Goal: Answer question/provide support: Share knowledge or assist other users

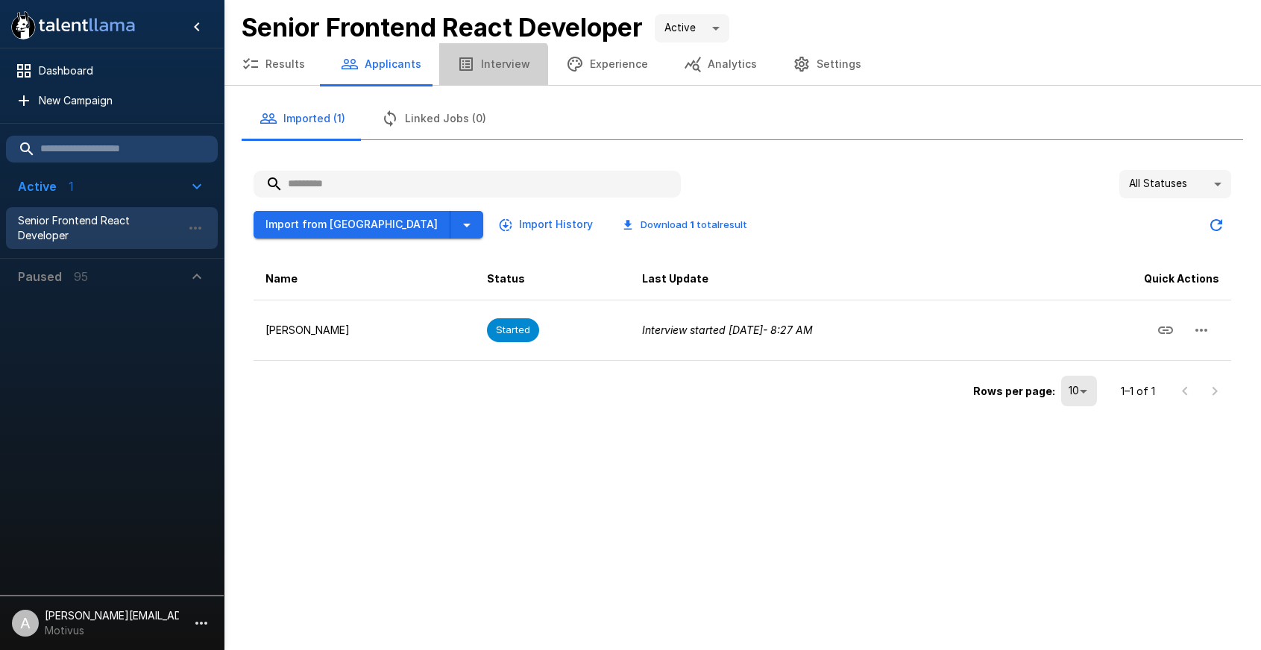
click at [486, 78] on button "Interview" at bounding box center [493, 64] width 109 height 42
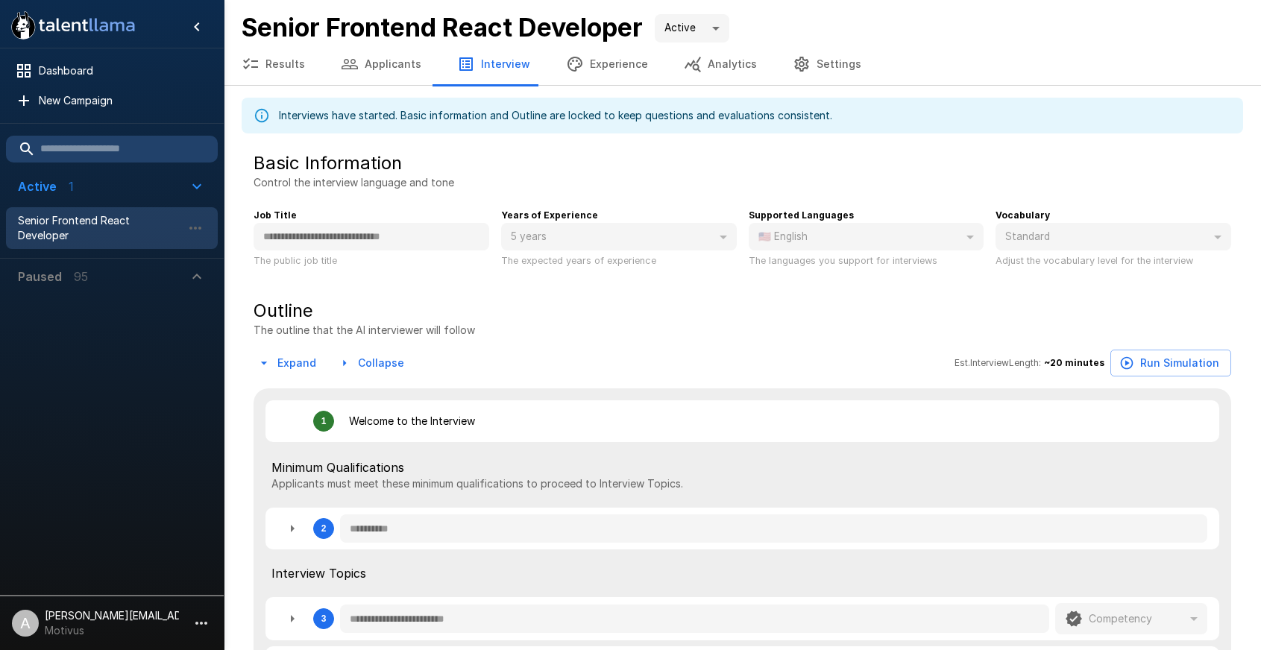
type textarea "*"
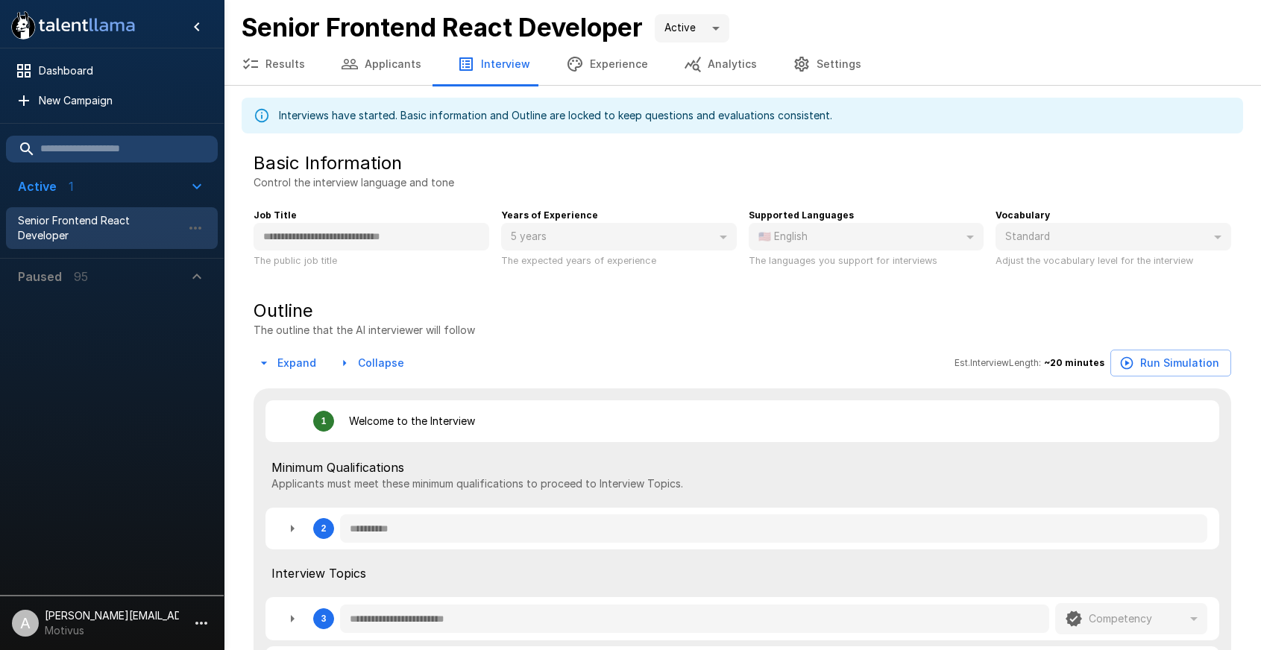
type textarea "*"
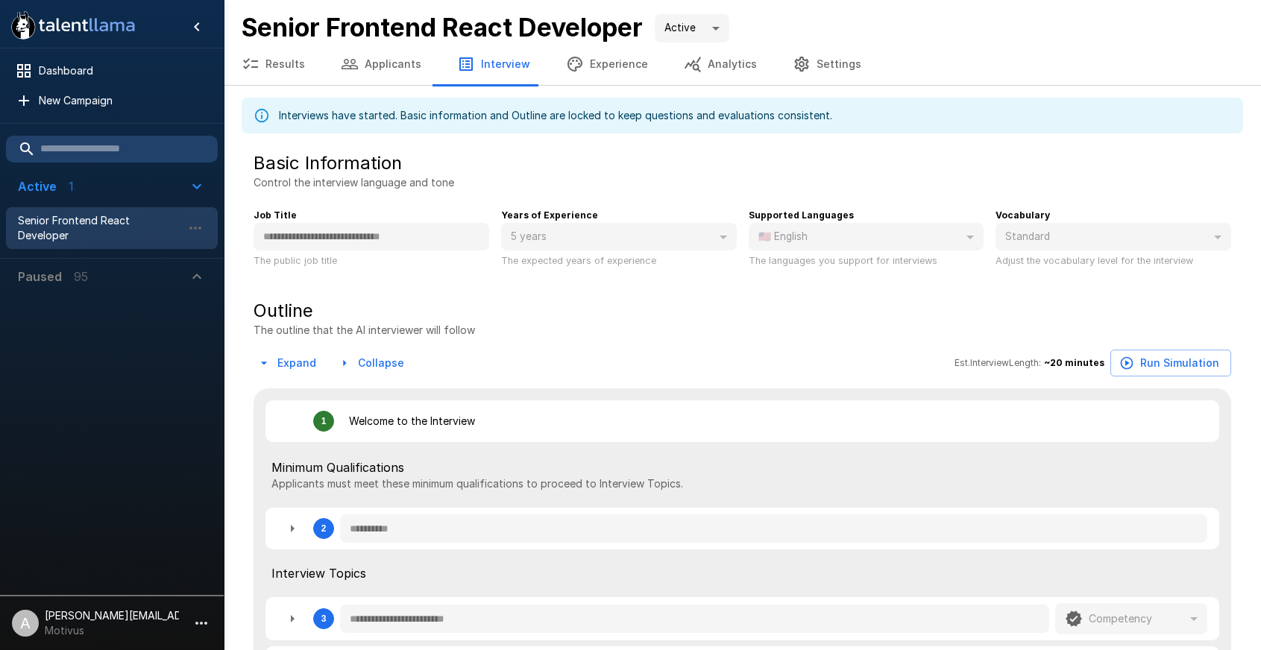
type textarea "*"
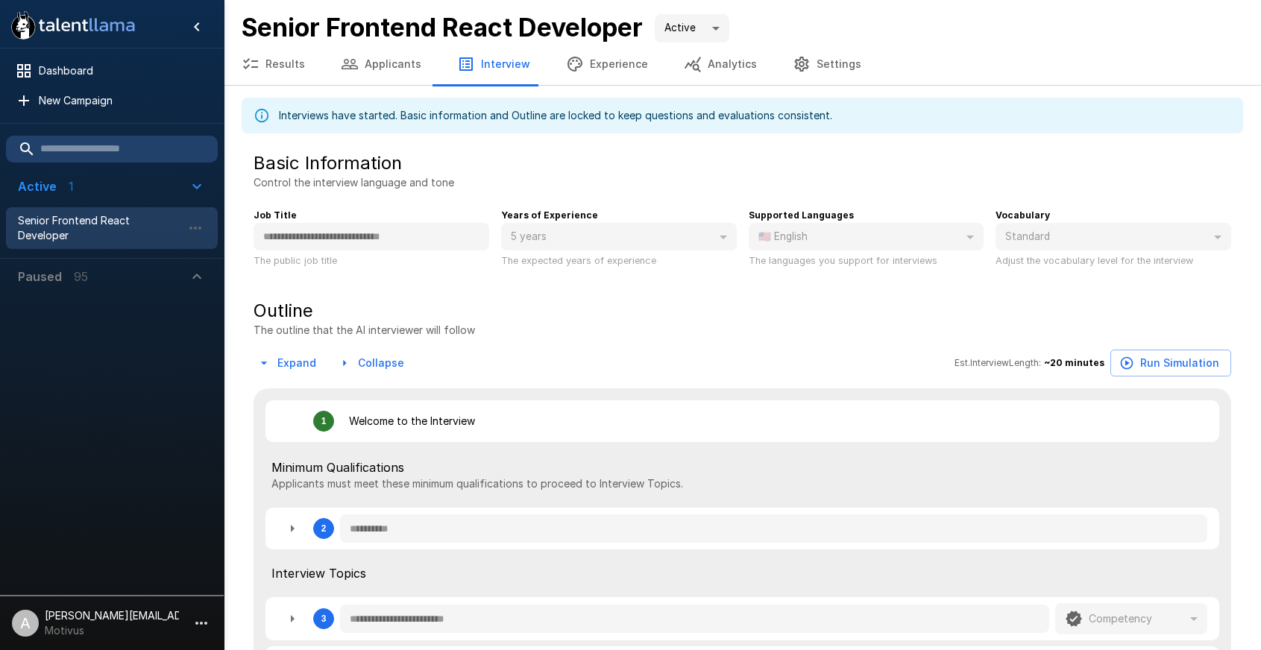
type textarea "*"
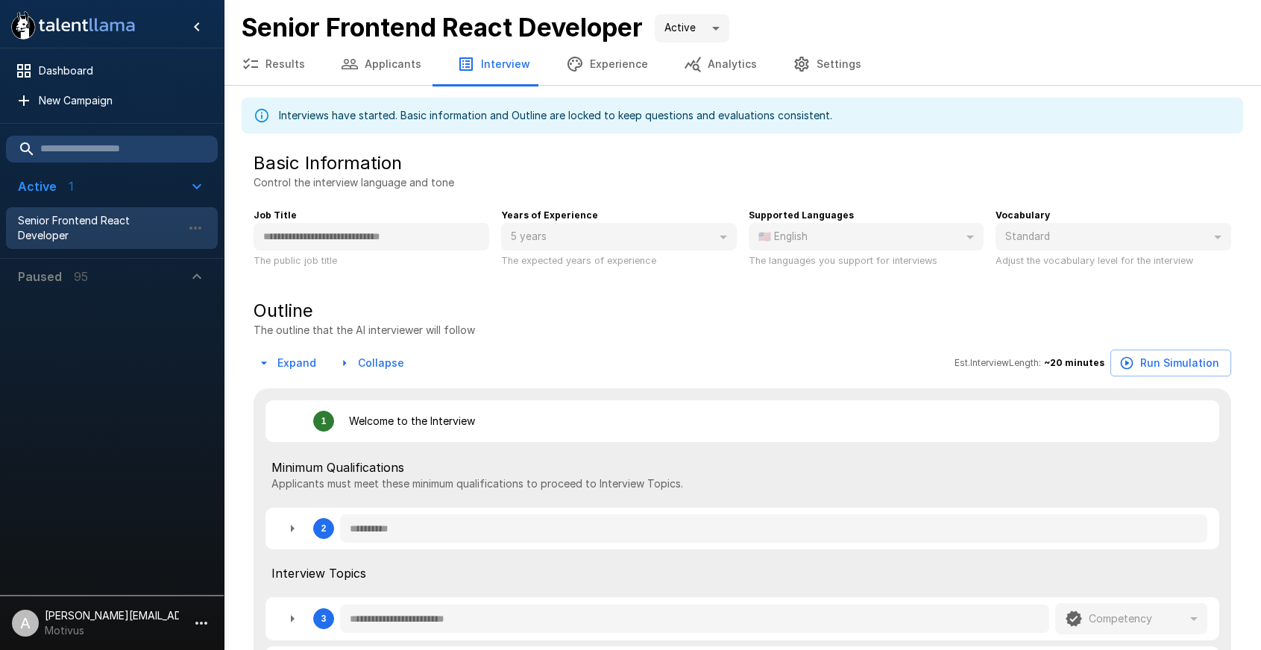
type textarea "*"
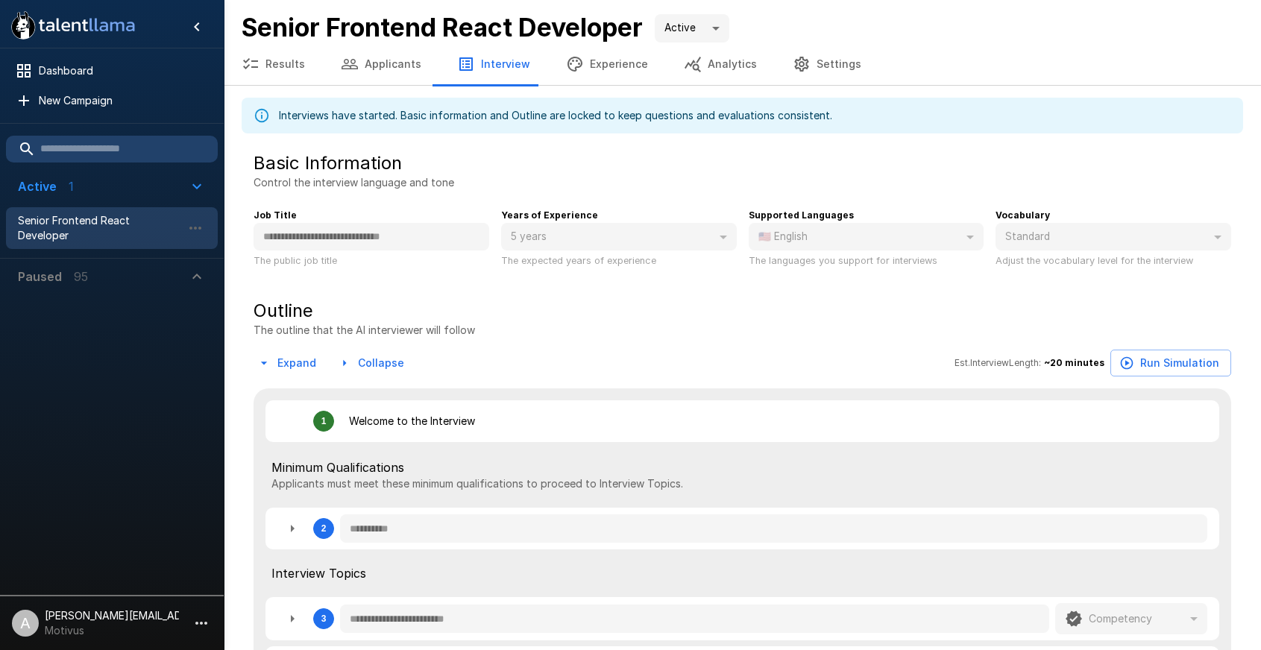
type textarea "*"
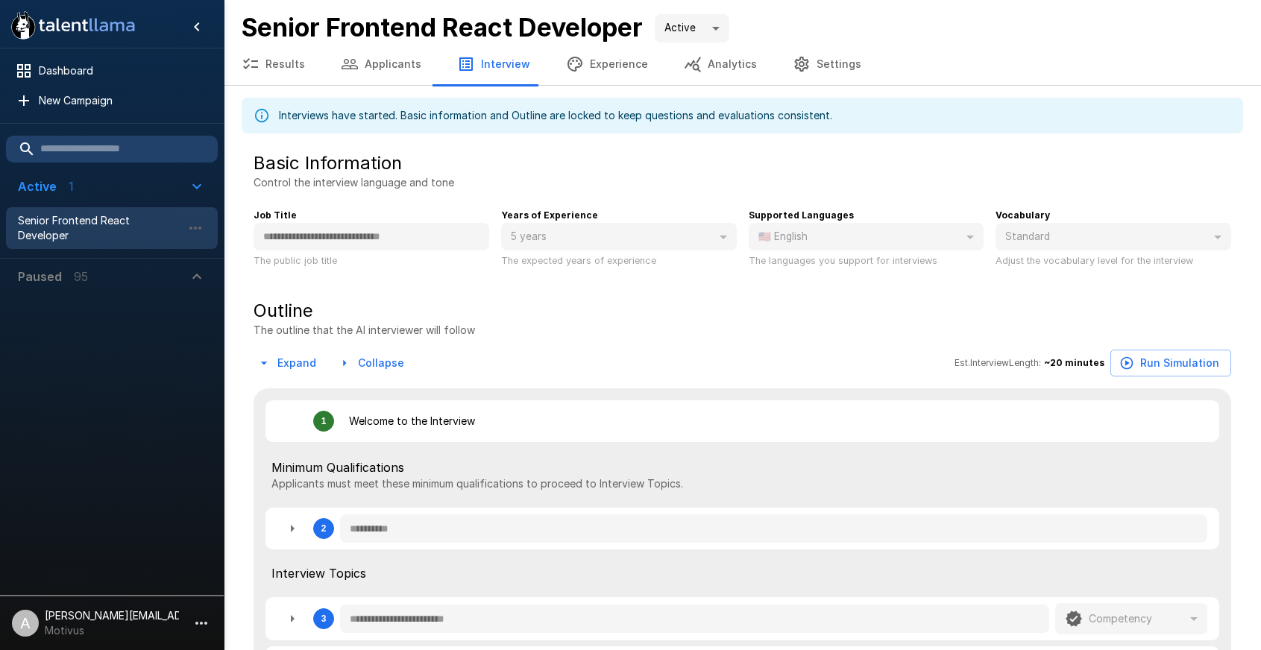
type textarea "*"
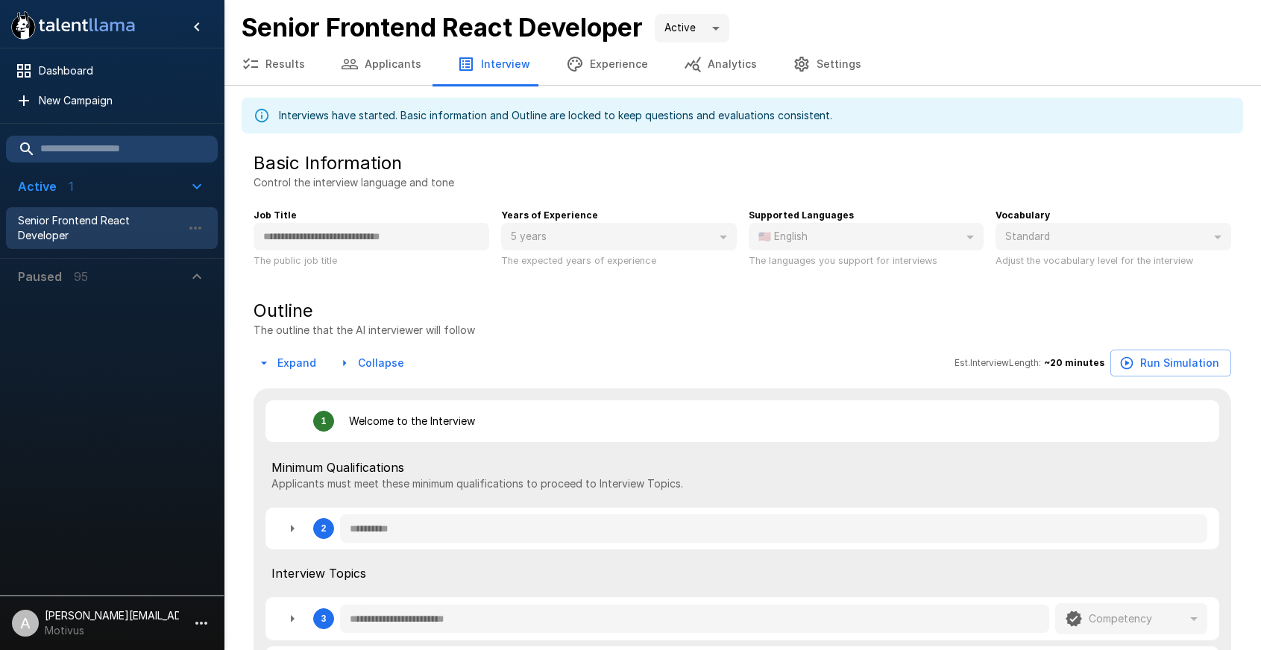
type textarea "*"
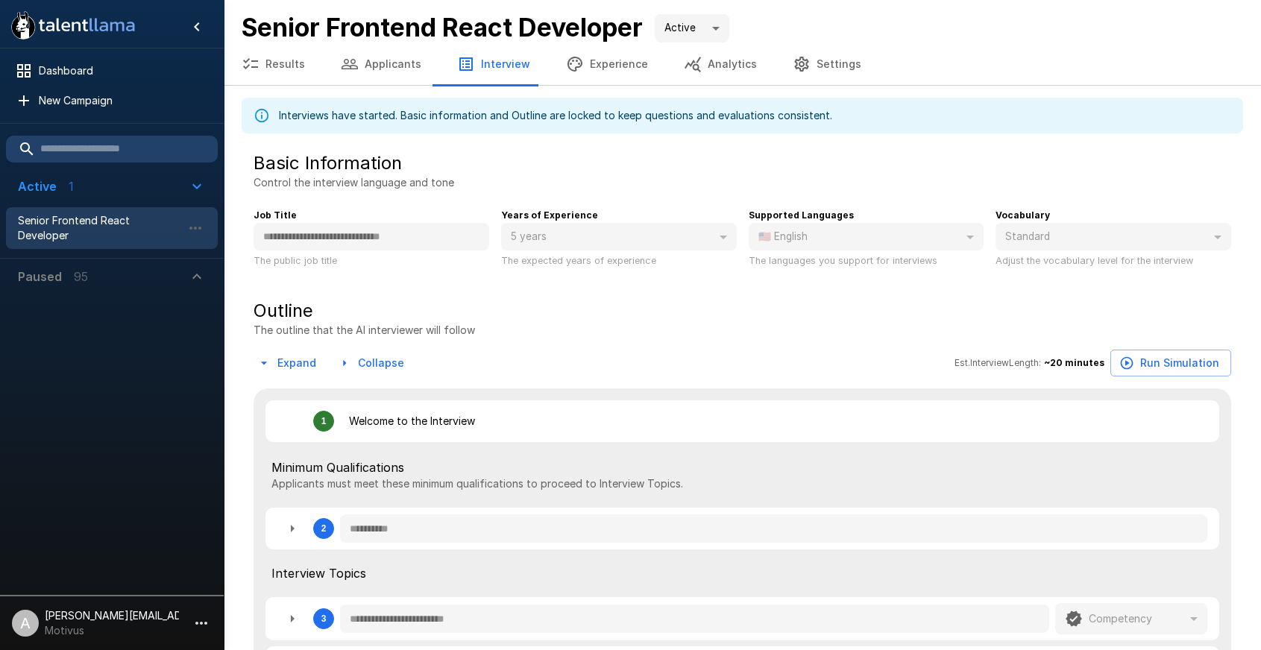
type textarea "*"
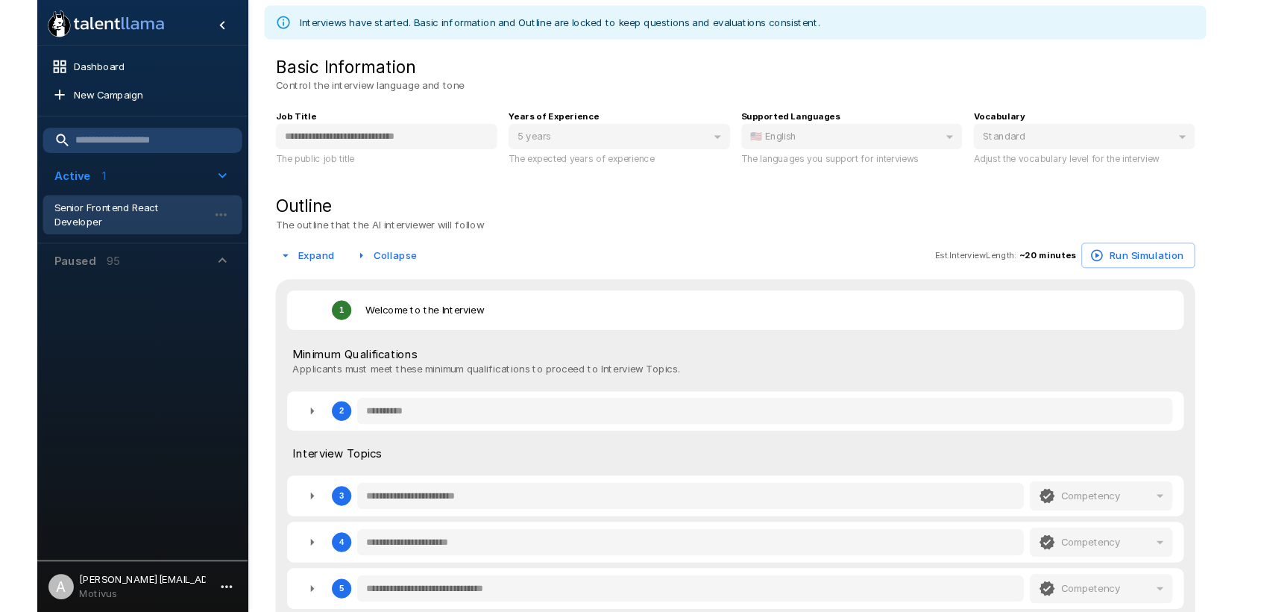
scroll to position [140, 0]
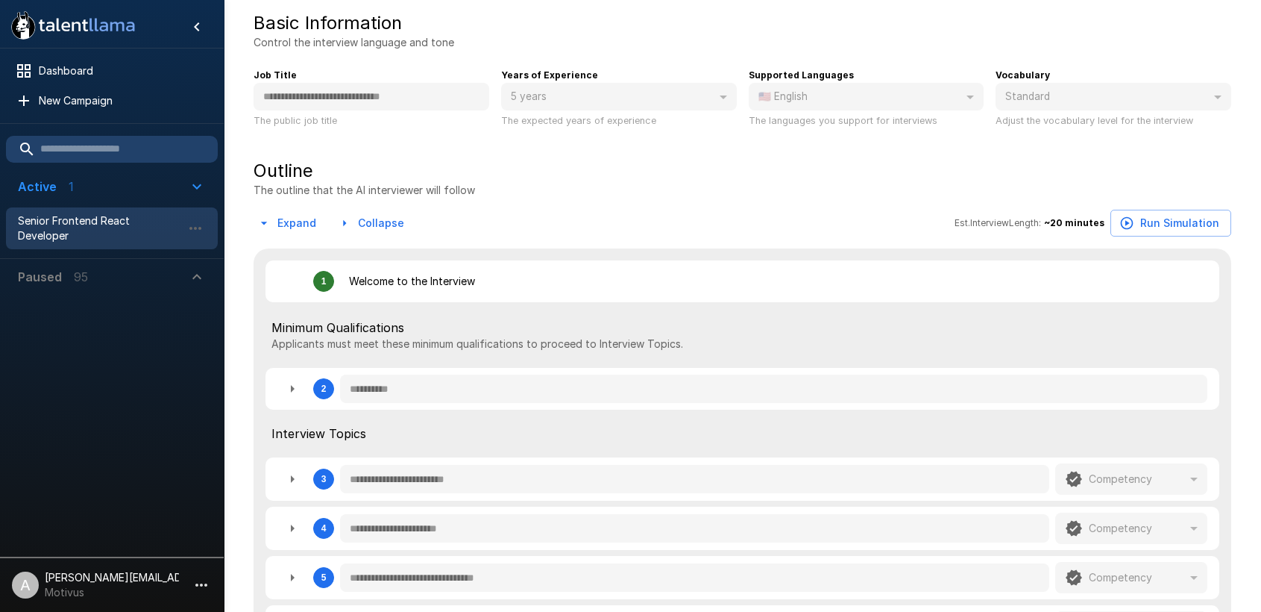
type textarea "*"
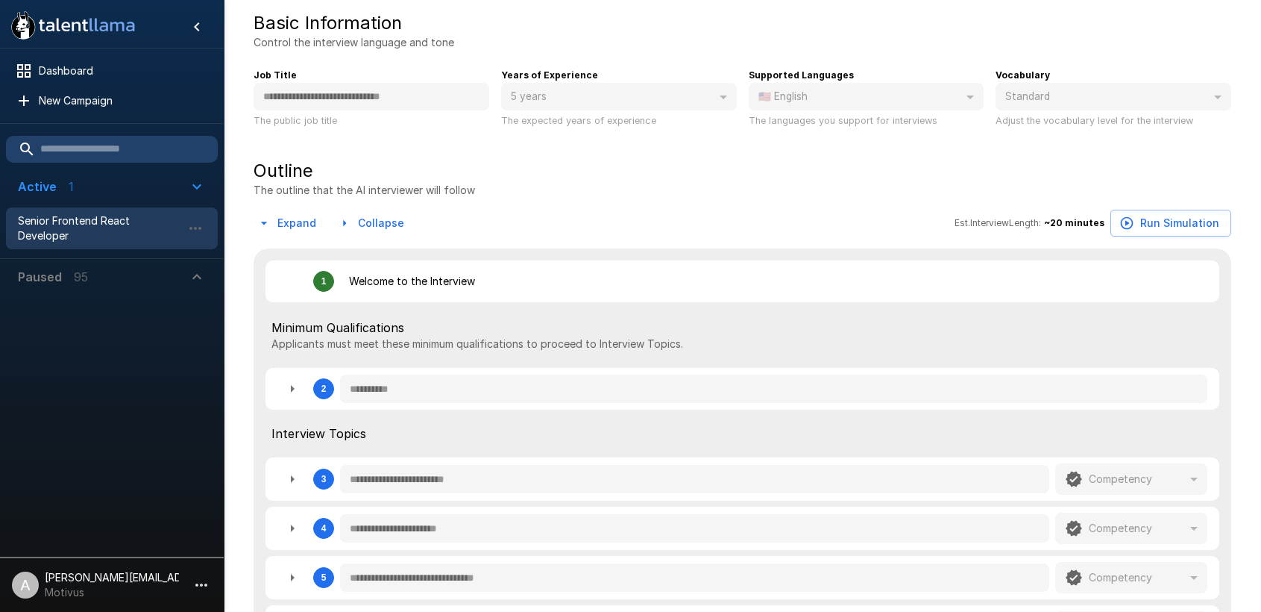
type textarea "*"
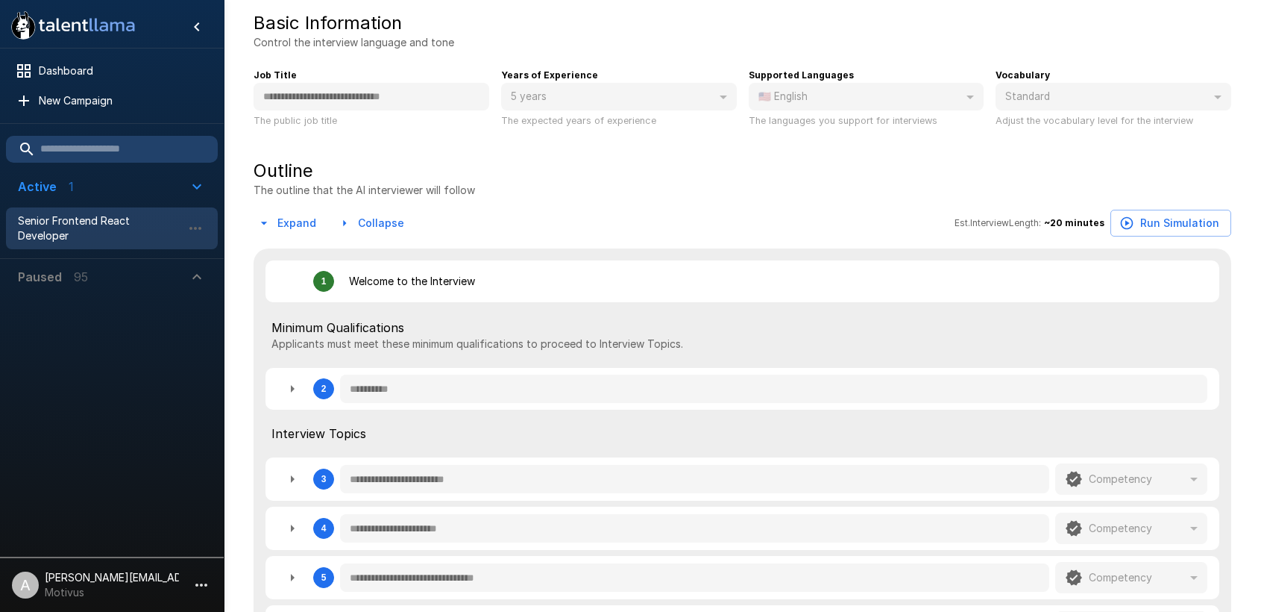
type textarea "*"
click at [300, 228] on button "Expand" at bounding box center [288, 224] width 69 height 28
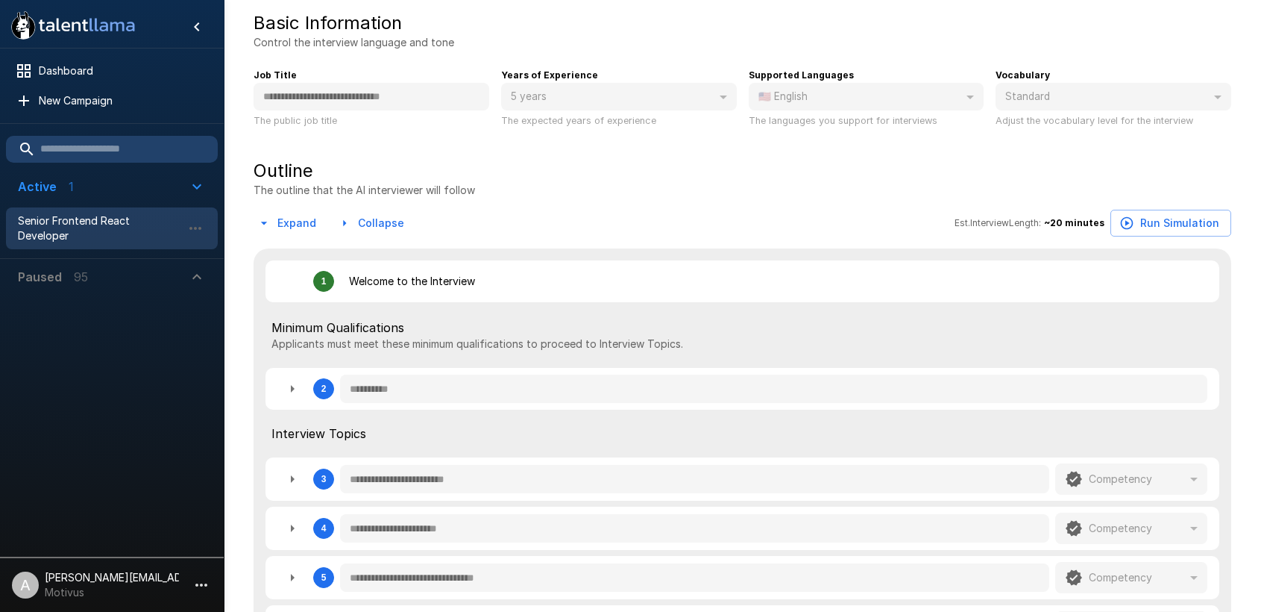
type textarea "*"
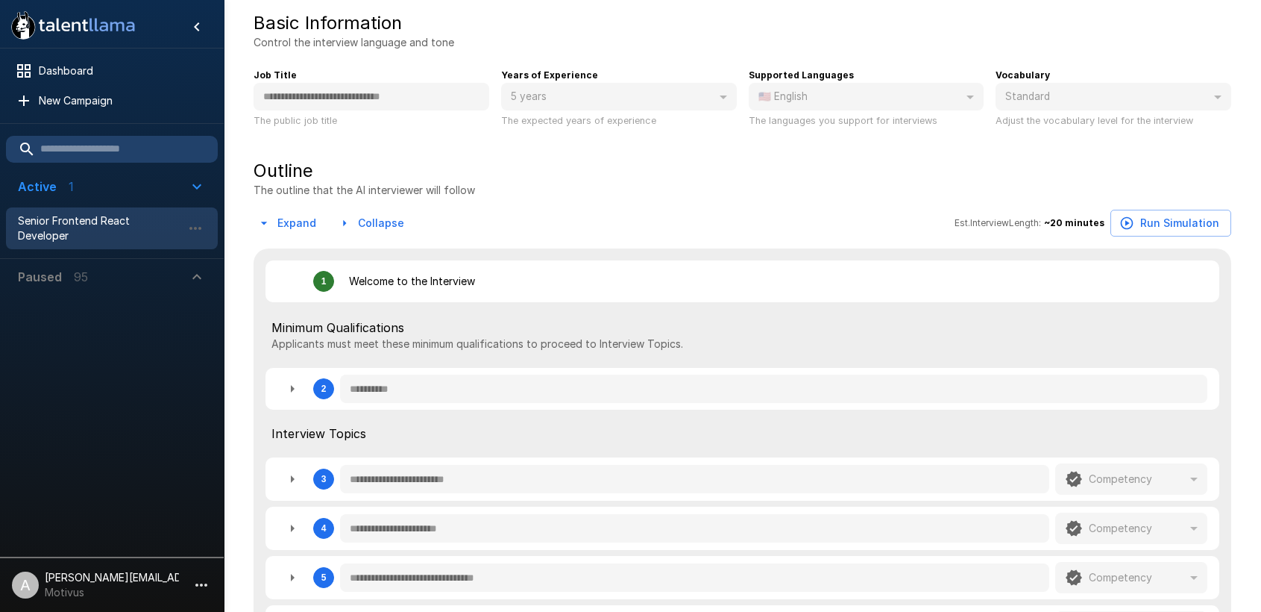
type textarea "*"
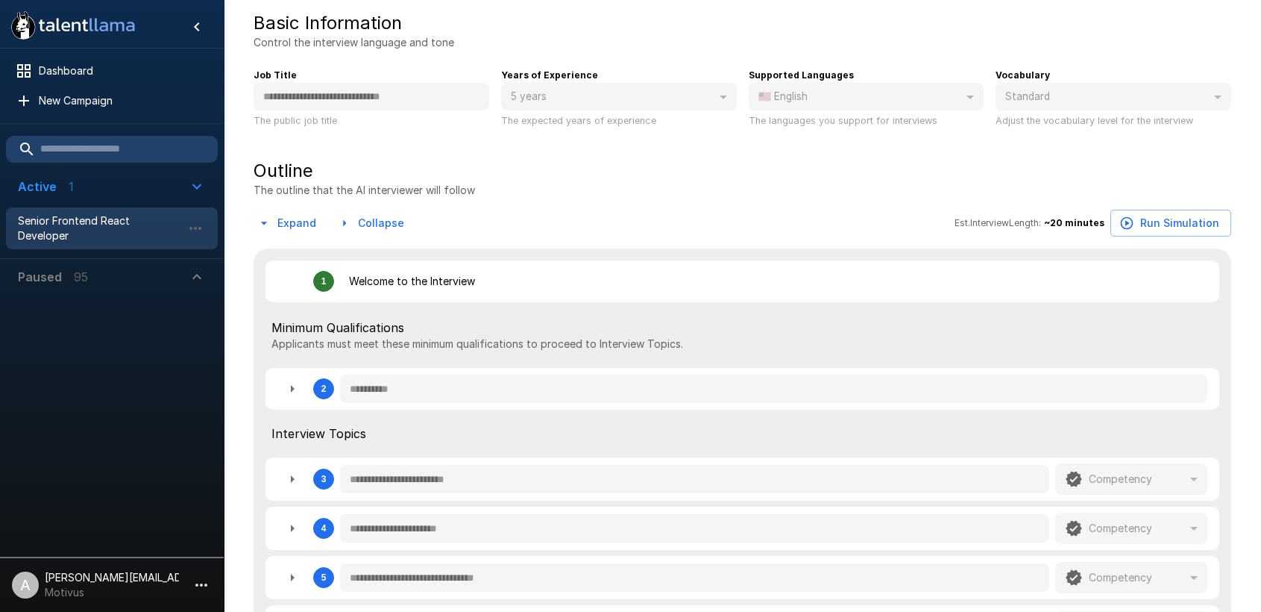
type textarea "*"
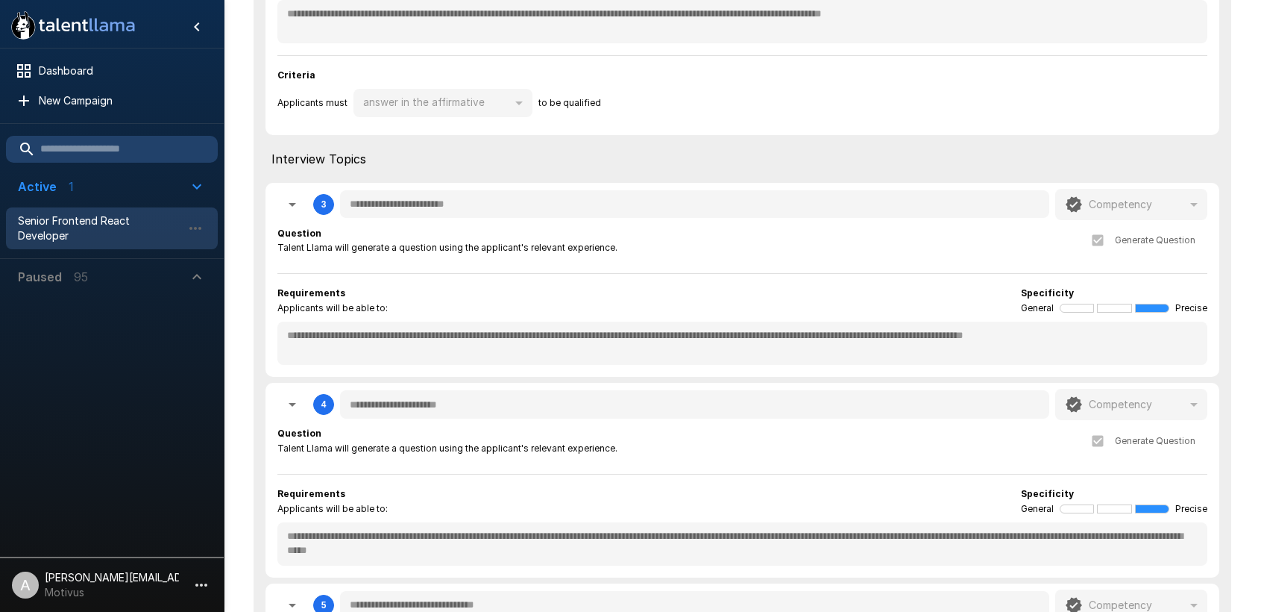
scroll to position [601, 0]
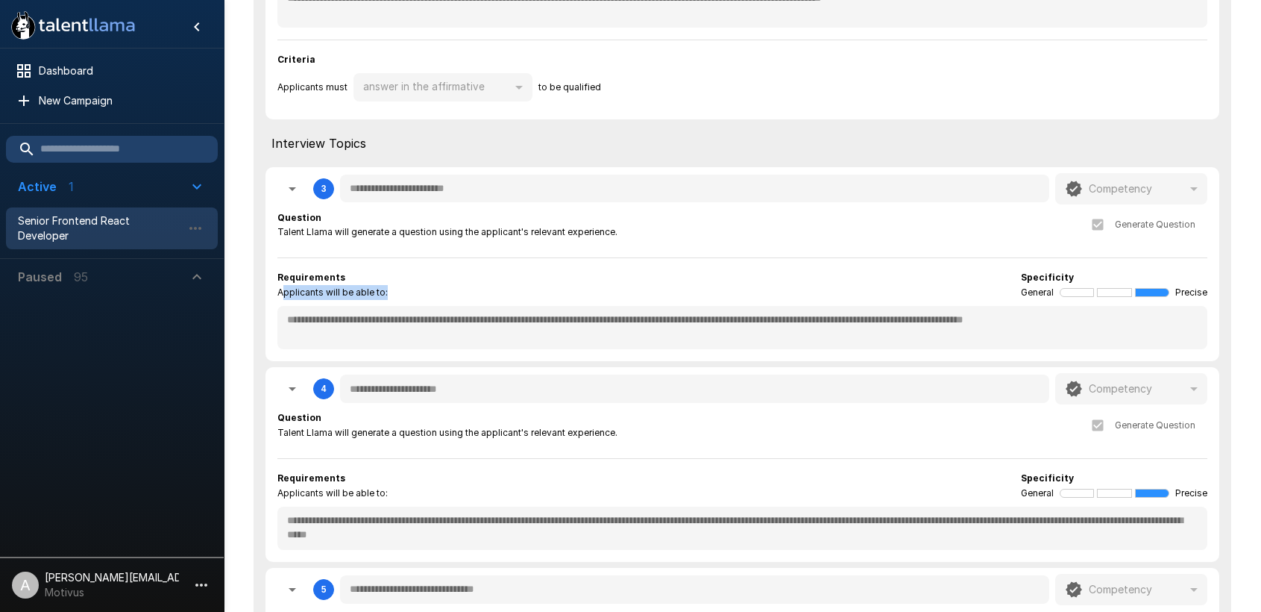
drag, startPoint x: 293, startPoint y: 295, endPoint x: 459, endPoint y: 295, distance: 165.6
click at [459, 295] on div "Requirements Applicants will be able to: Specificity General Precise" at bounding box center [742, 285] width 930 height 30
type textarea "*"
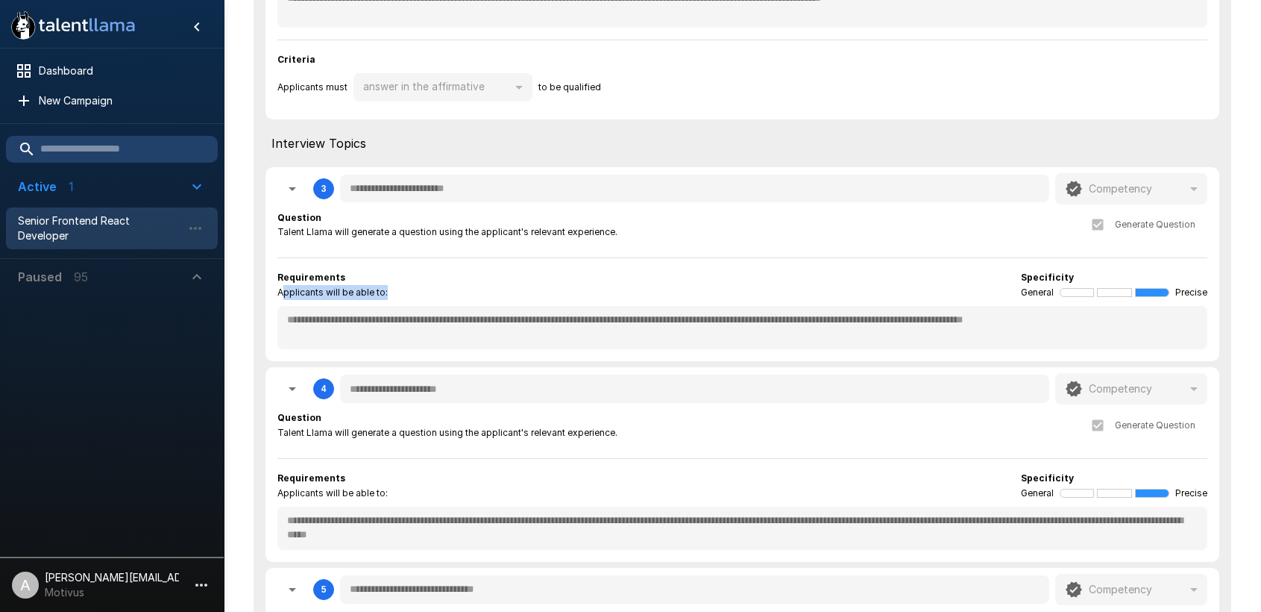
type textarea "*"
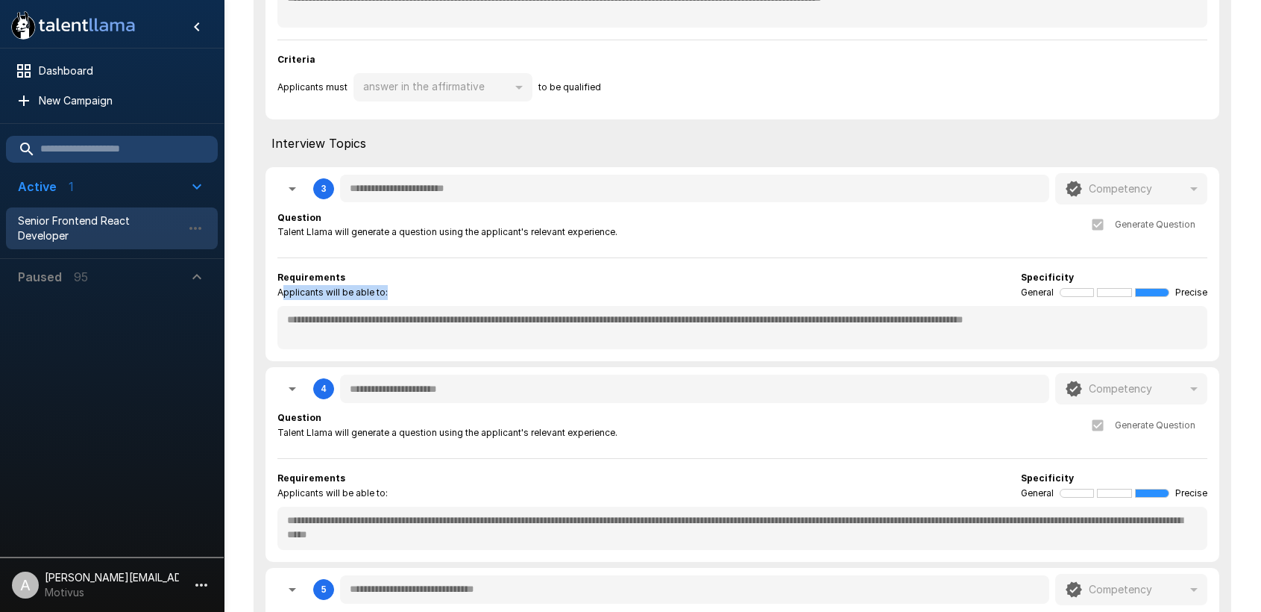
type textarea "*"
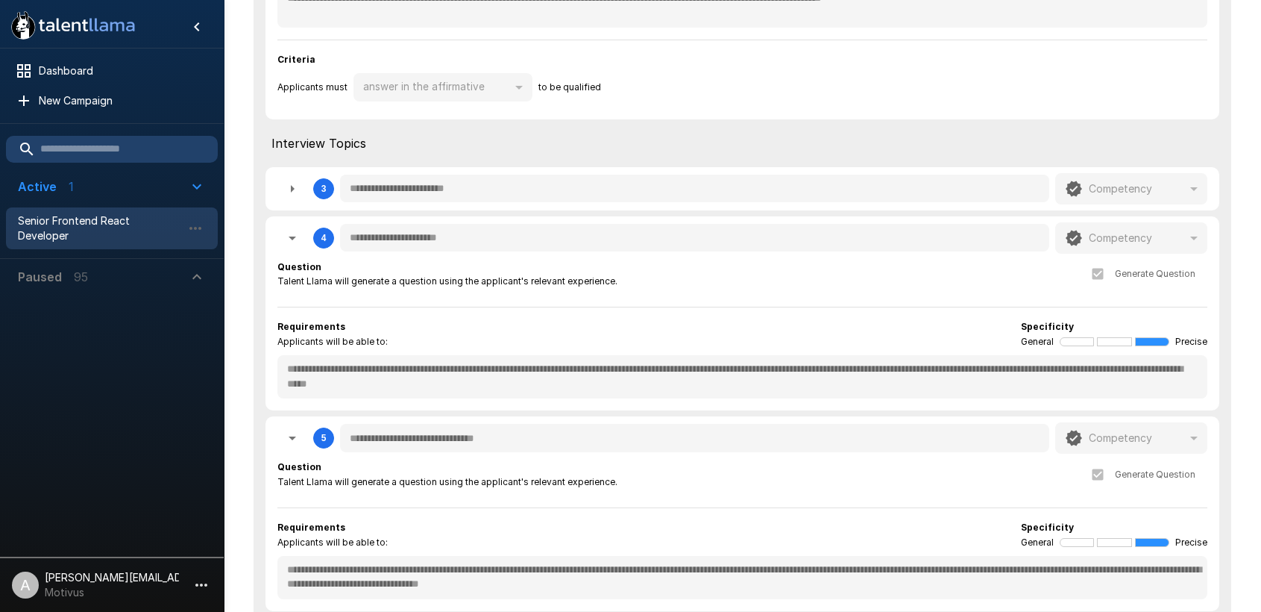
click at [299, 190] on icon "button" at bounding box center [292, 189] width 18 height 18
type textarea "*"
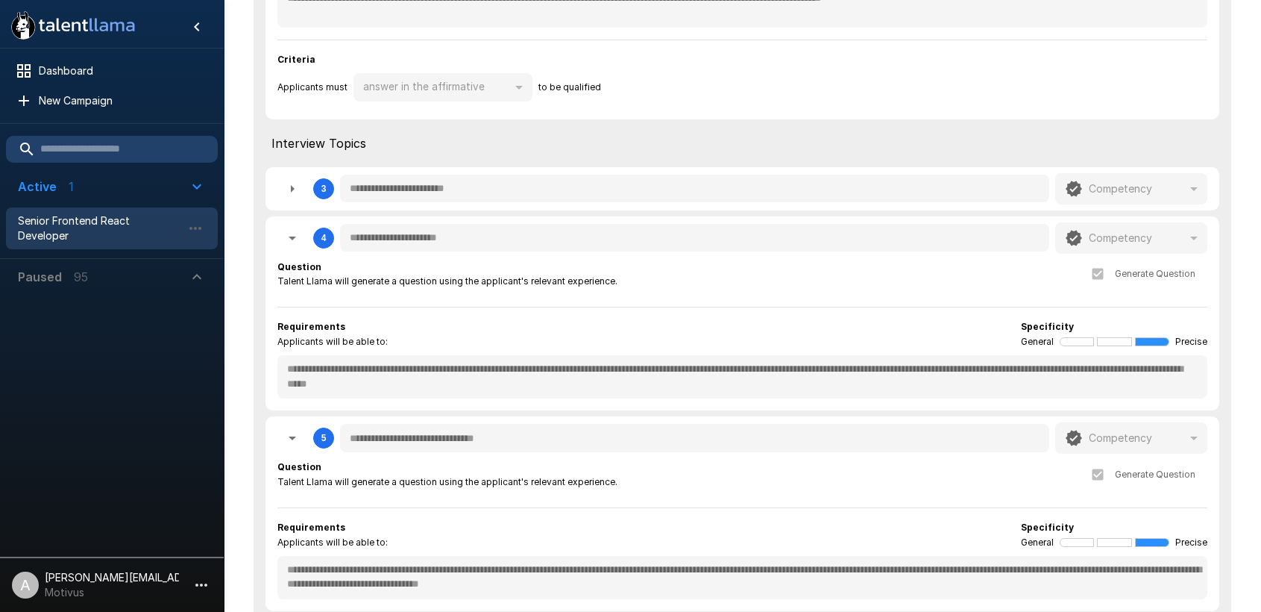
type textarea "*"
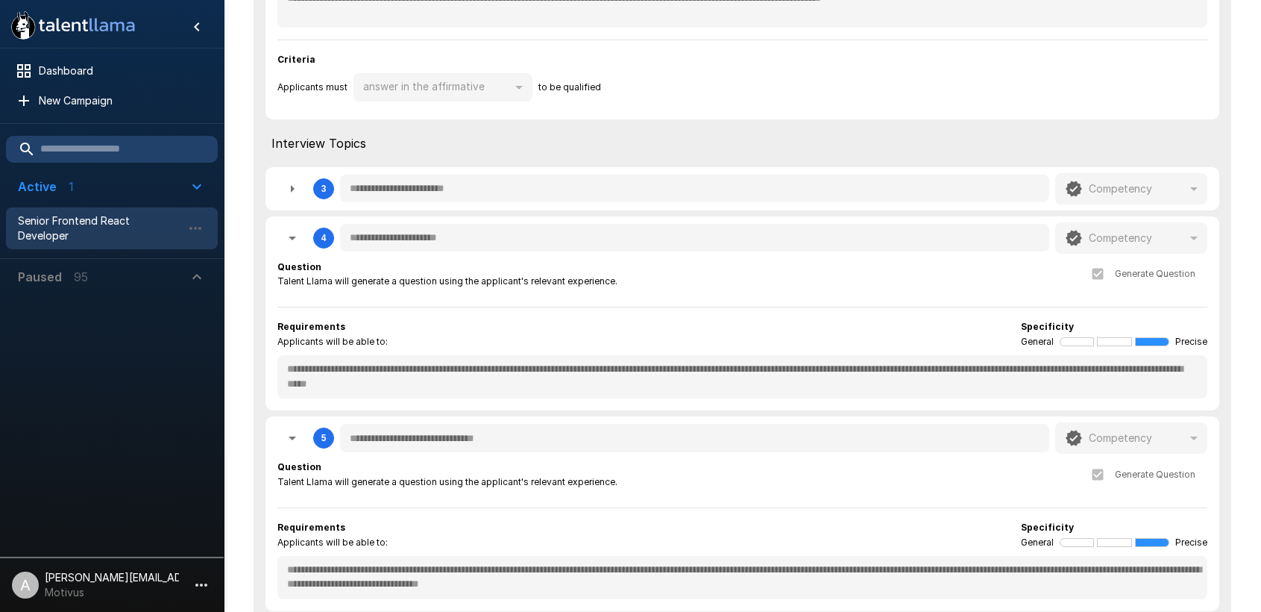
type textarea "*"
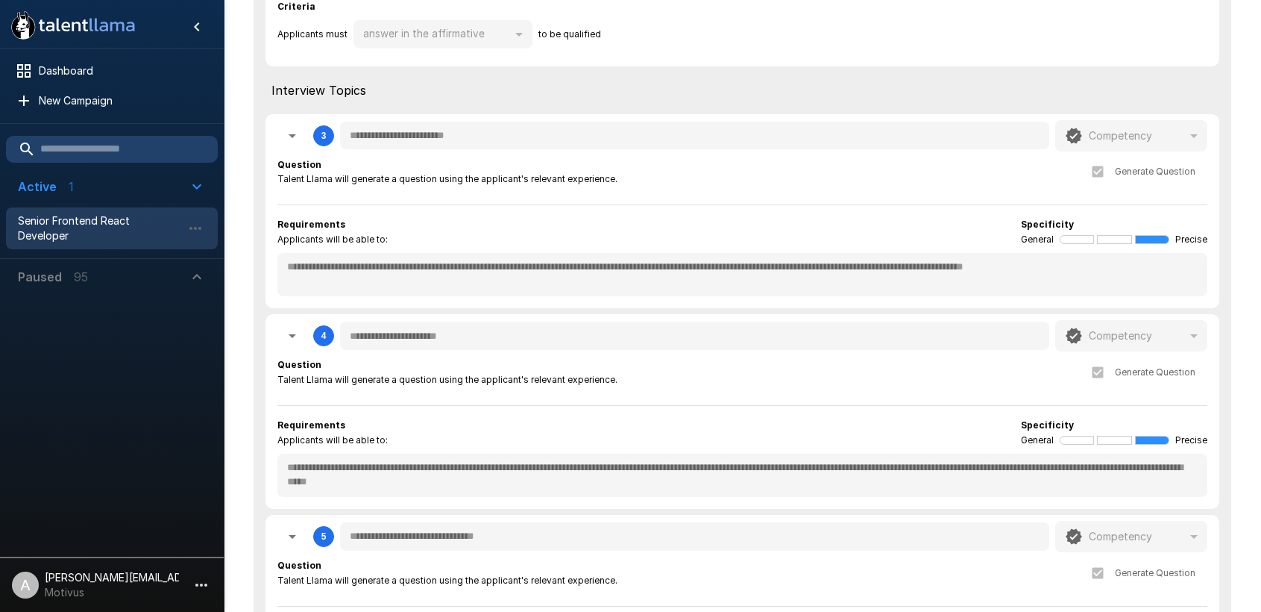
scroll to position [574, 0]
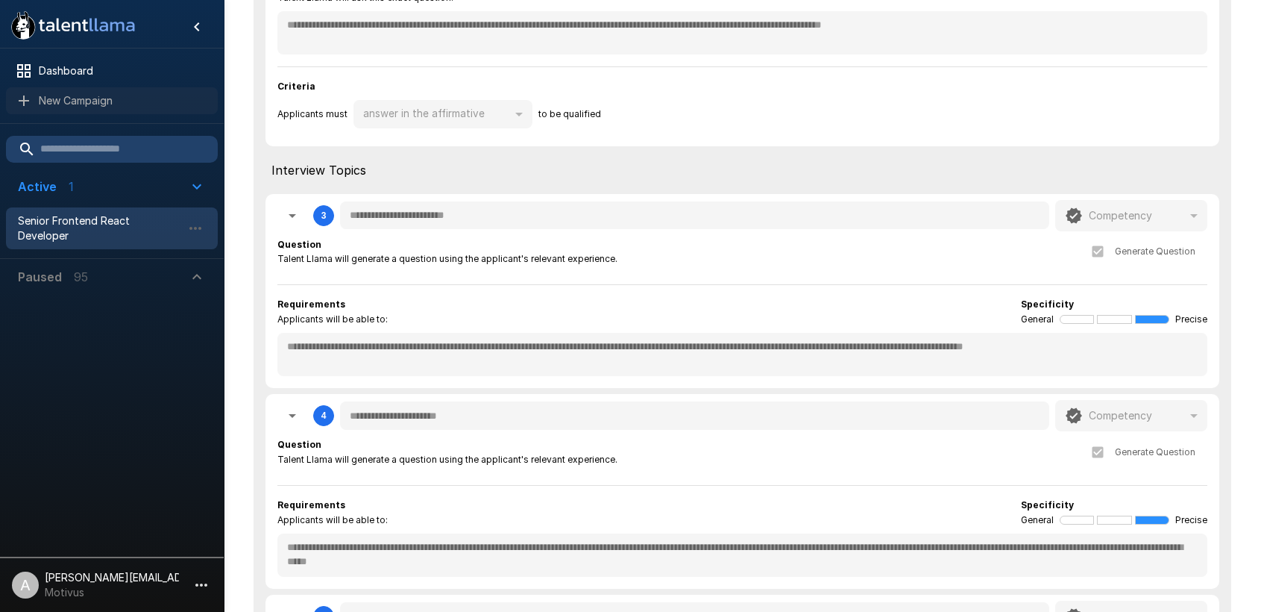
click at [106, 107] on div "New Campaign" at bounding box center [112, 100] width 212 height 27
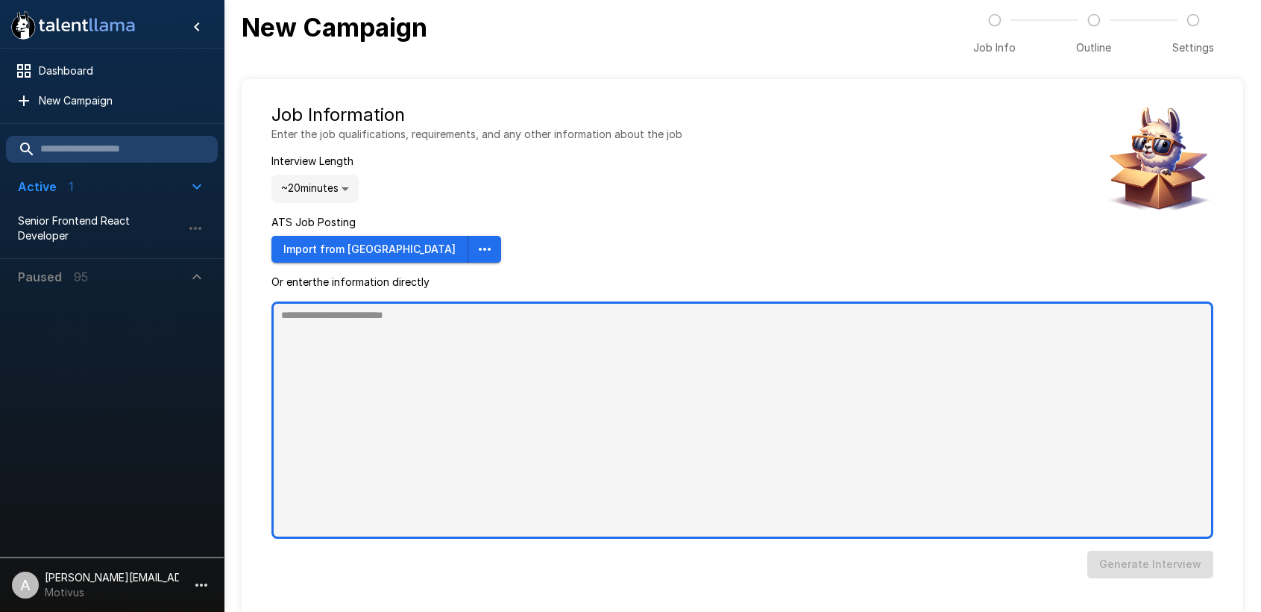
click at [508, 329] on textarea at bounding box center [743, 419] width 942 height 237
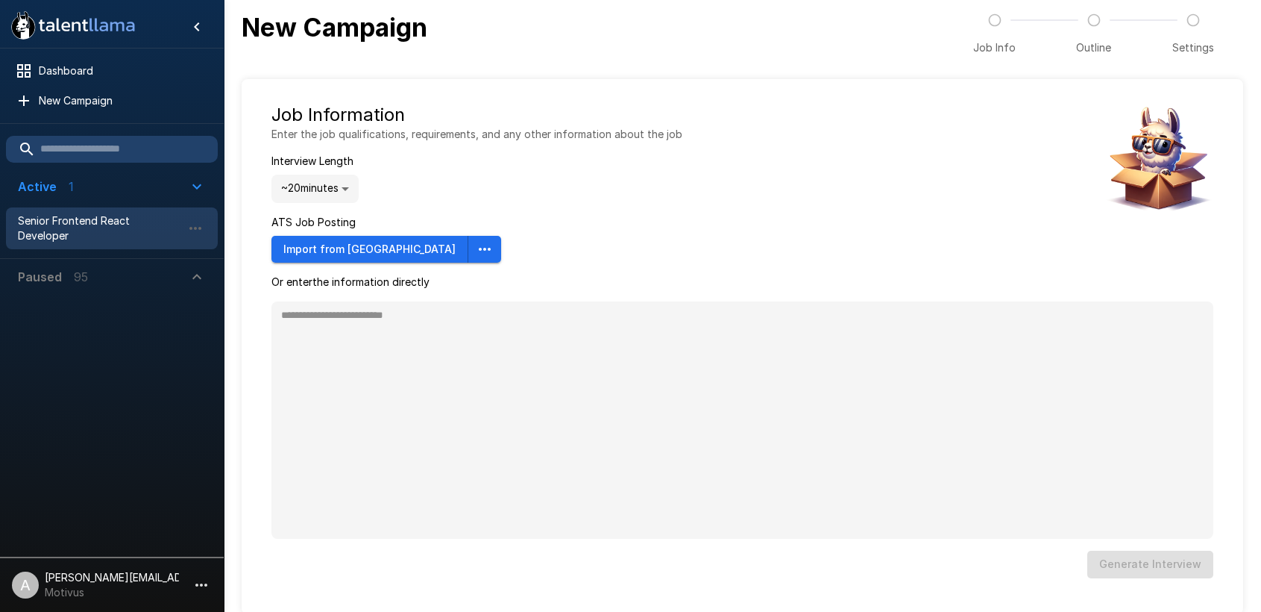
type textarea "*"
click at [98, 226] on span "Senior Frontend React Developer" at bounding box center [100, 228] width 164 height 30
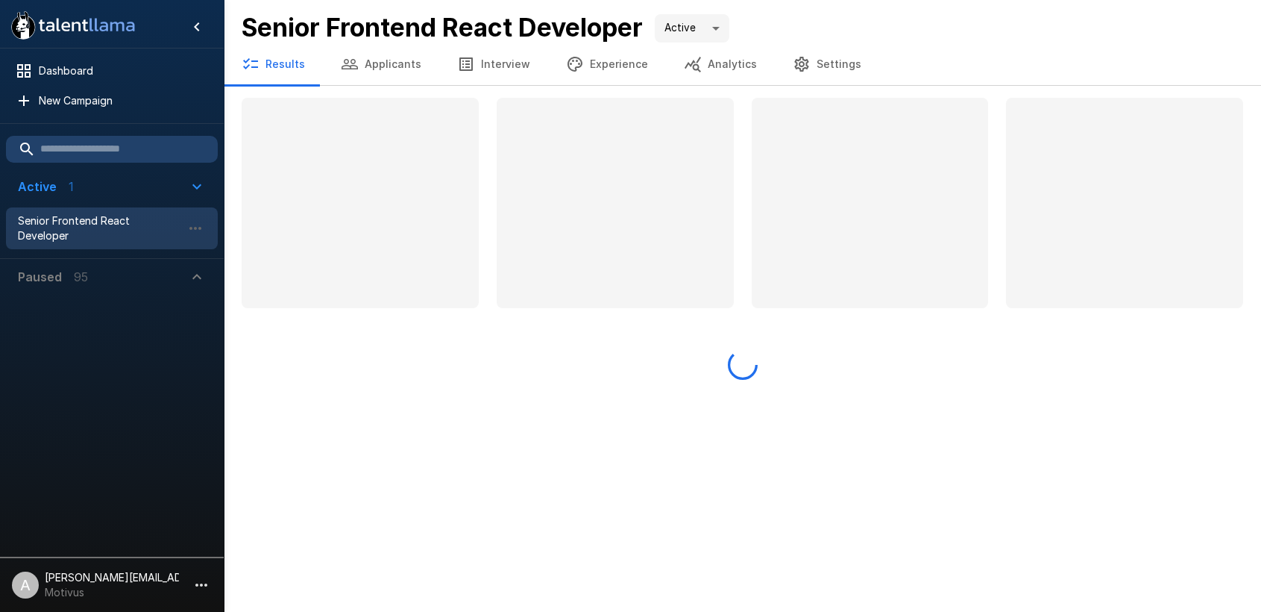
click at [666, 52] on button "Analytics" at bounding box center [720, 64] width 109 height 42
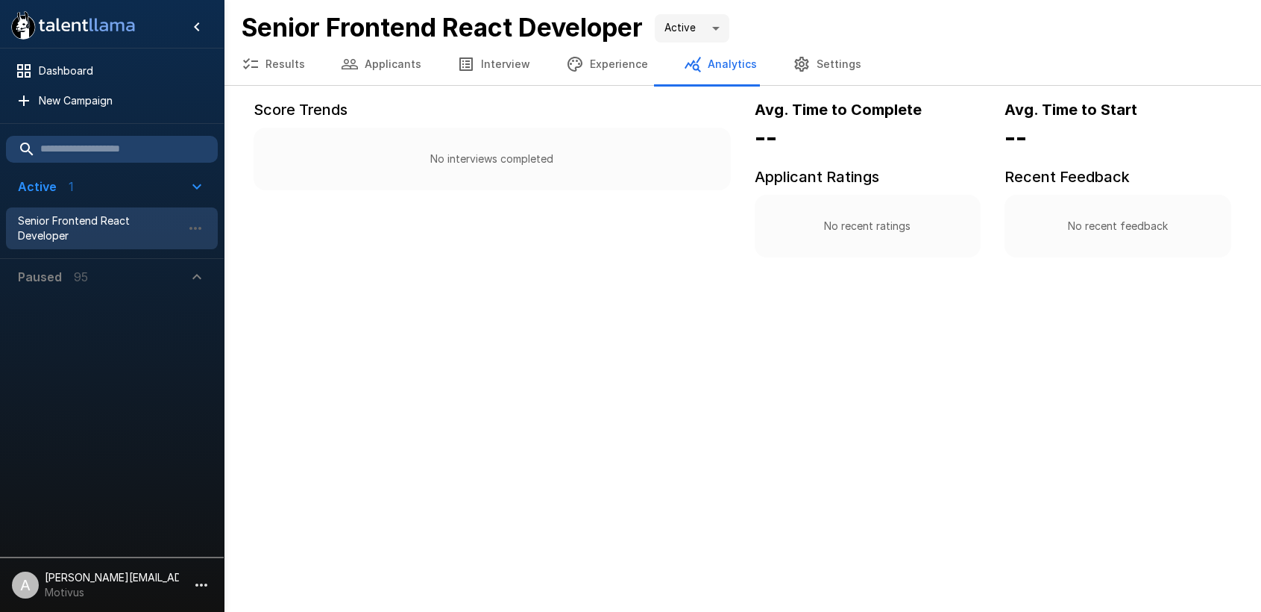
click at [624, 63] on button "Experience" at bounding box center [607, 64] width 118 height 42
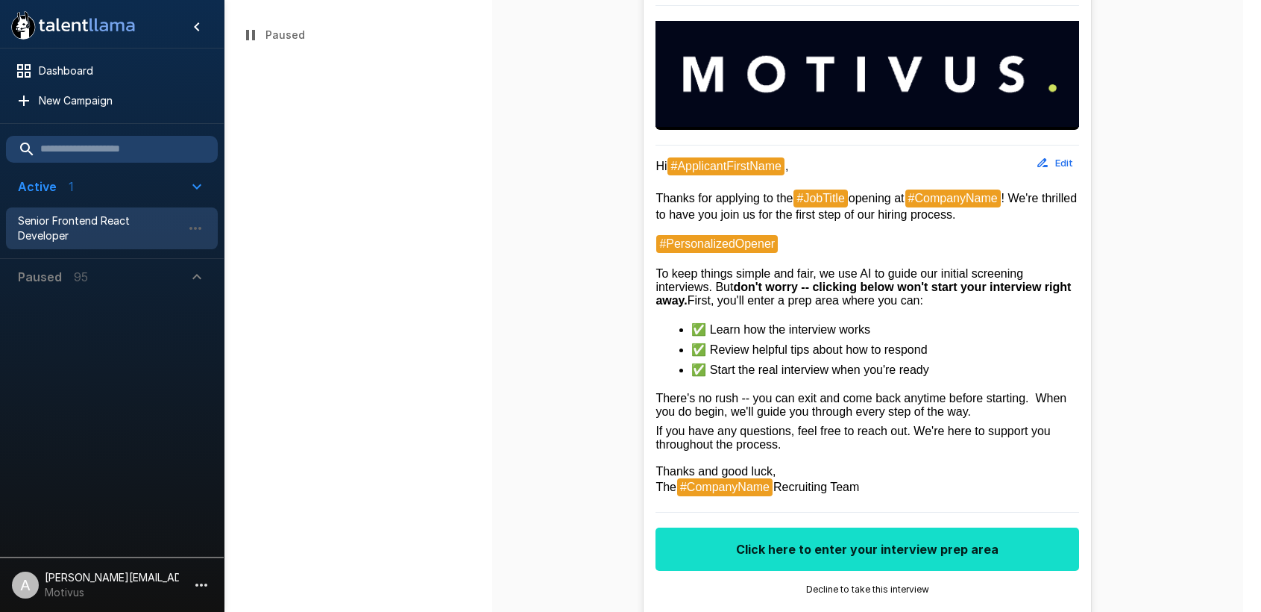
scroll to position [404, 0]
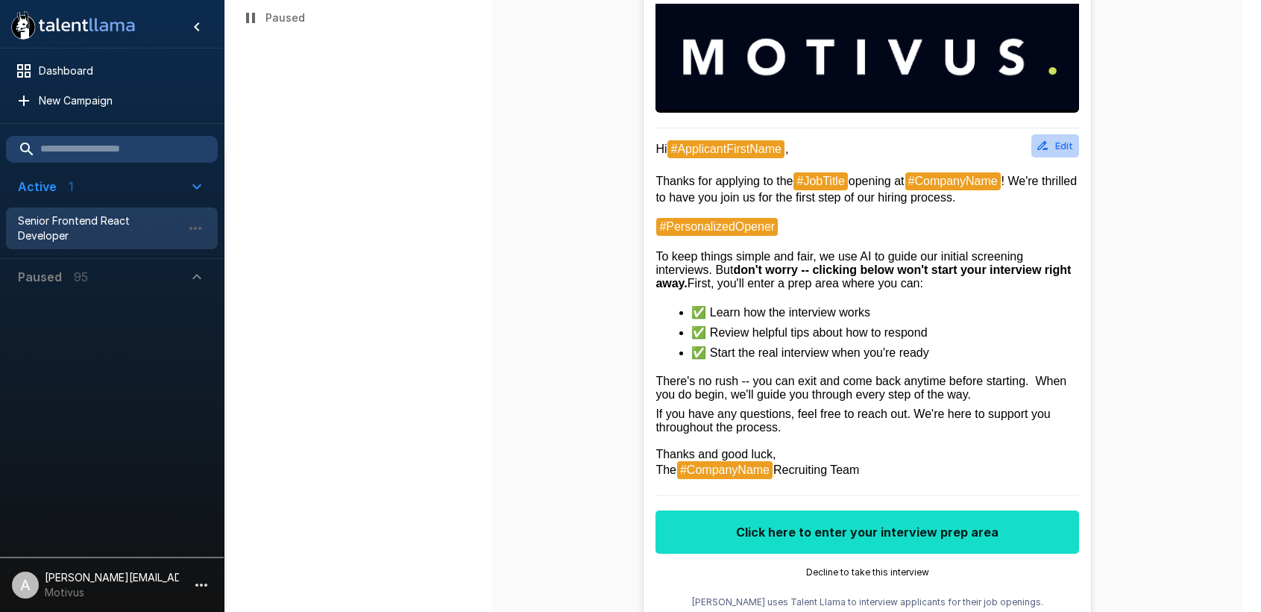
click at [1061, 148] on button "Edit" at bounding box center [1056, 145] width 48 height 23
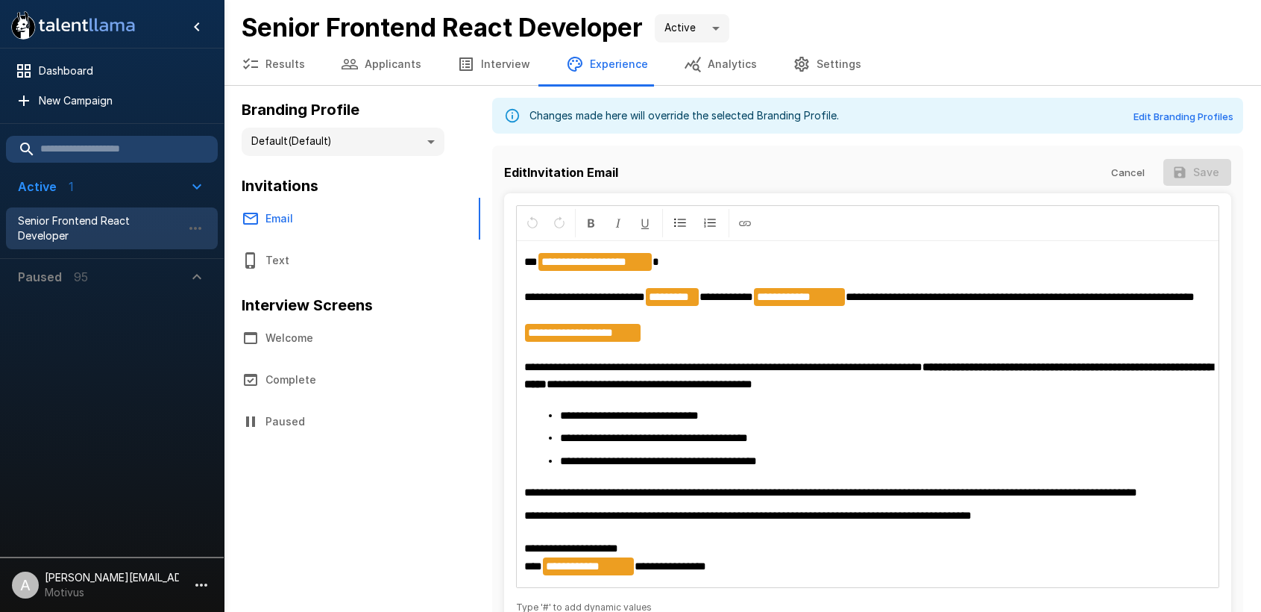
drag, startPoint x: 715, startPoint y: 325, endPoint x: 717, endPoint y: 340, distance: 15.0
click at [715, 325] on p "**********" at bounding box center [867, 322] width 687 height 139
drag, startPoint x: 712, startPoint y: 350, endPoint x: 554, endPoint y: 308, distance: 163.6
click at [553, 309] on p "**********" at bounding box center [867, 322] width 687 height 139
click at [704, 354] on p "**********" at bounding box center [867, 322] width 687 height 139
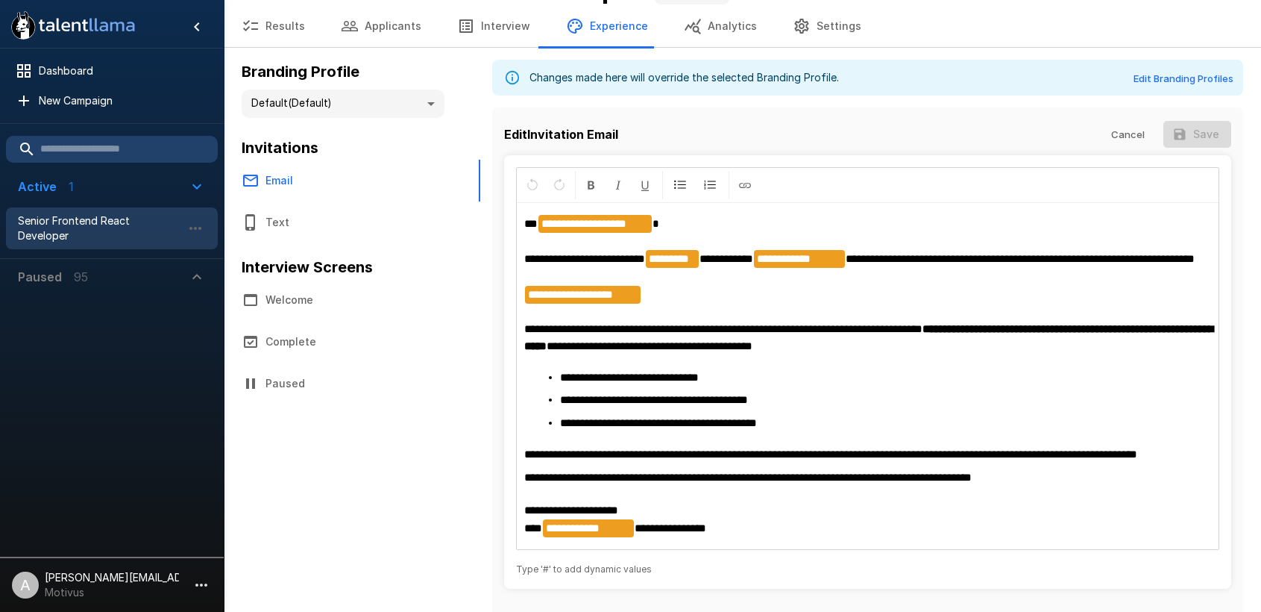
scroll to position [39, 0]
click at [749, 309] on p "**********" at bounding box center [867, 283] width 687 height 139
click at [1116, 136] on button "Cancel" at bounding box center [1128, 134] width 48 height 28
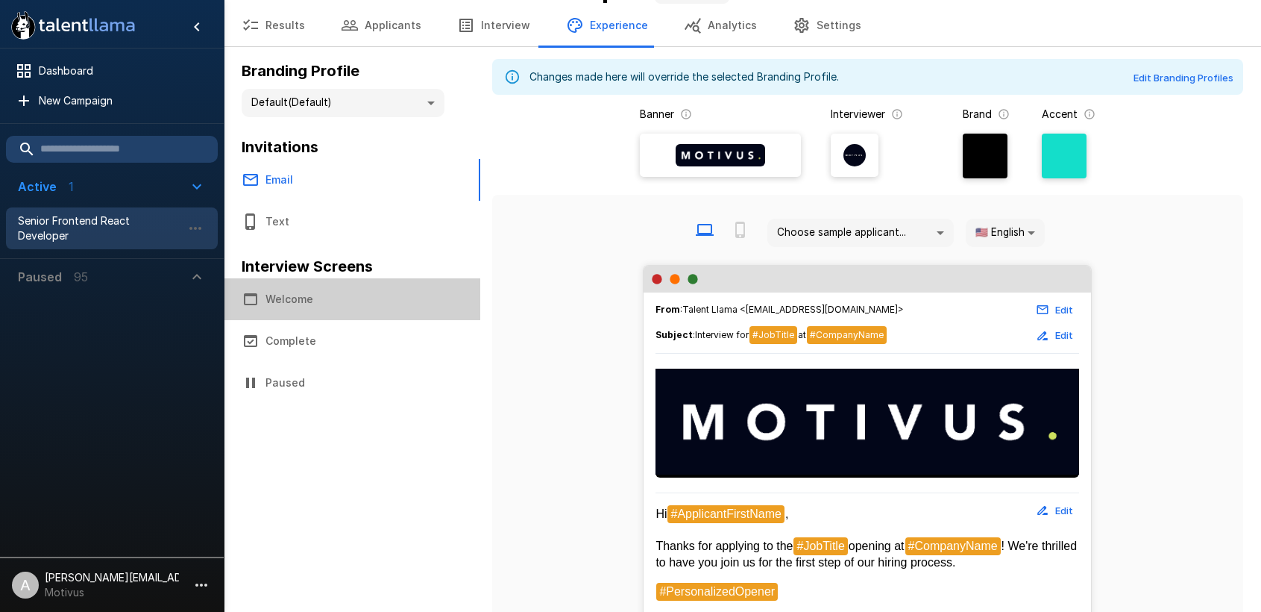
click at [292, 291] on button "Welcome" at bounding box center [352, 299] width 257 height 42
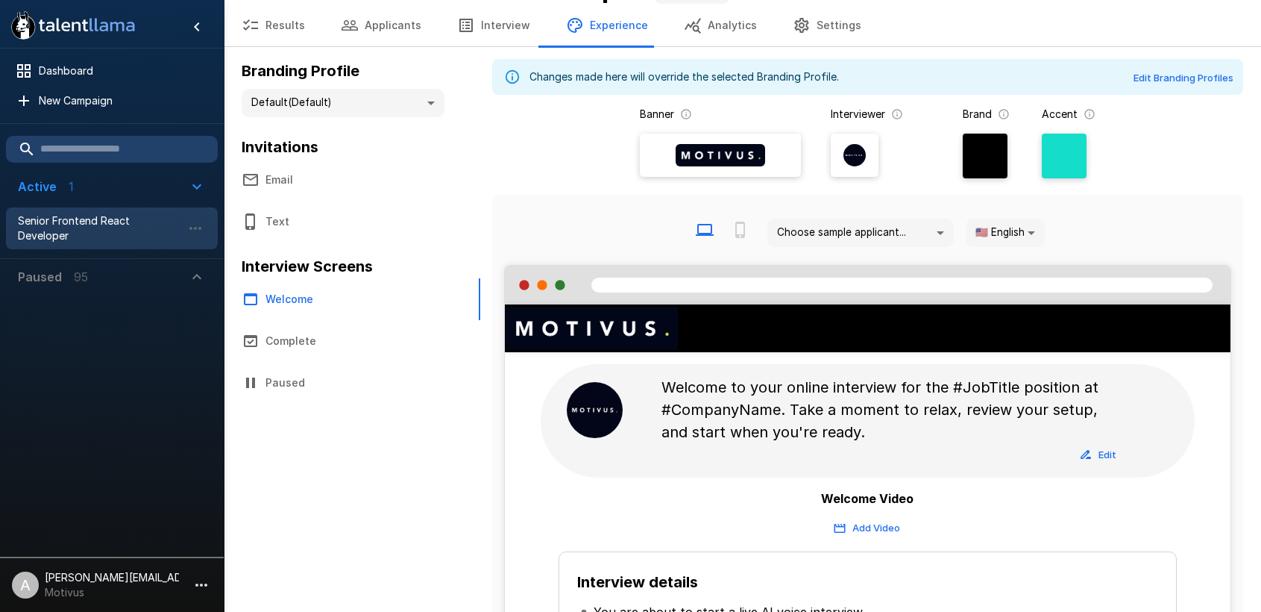
click at [291, 228] on button "Text" at bounding box center [352, 222] width 257 height 42
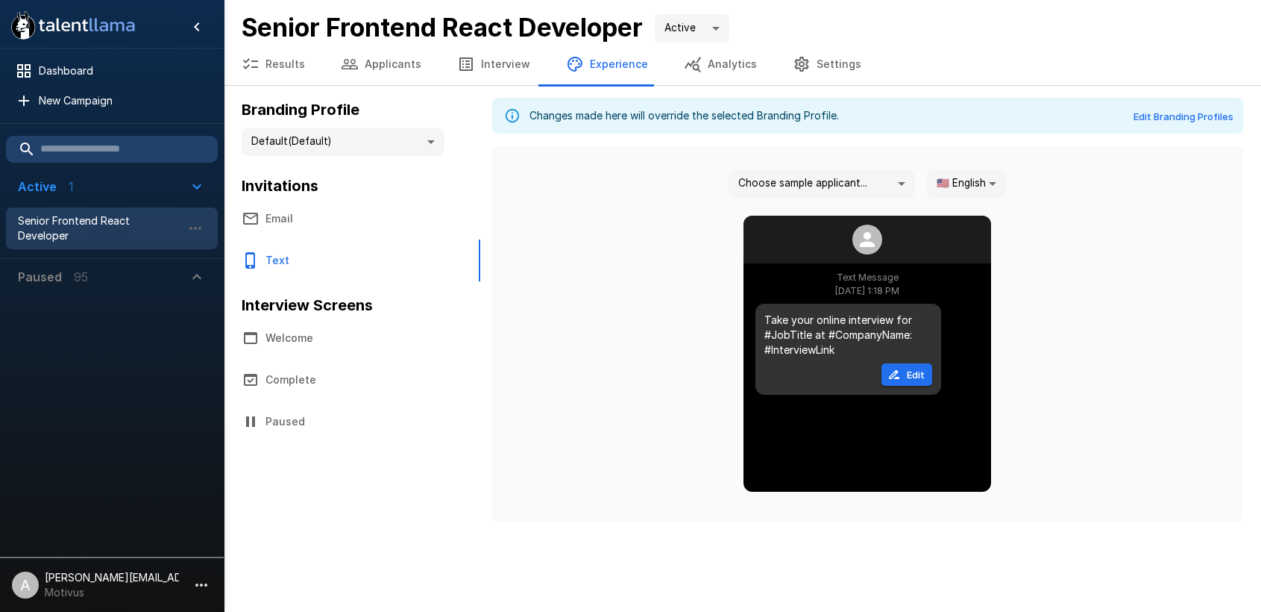
click at [336, 339] on button "Welcome" at bounding box center [352, 338] width 257 height 42
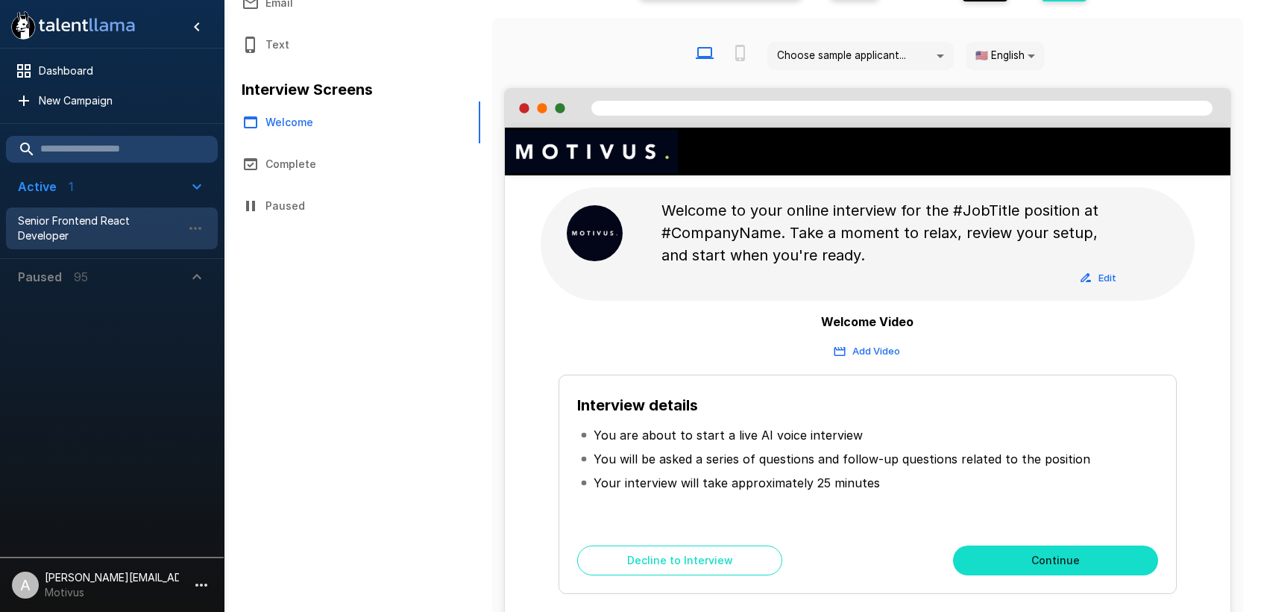
scroll to position [268, 0]
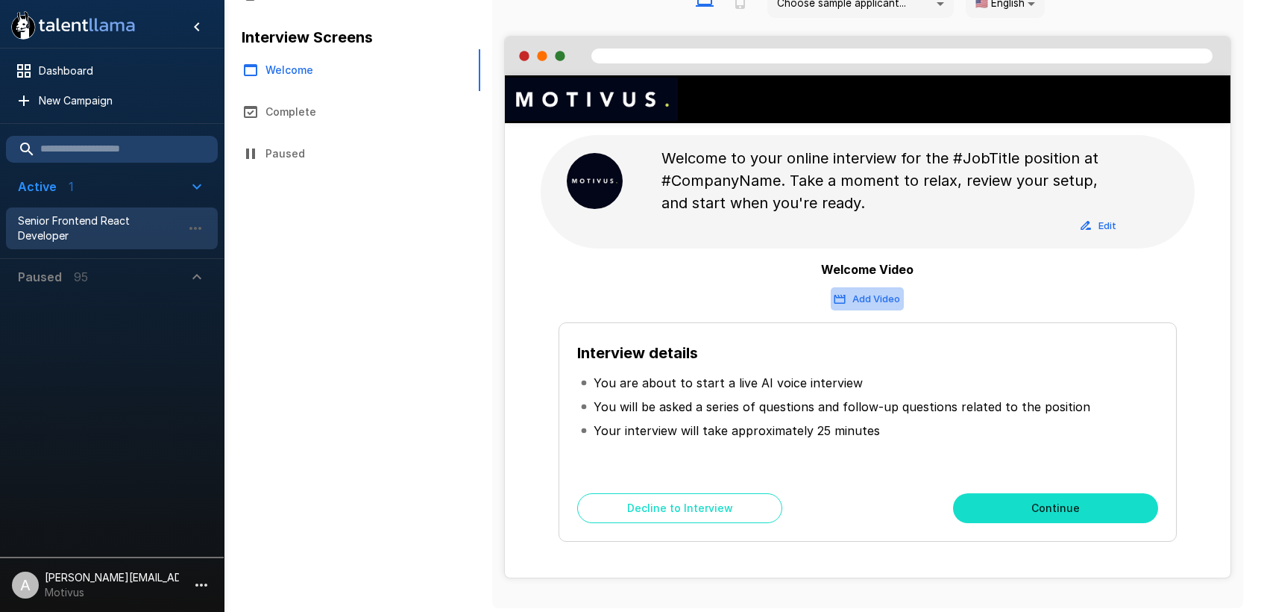
click at [873, 299] on button "Add Video" at bounding box center [867, 298] width 73 height 23
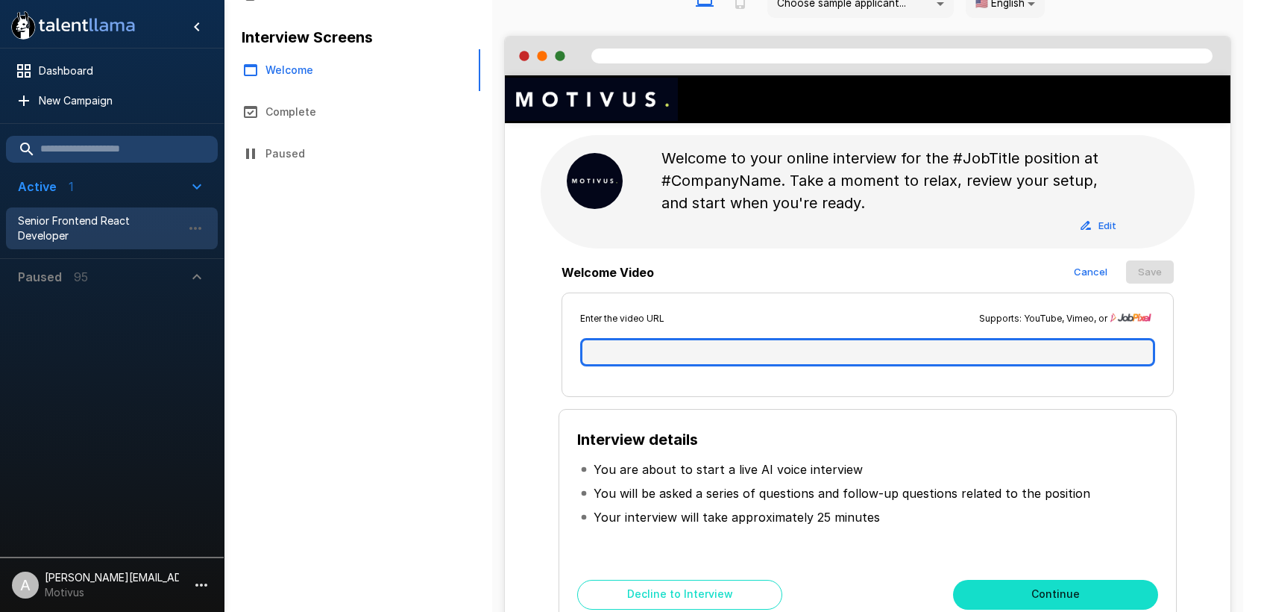
click at [783, 361] on input "text" at bounding box center [867, 352] width 575 height 28
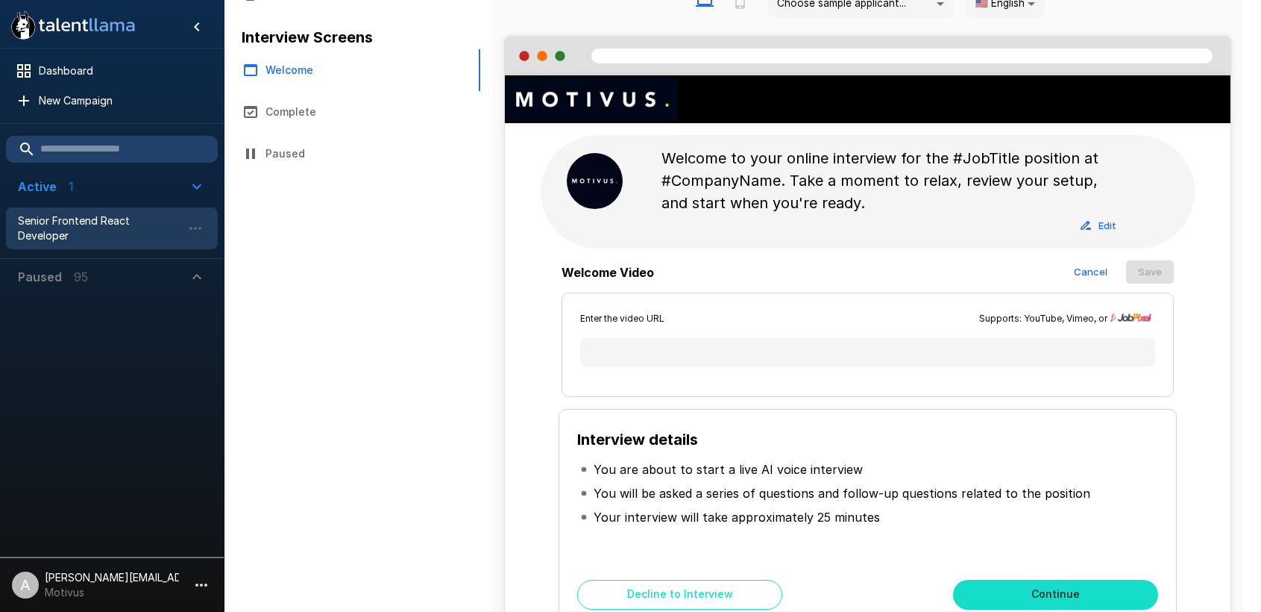
drag, startPoint x: 771, startPoint y: 250, endPoint x: 797, endPoint y: 251, distance: 25.4
click at [779, 251] on div "Welcome to your online interview for the #JobTitle position at #CompanyName. Ta…" at bounding box center [868, 192] width 726 height 138
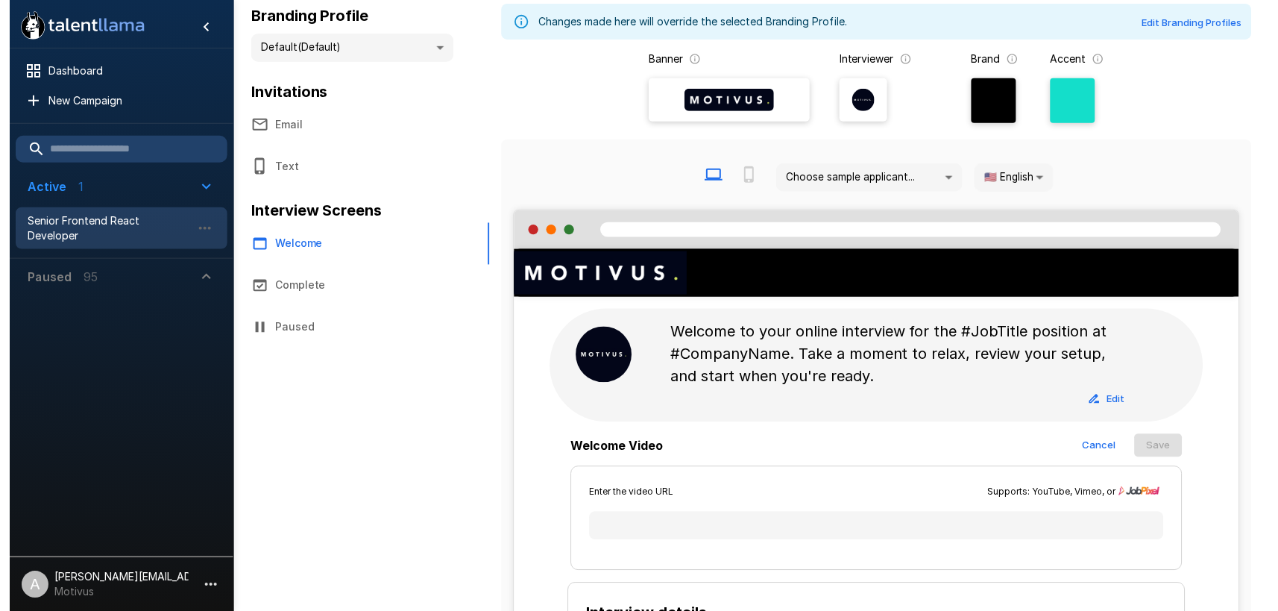
scroll to position [92, 0]
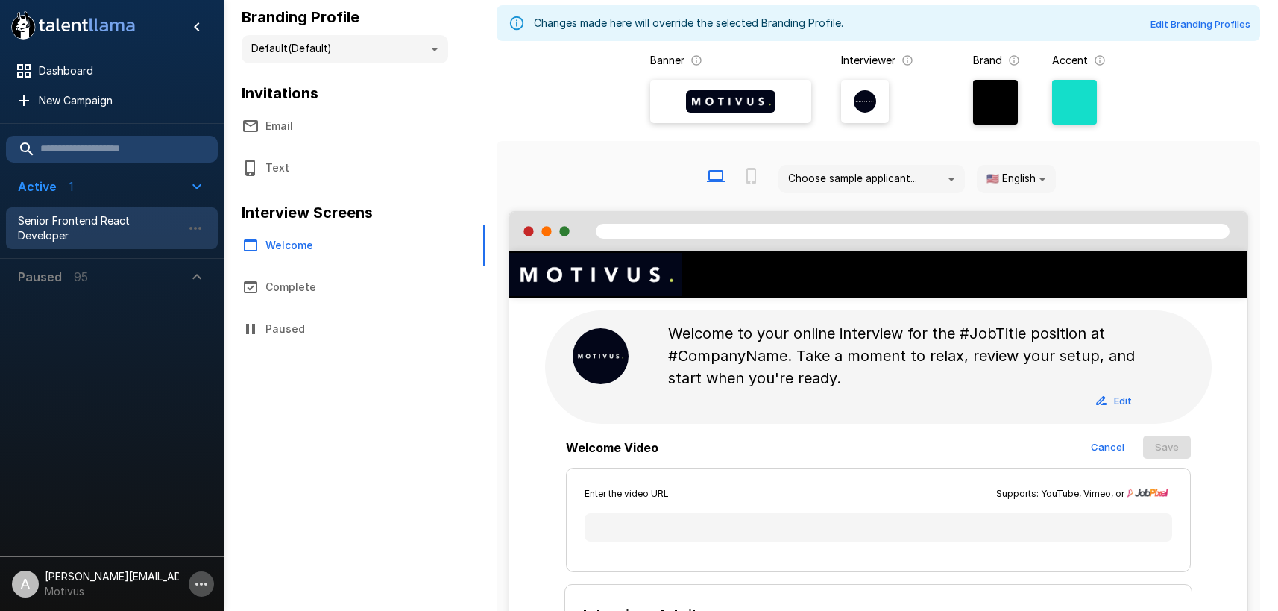
click at [192, 583] on icon "button" at bounding box center [201, 584] width 18 height 18
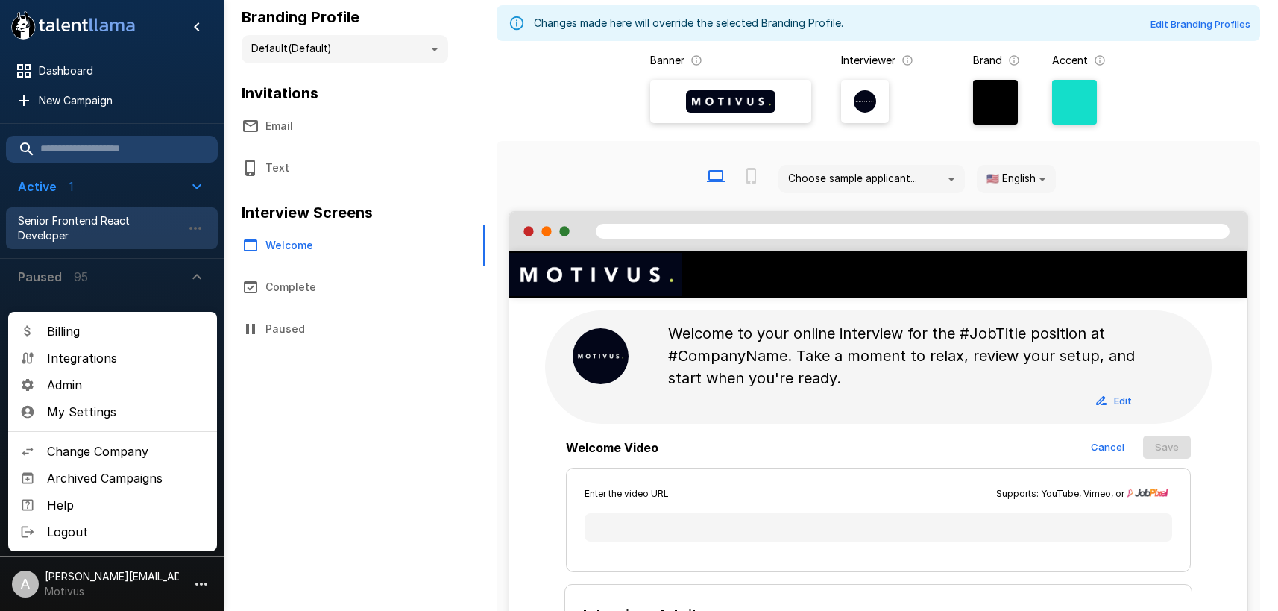
click at [138, 456] on span "Change Company" at bounding box center [126, 451] width 158 height 18
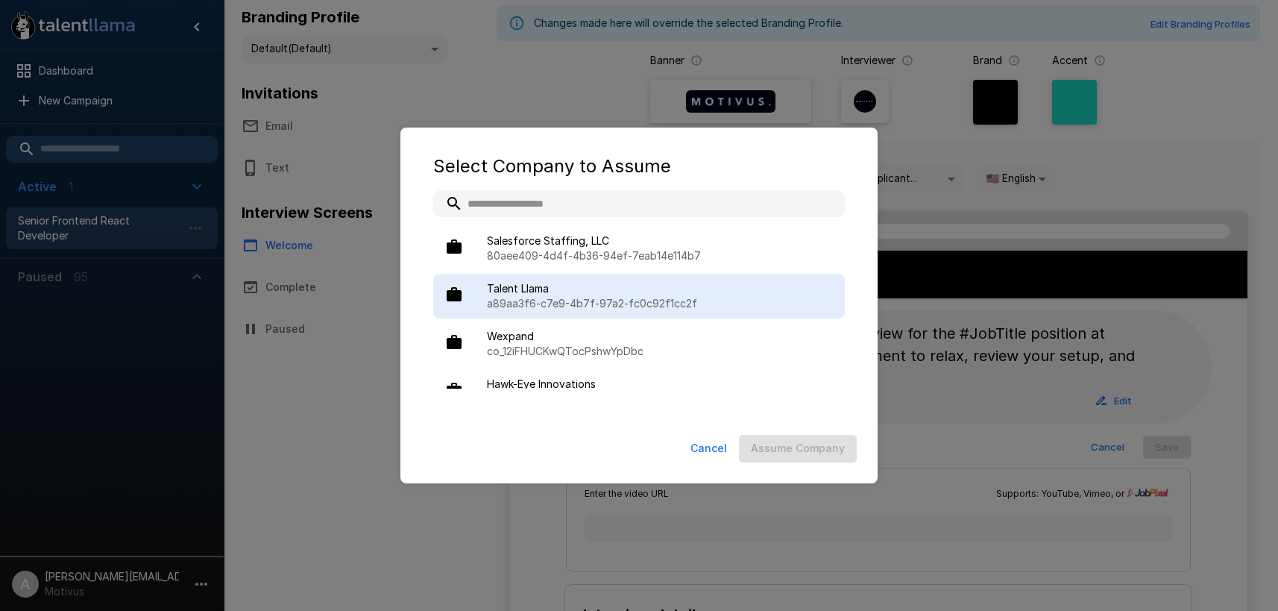
click at [558, 288] on span "Talent Llama" at bounding box center [660, 288] width 346 height 15
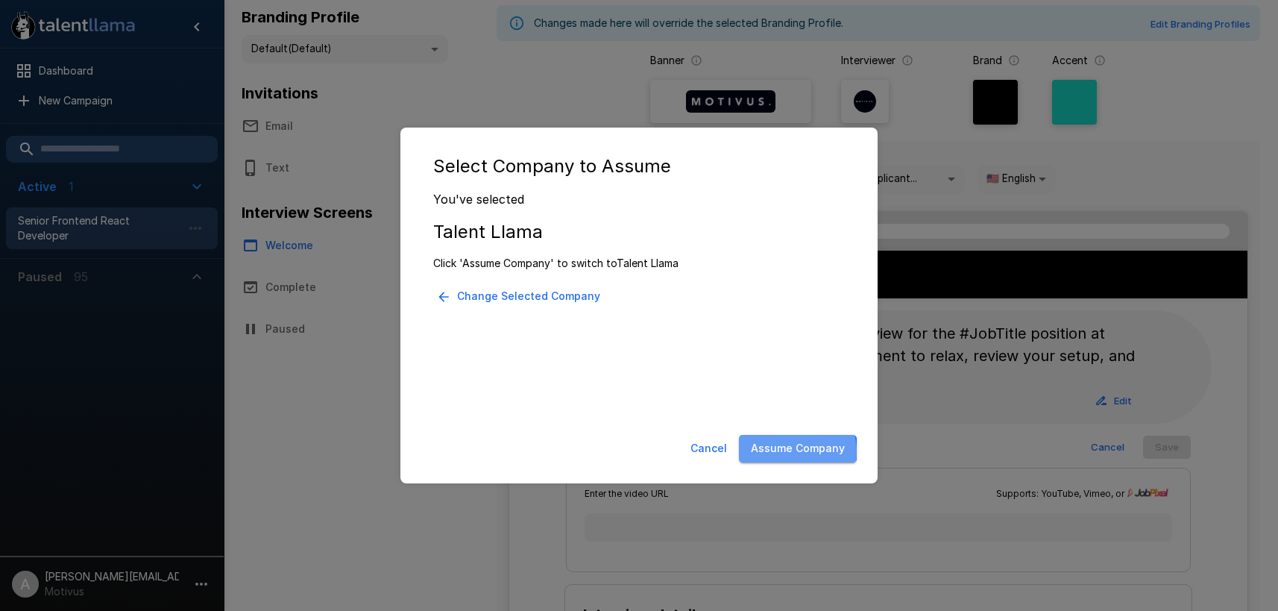
click at [785, 452] on button "Assume Company" at bounding box center [798, 449] width 118 height 28
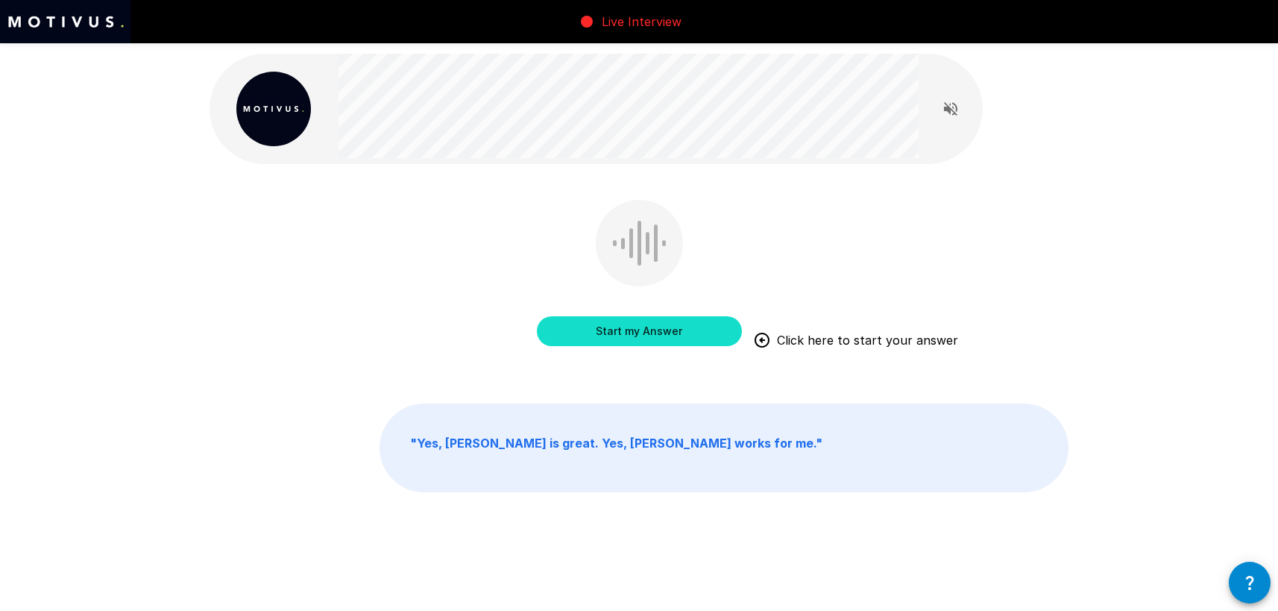
drag, startPoint x: 759, startPoint y: 289, endPoint x: 708, endPoint y: 325, distance: 62.1
click at [757, 289] on div "Start my Answer Click here to start your answer" at bounding box center [639, 284] width 859 height 168
click at [700, 340] on button "Start my Answer" at bounding box center [639, 331] width 205 height 30
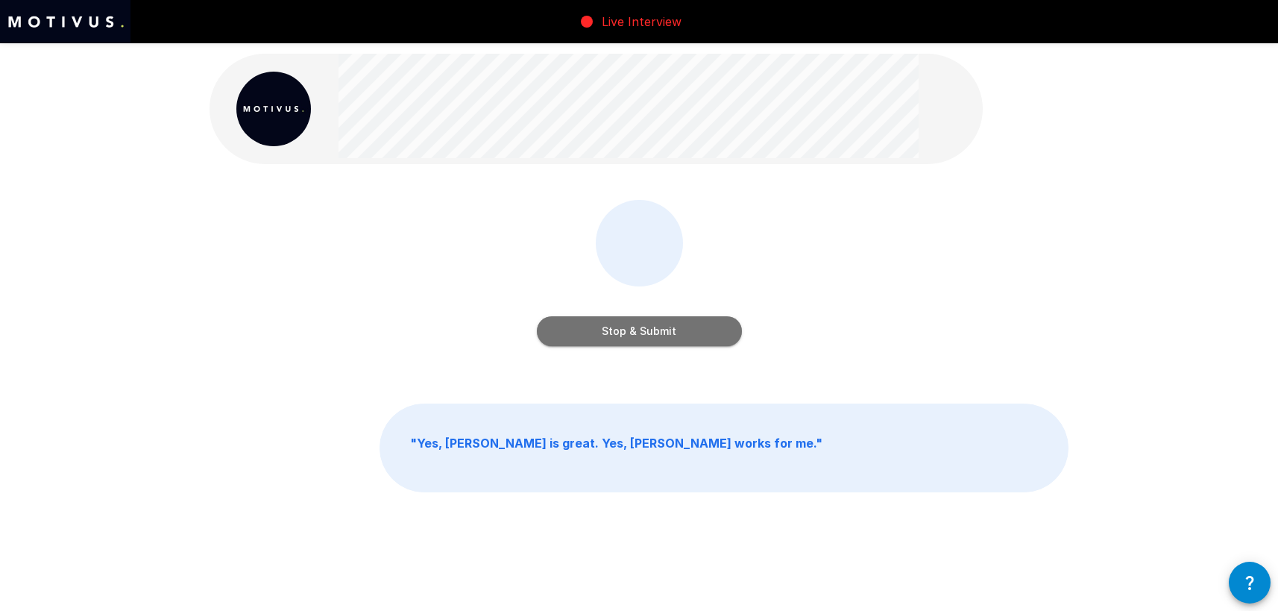
click at [677, 333] on button "Stop & Submit" at bounding box center [639, 331] width 205 height 30
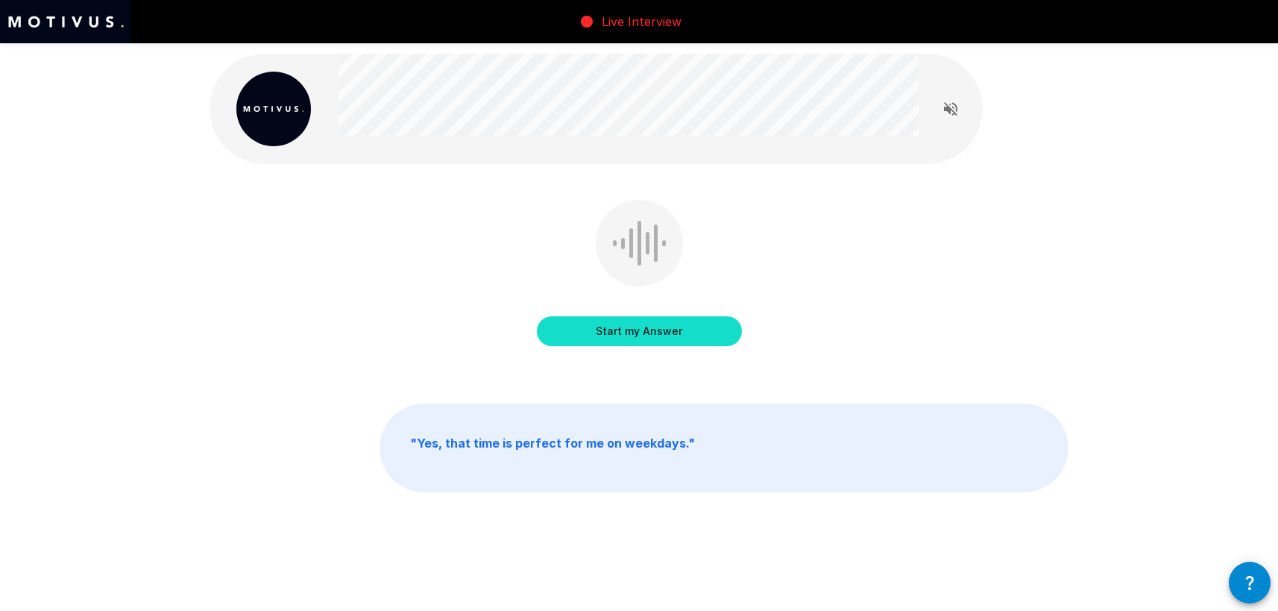
drag, startPoint x: 652, startPoint y: 331, endPoint x: 794, endPoint y: 312, distance: 143.8
click at [651, 331] on button "Start my Answer" at bounding box center [639, 331] width 205 height 30
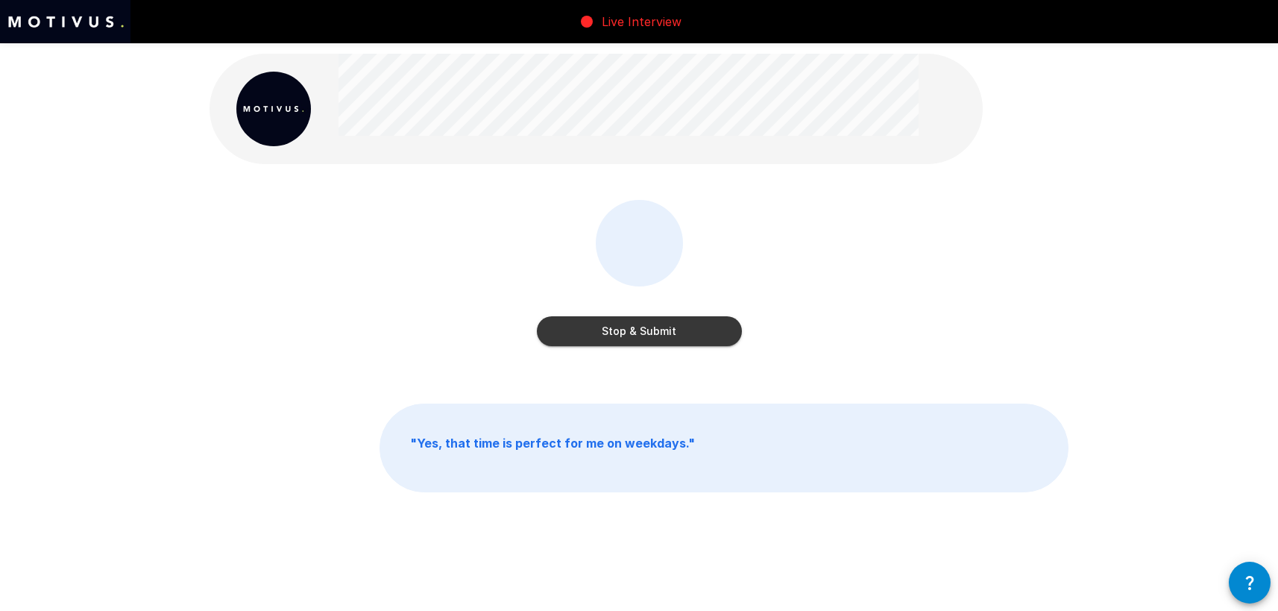
click at [708, 329] on button "Stop & Submit" at bounding box center [639, 331] width 205 height 30
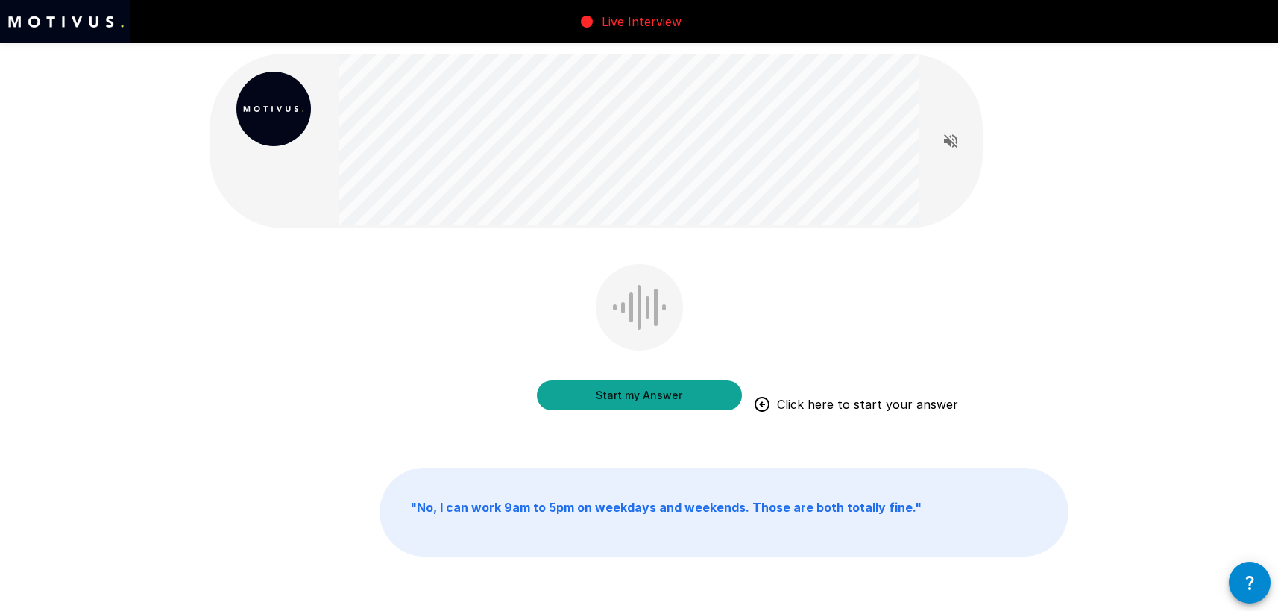
drag, startPoint x: 650, startPoint y: 397, endPoint x: 796, endPoint y: 377, distance: 146.8
click at [650, 397] on button "Start my Answer" at bounding box center [639, 395] width 205 height 30
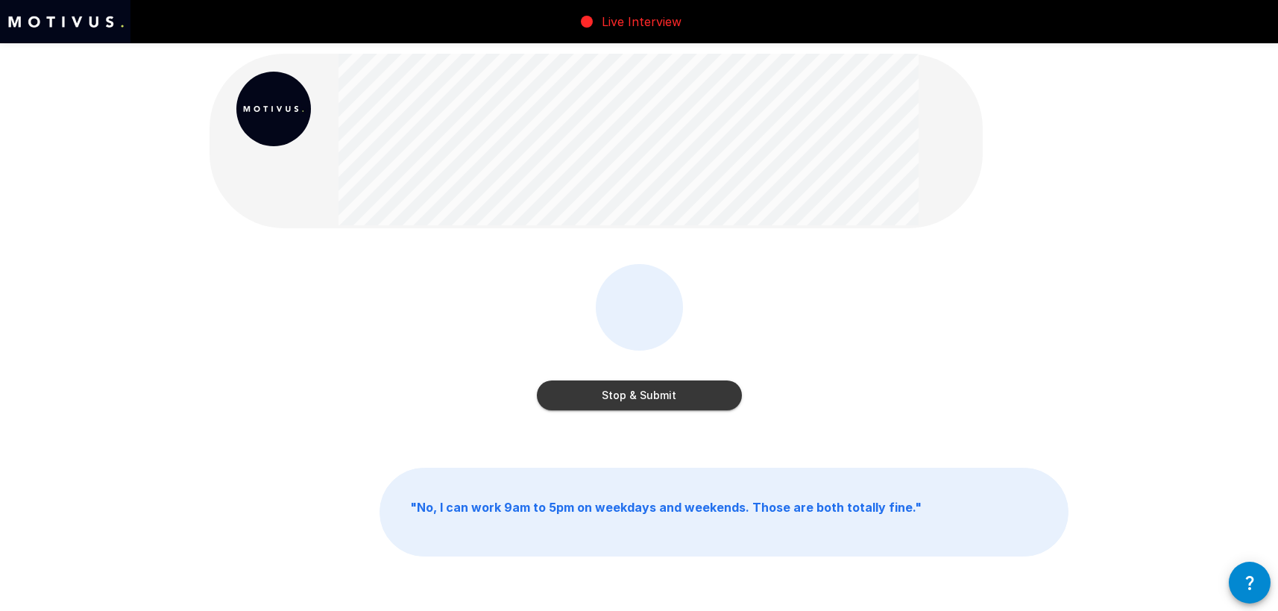
click at [703, 393] on button "Stop & Submit" at bounding box center [639, 395] width 205 height 30
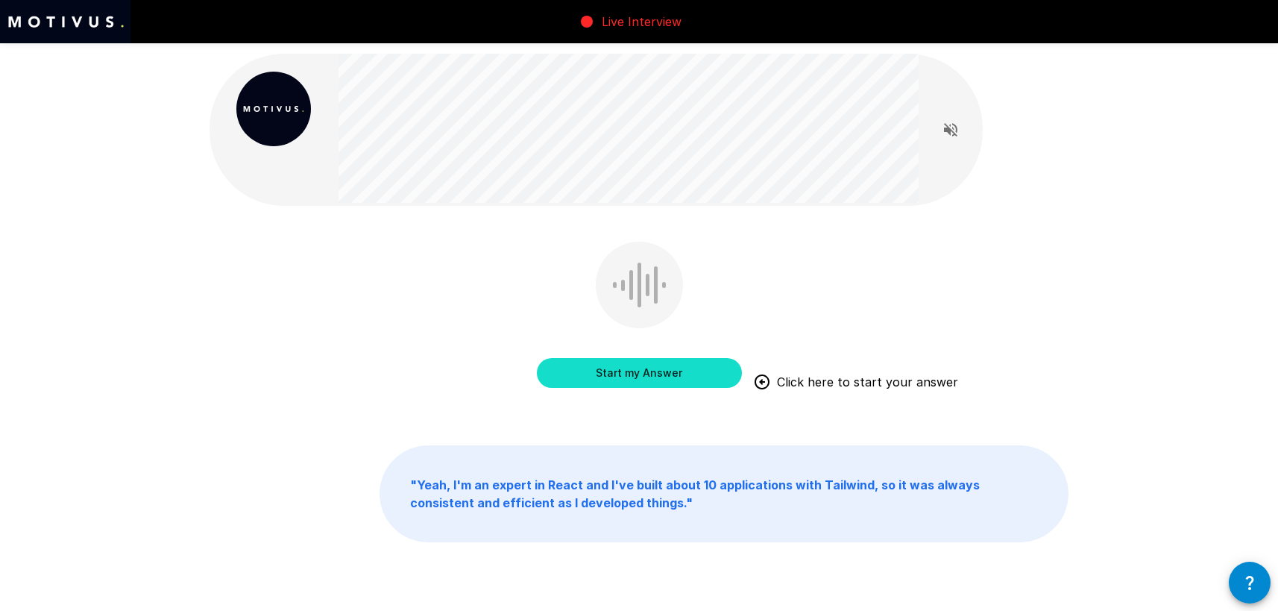
scroll to position [1, 0]
drag, startPoint x: 515, startPoint y: 307, endPoint x: 556, endPoint y: 339, distance: 52.7
click at [515, 307] on div "Start my Answer Click here to start your answer" at bounding box center [639, 325] width 859 height 168
click at [615, 370] on button "Start my Answer" at bounding box center [639, 372] width 205 height 30
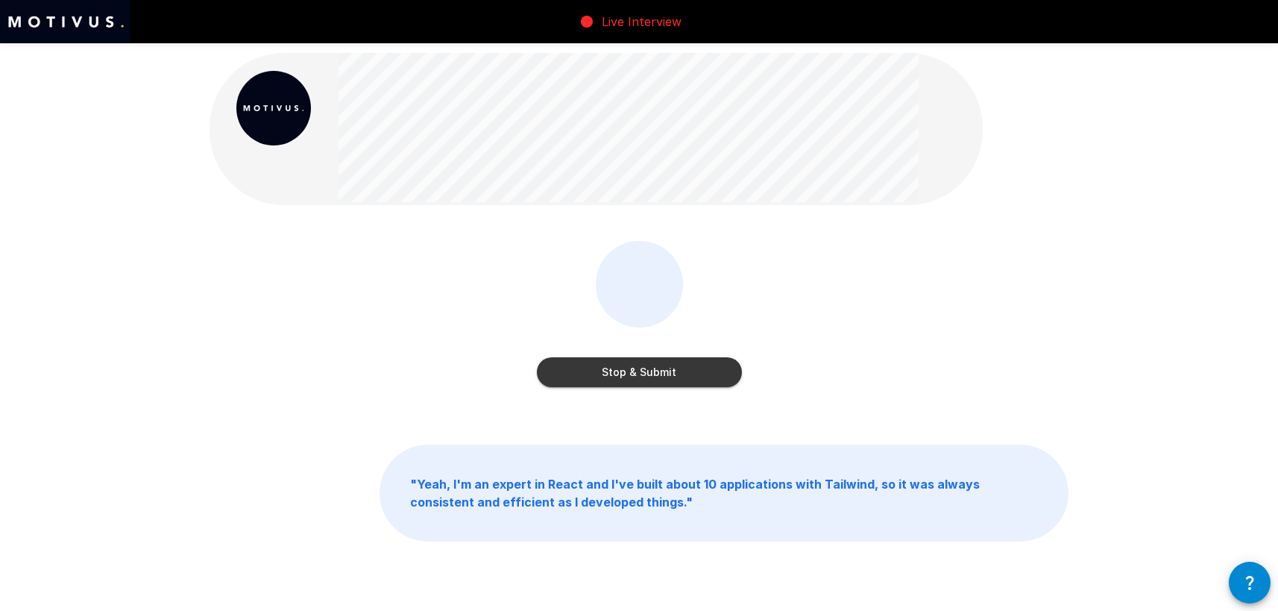
drag, startPoint x: 723, startPoint y: 374, endPoint x: 763, endPoint y: 363, distance: 41.8
click at [724, 373] on button "Stop & Submit" at bounding box center [639, 372] width 205 height 30
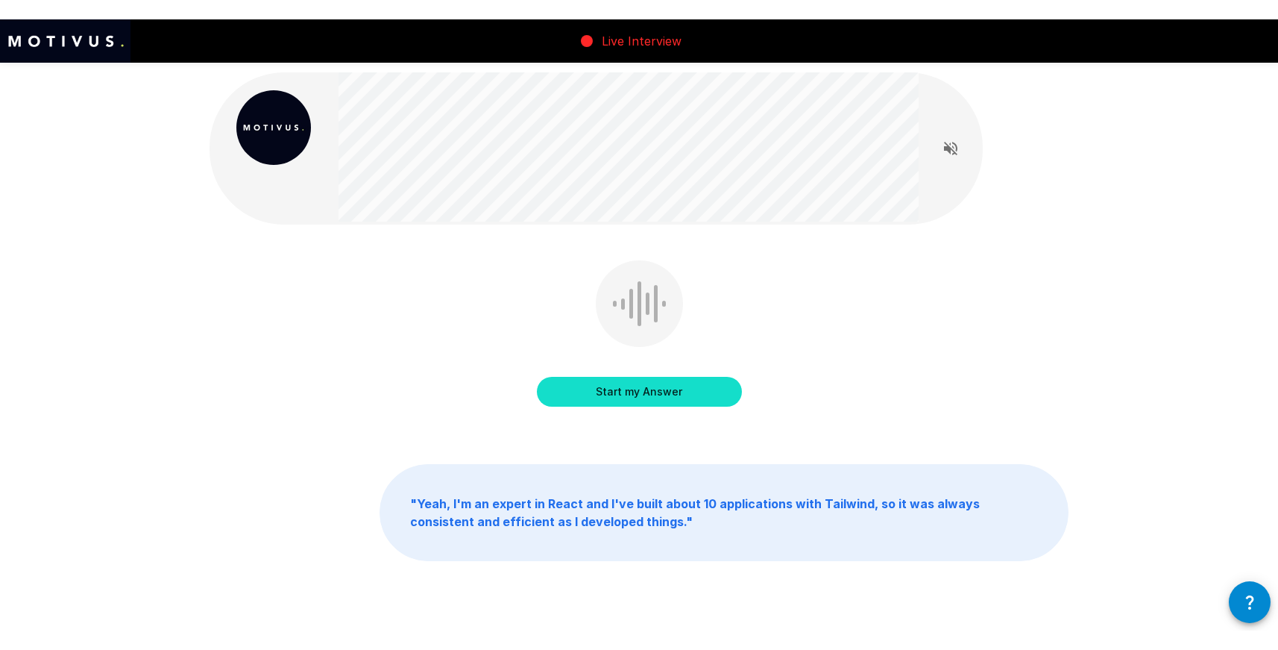
scroll to position [0, 0]
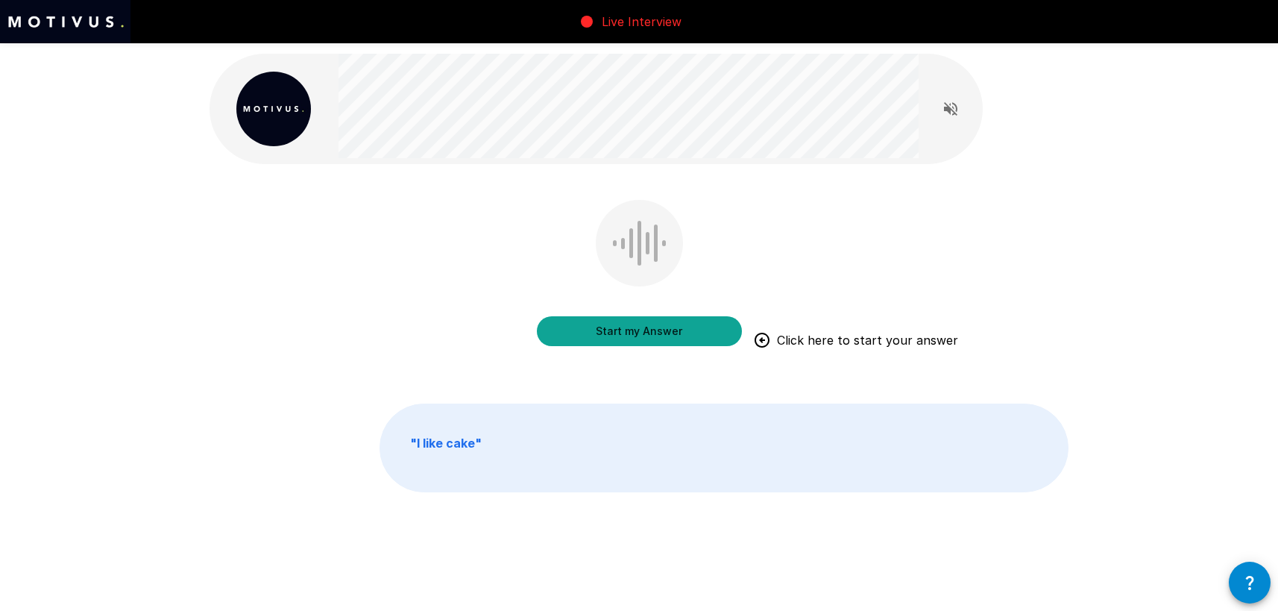
click at [544, 317] on button "Start my Answer" at bounding box center [639, 331] width 205 height 30
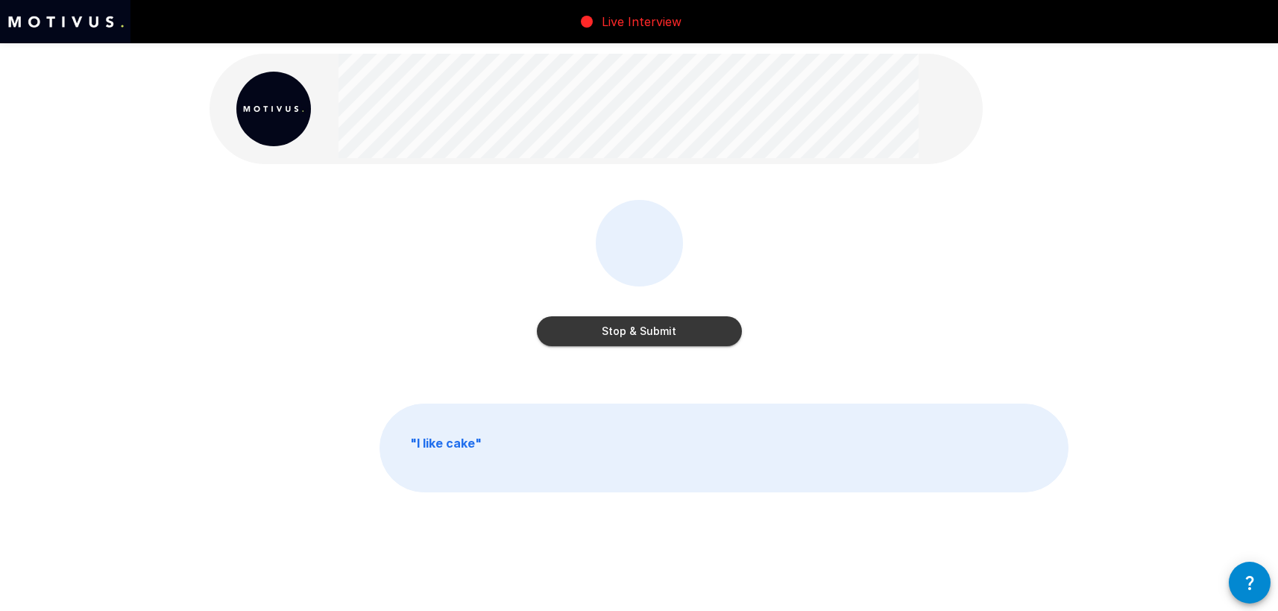
click at [470, 317] on div "Stop & Submit" at bounding box center [639, 284] width 859 height 168
click at [580, 305] on div "Stop & Submit" at bounding box center [639, 316] width 205 height 60
click at [579, 342] on button "Stop & Submit" at bounding box center [639, 331] width 205 height 30
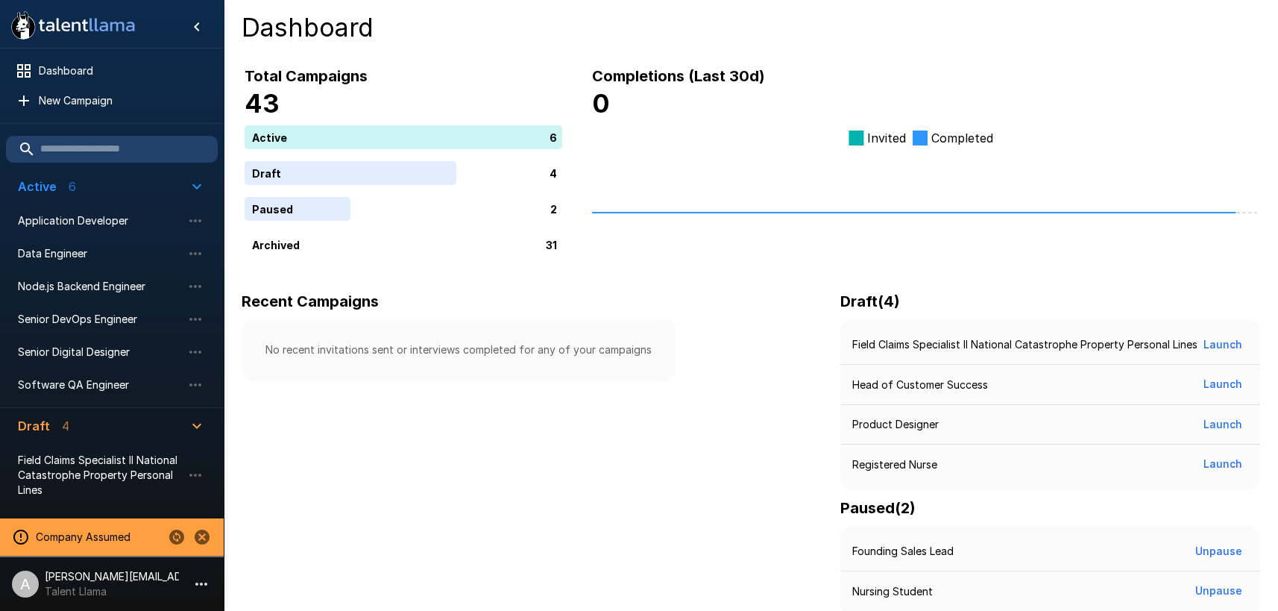
scroll to position [134, 0]
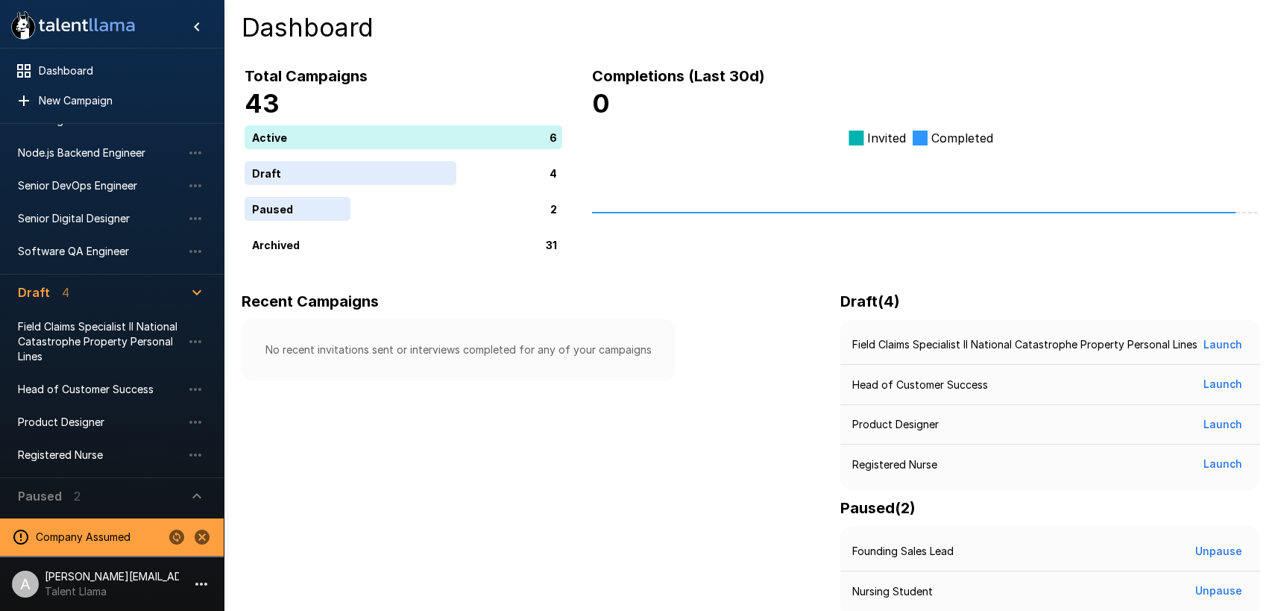
click at [118, 500] on span "Paused 2" at bounding box center [103, 496] width 170 height 18
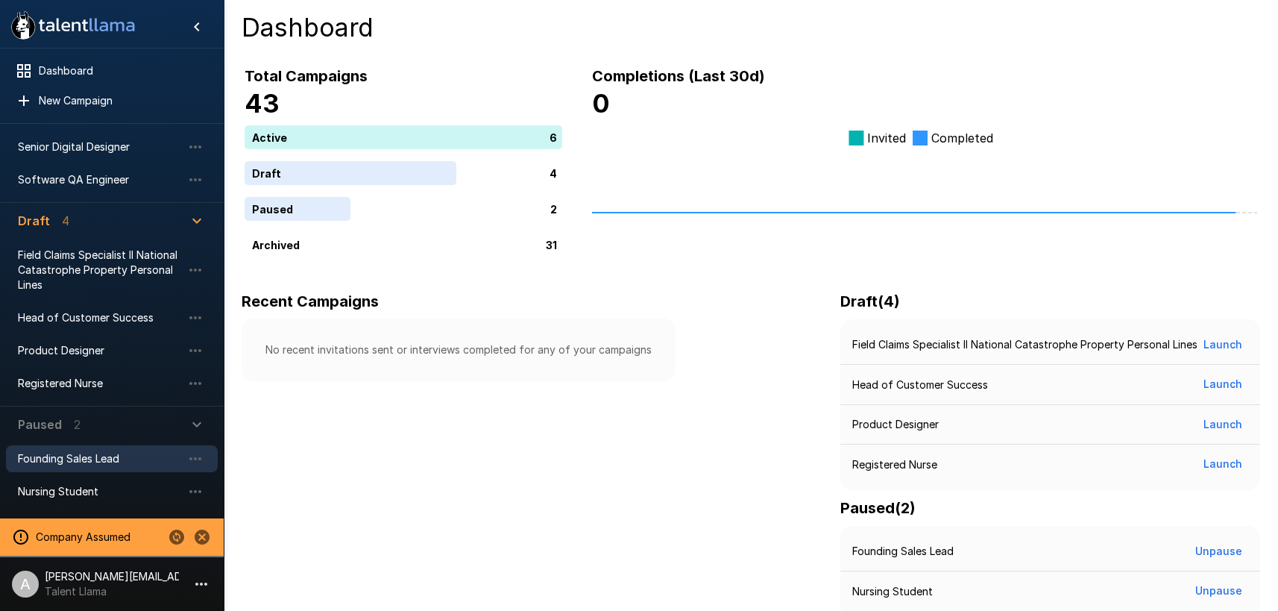
click at [110, 462] on span "Founding Sales Lead" at bounding box center [100, 458] width 164 height 15
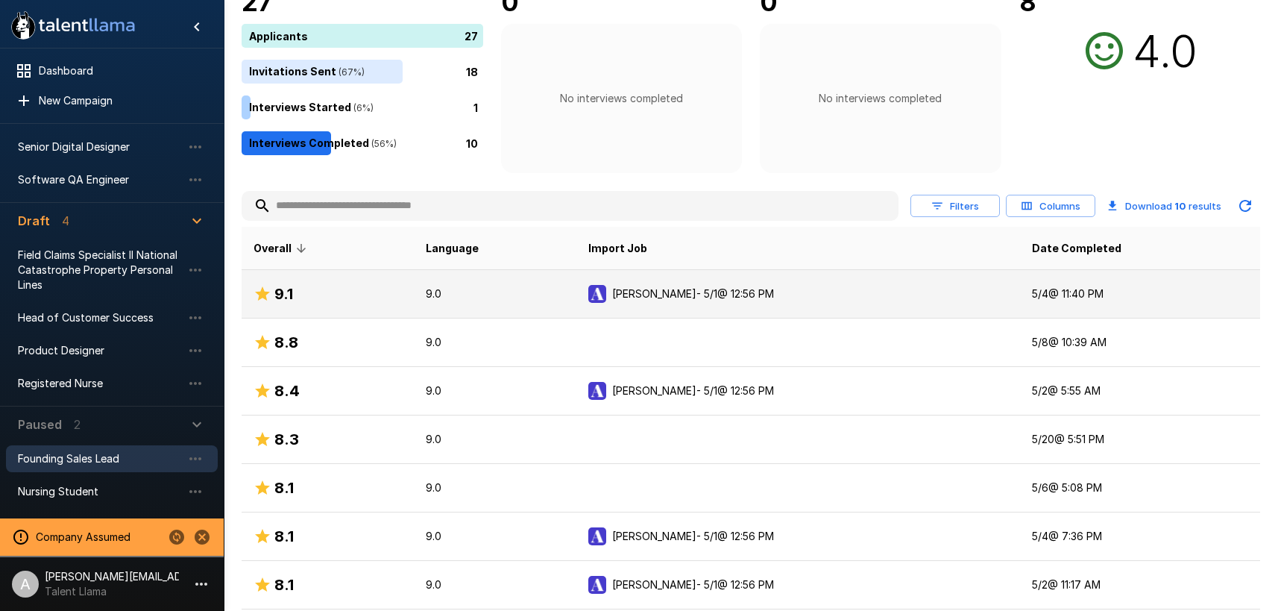
scroll to position [168, 0]
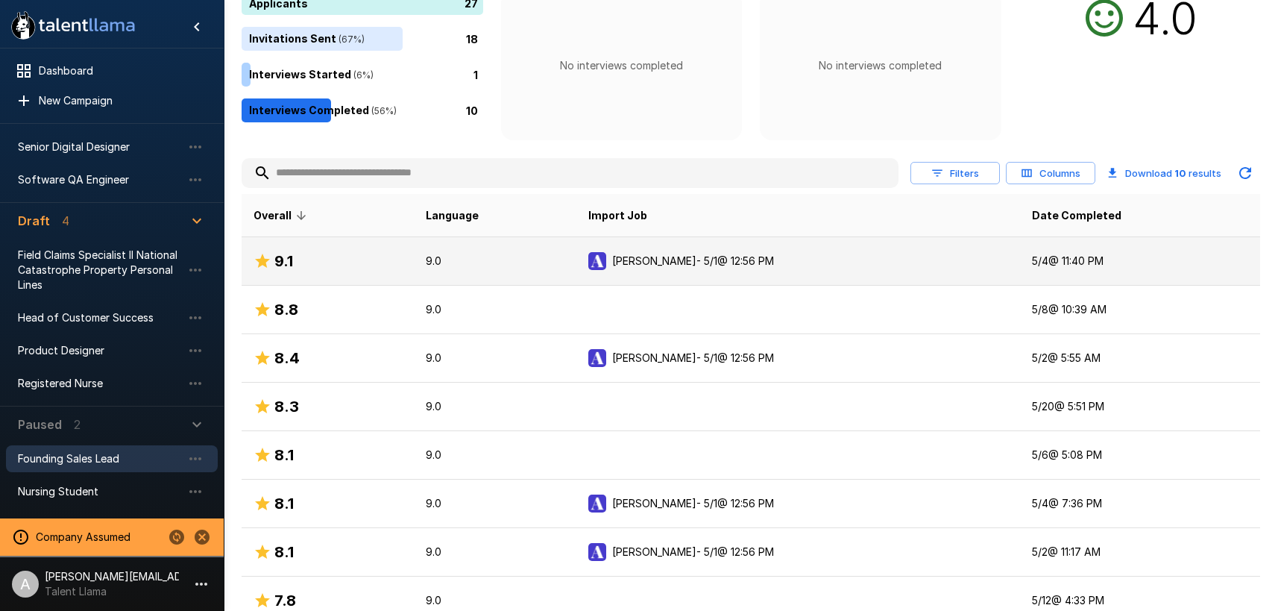
click at [740, 267] on p "Ashby - 5/1 @ 12:56 PM" at bounding box center [693, 261] width 162 height 15
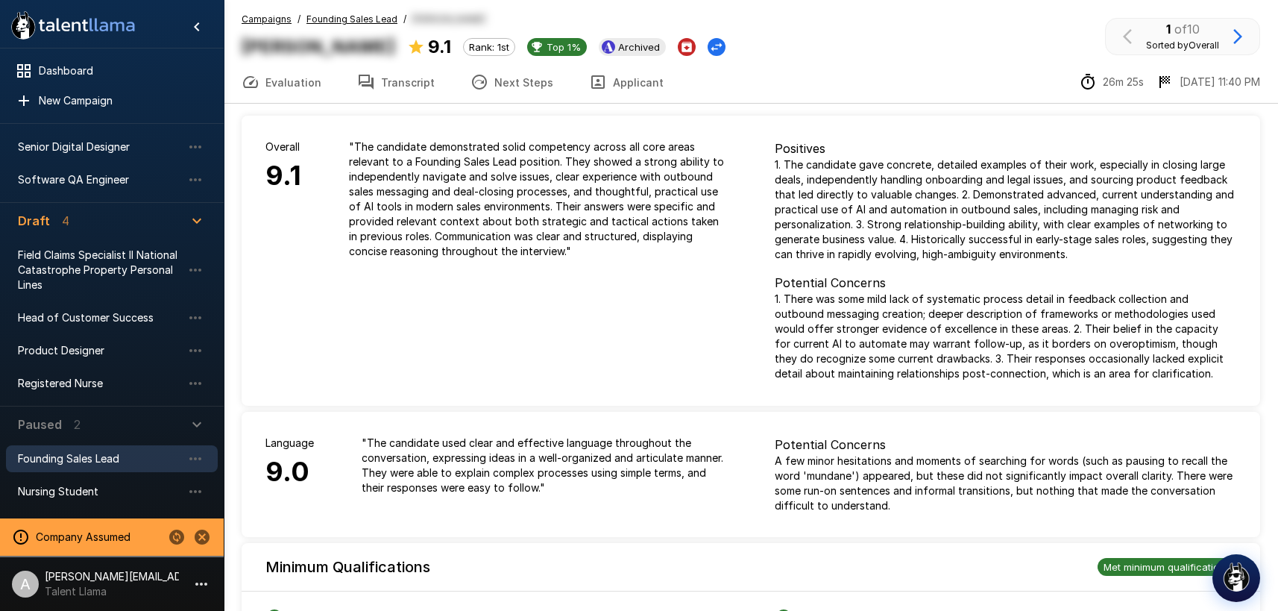
click at [368, 16] on u "Founding Sales Lead" at bounding box center [352, 18] width 91 height 11
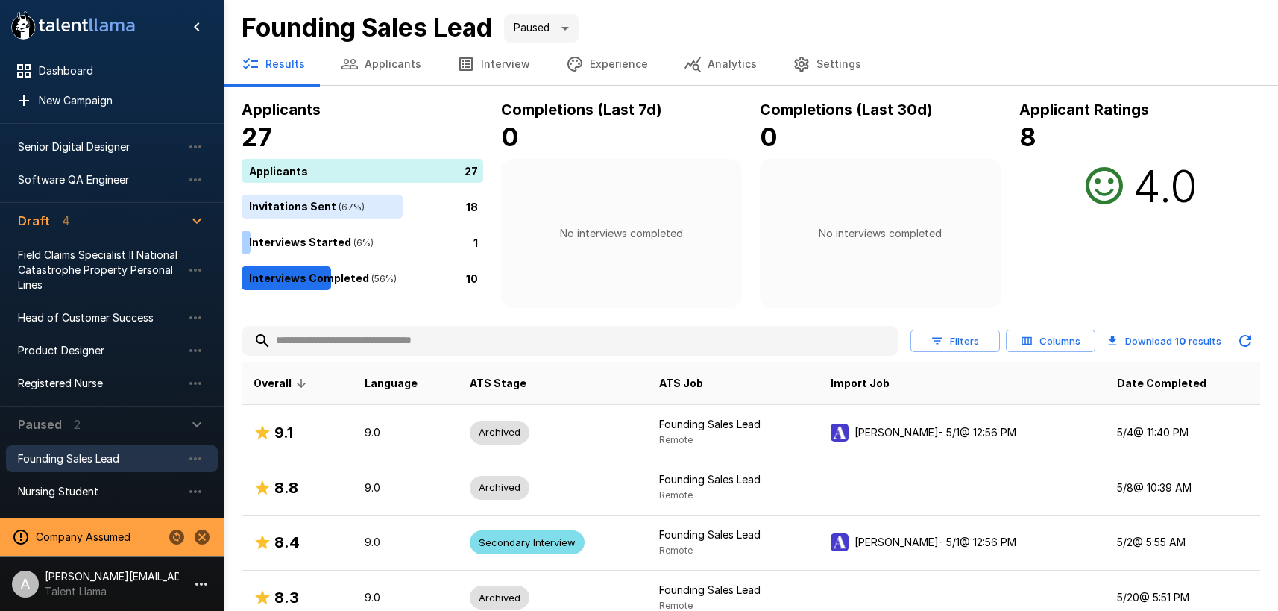
click at [816, 62] on button "Settings" at bounding box center [827, 64] width 104 height 42
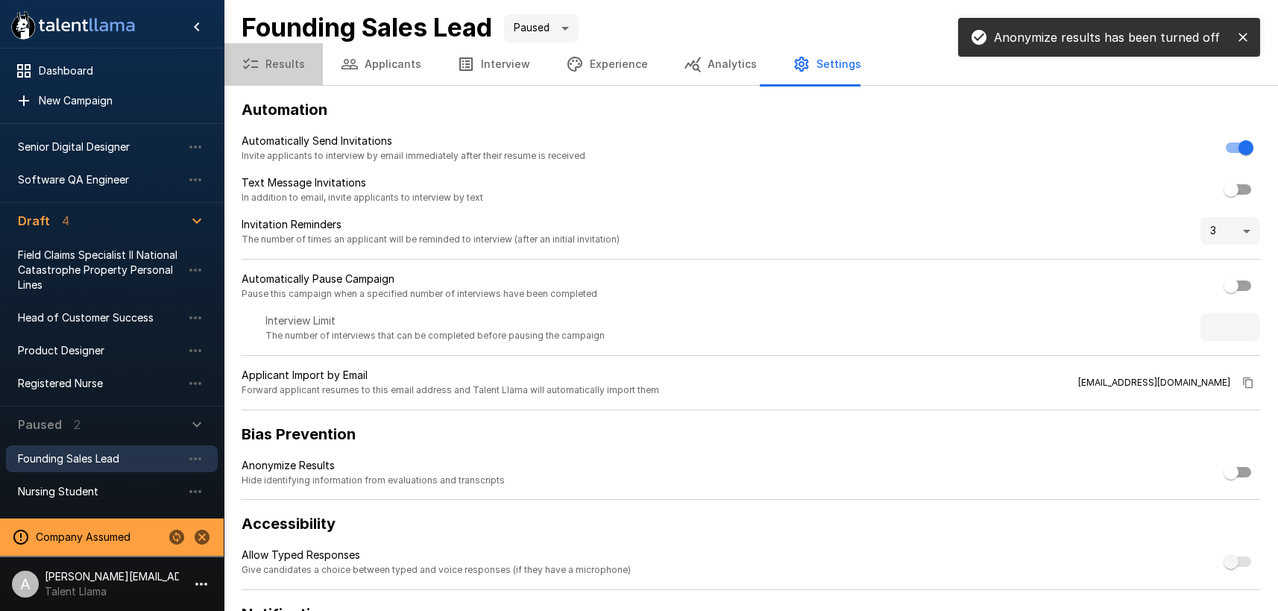
click at [284, 69] on button "Results" at bounding box center [273, 64] width 99 height 42
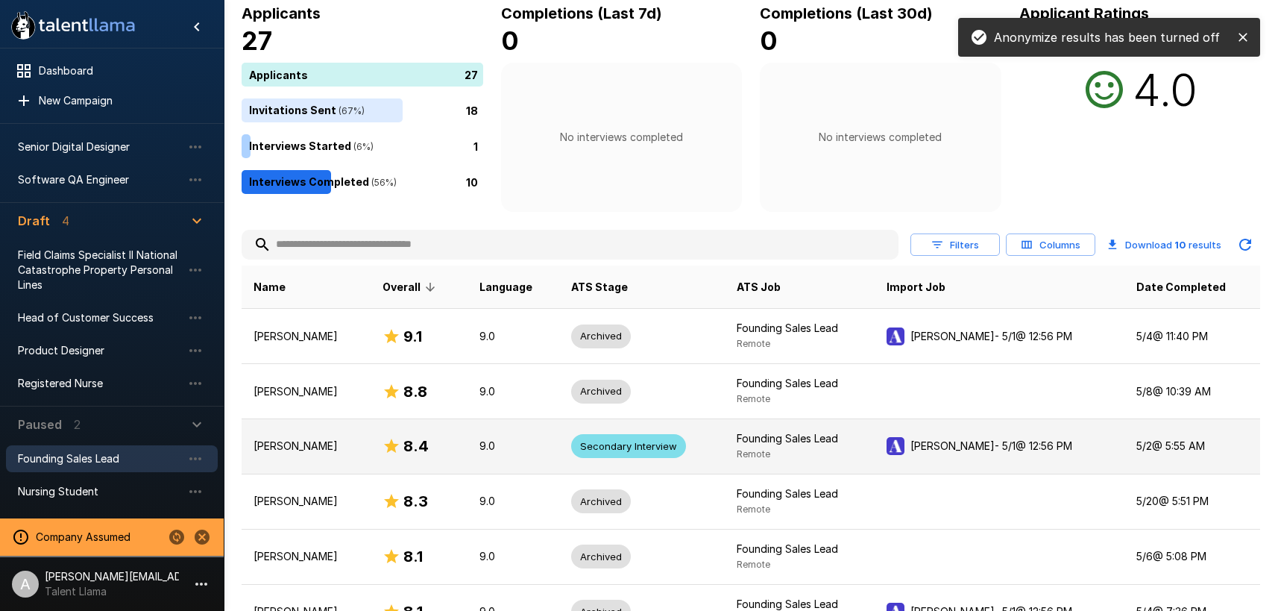
scroll to position [123, 0]
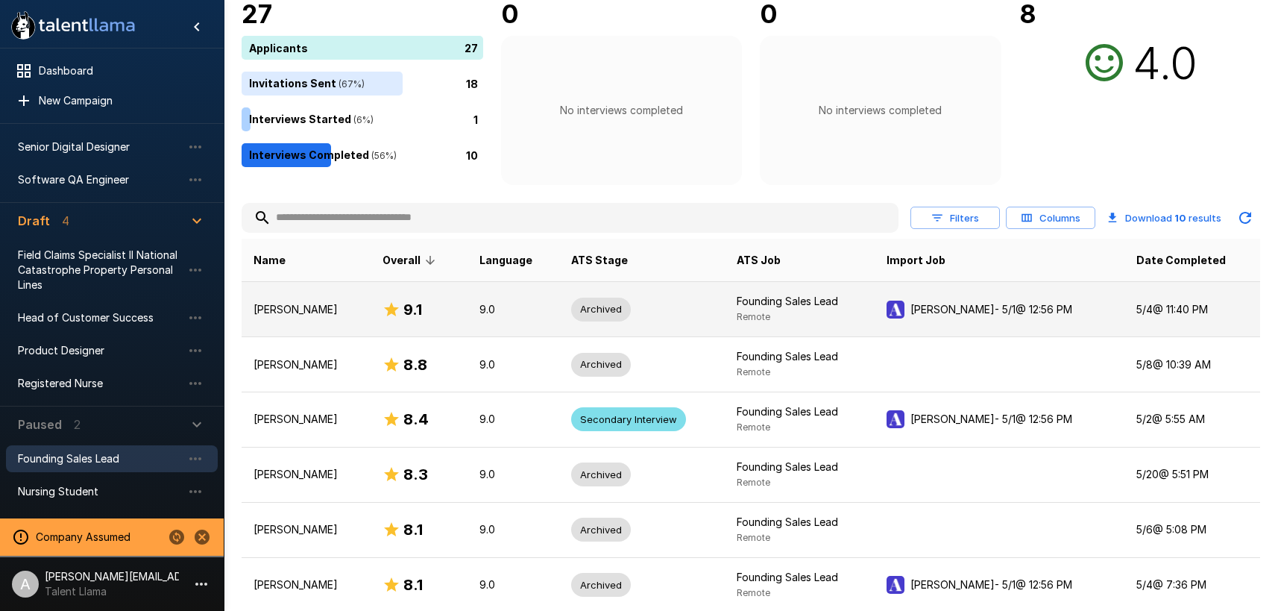
click at [559, 317] on td "9.0" at bounding box center [514, 309] width 92 height 55
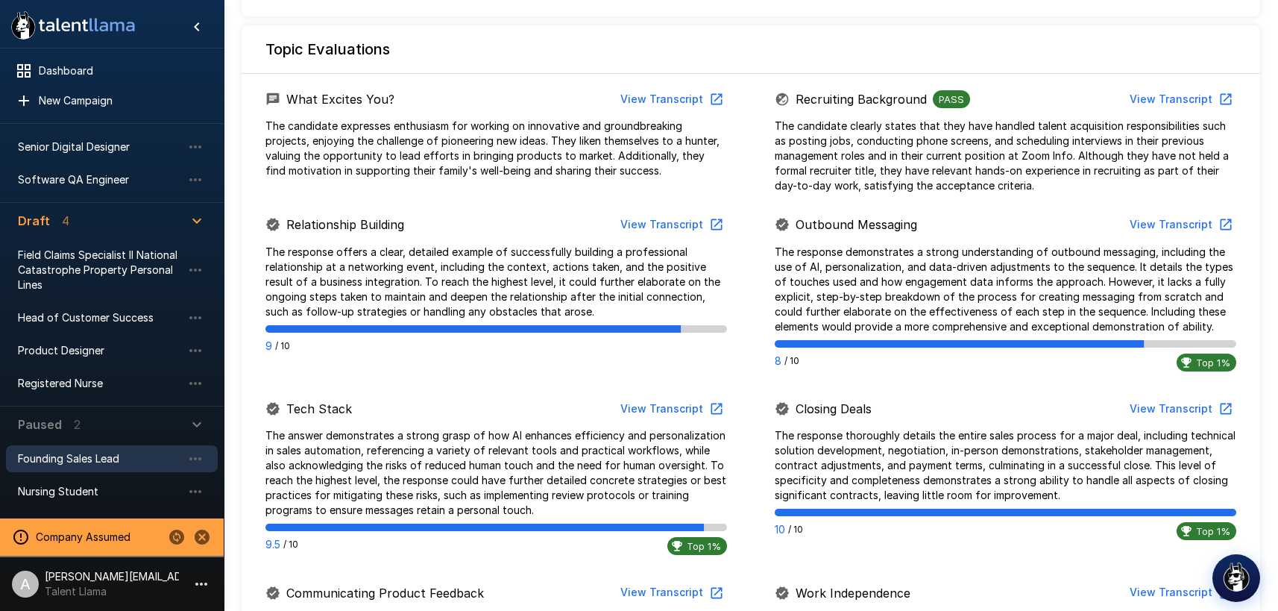
scroll to position [693, 0]
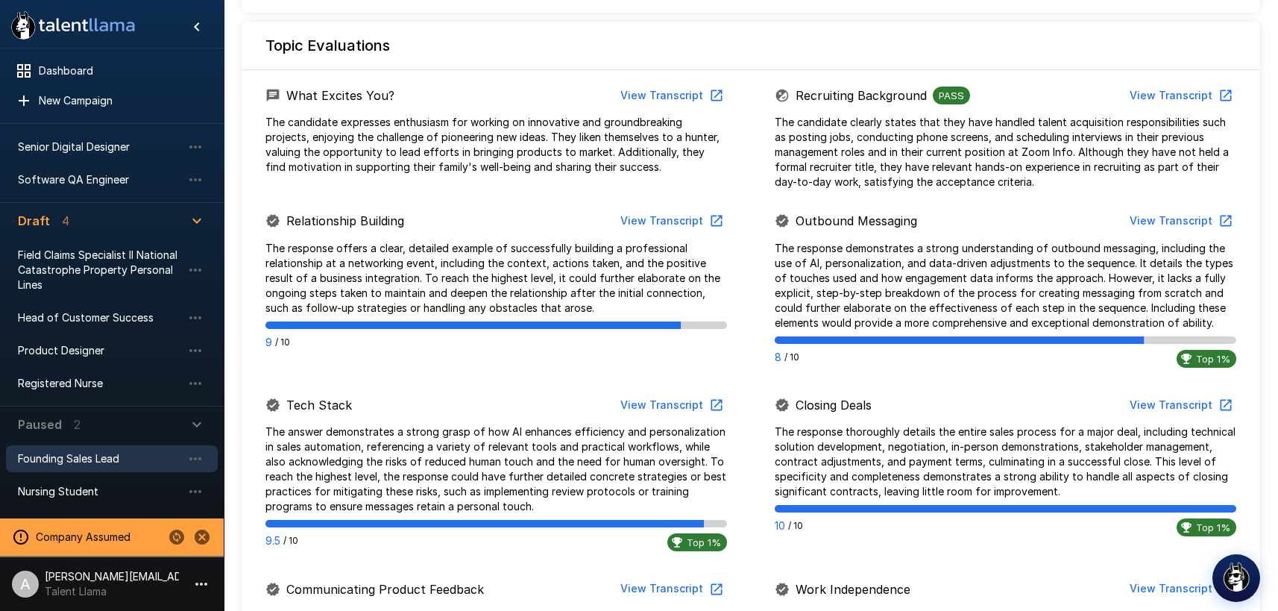
click at [687, 226] on button "View Transcript" at bounding box center [671, 221] width 113 height 28
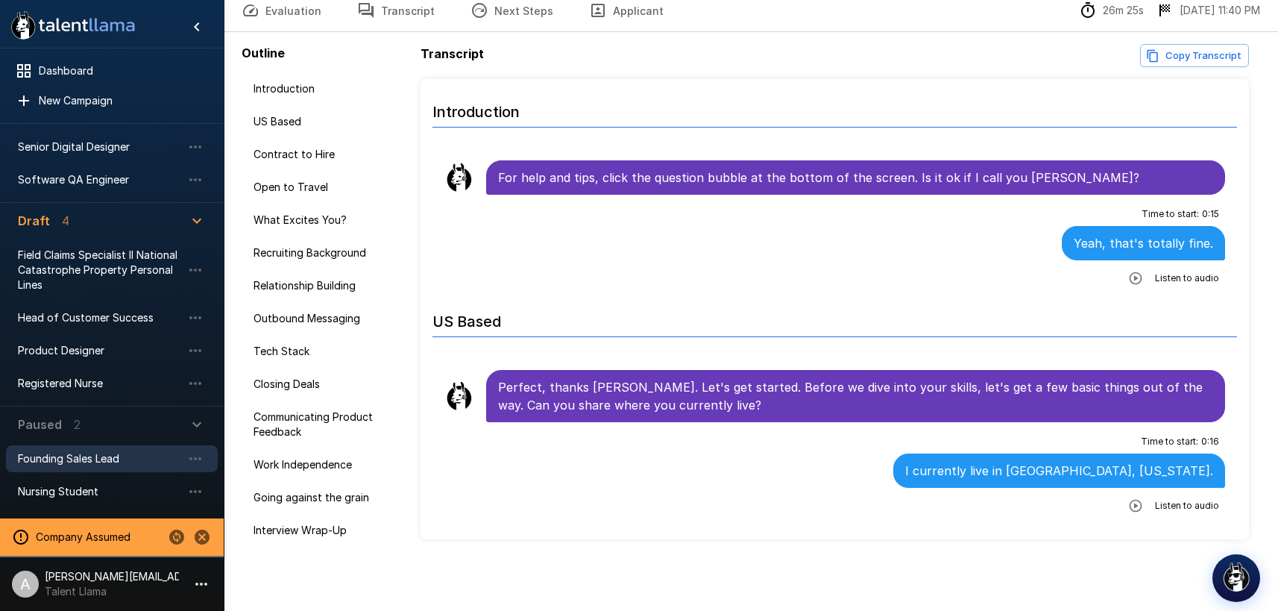
scroll to position [72, 0]
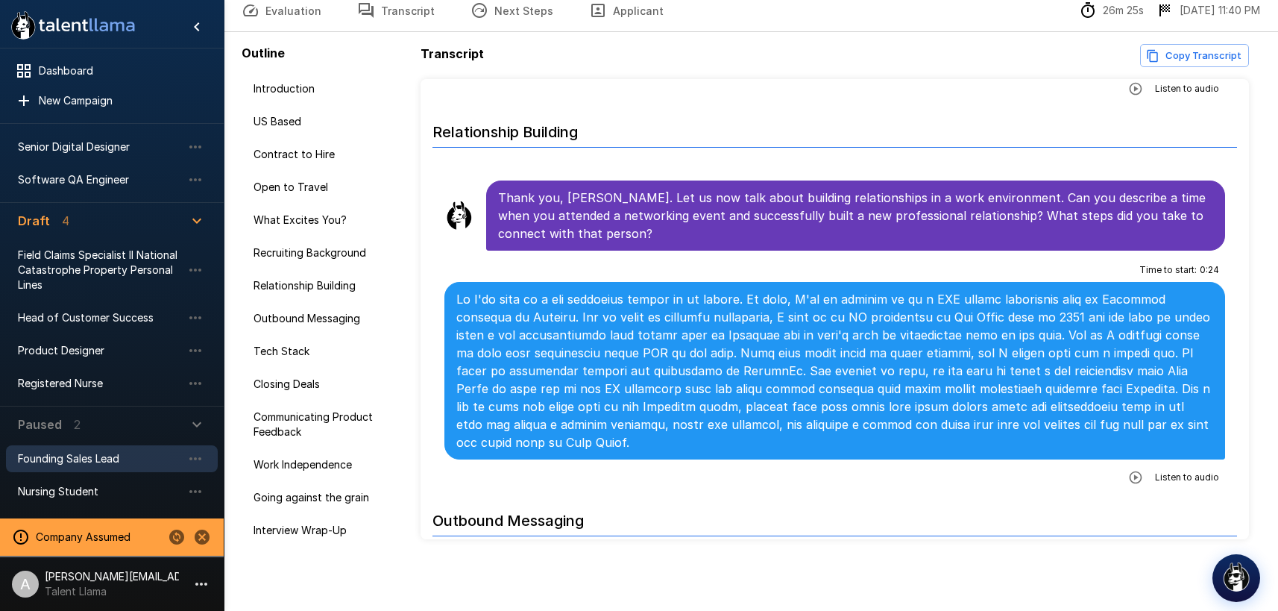
scroll to position [1471, 0]
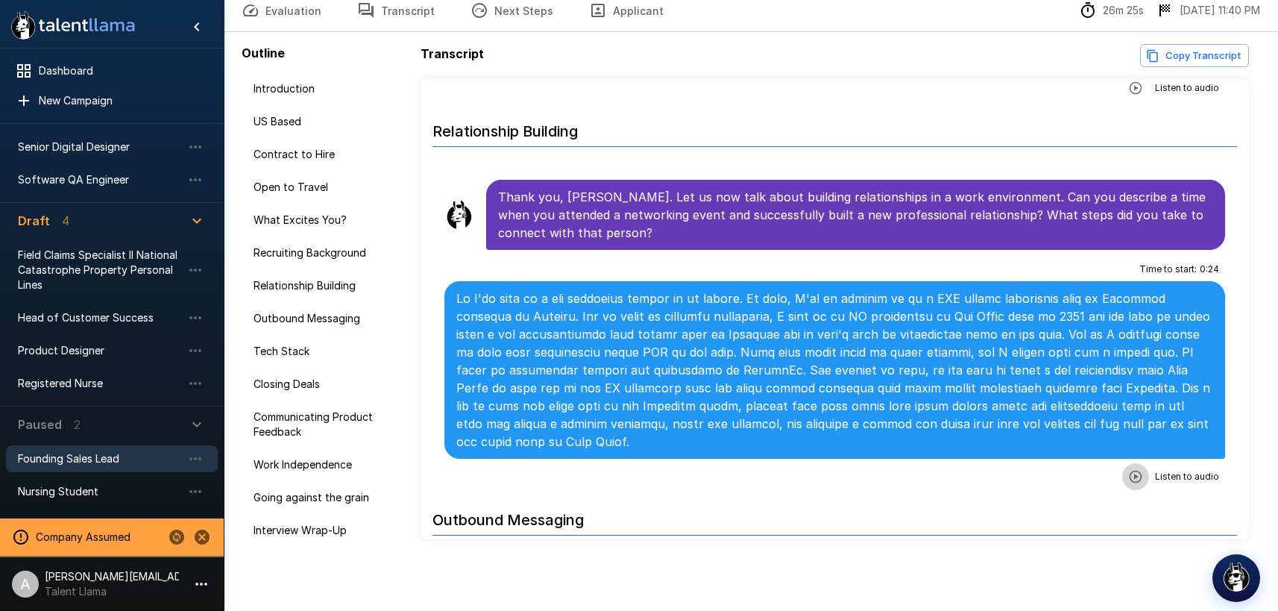
click at [1139, 471] on icon "button" at bounding box center [1135, 477] width 13 height 13
click at [1079, 472] on icon "button" at bounding box center [1074, 478] width 13 height 13
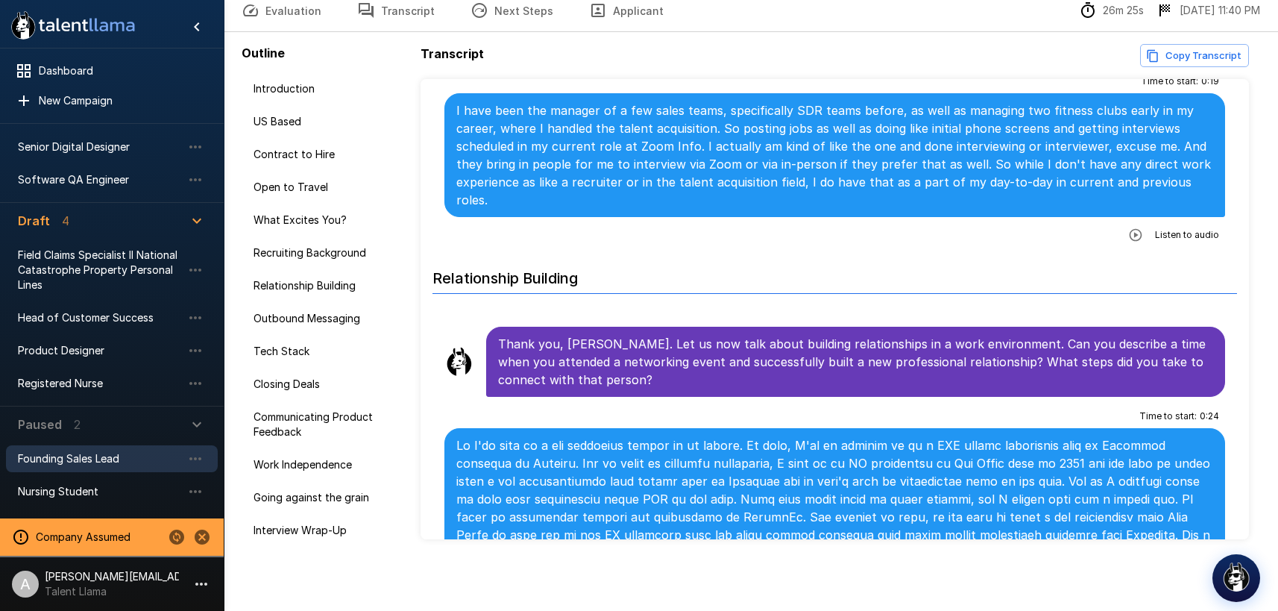
scroll to position [1285, 0]
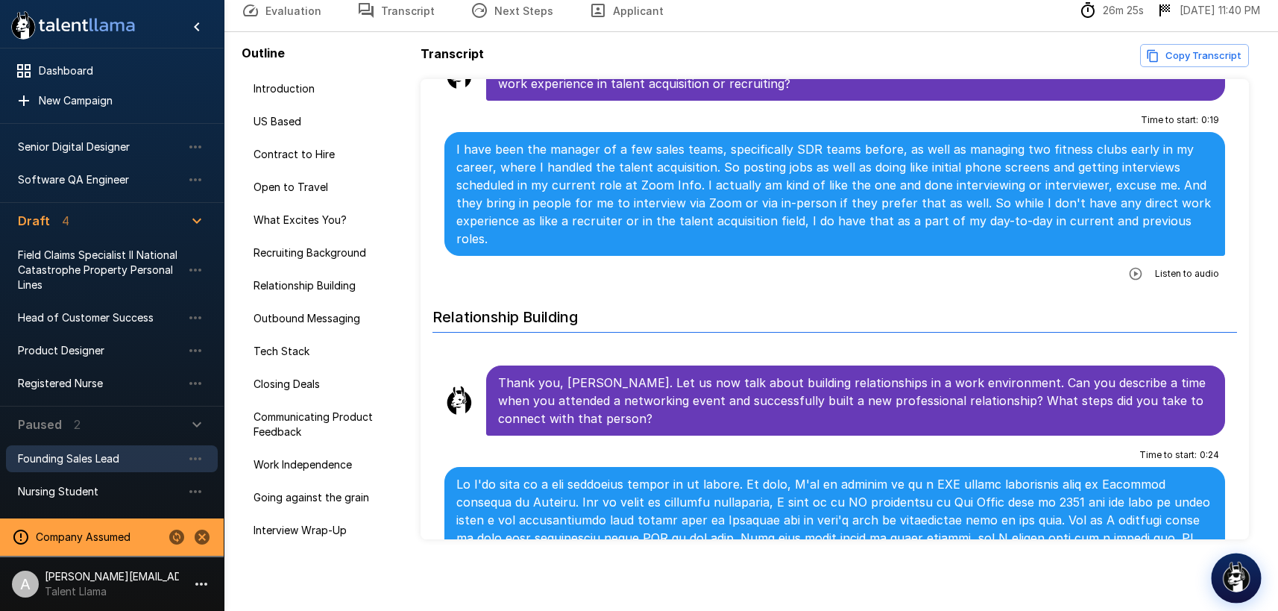
click at [1231, 577] on img "button" at bounding box center [1236, 576] width 31 height 31
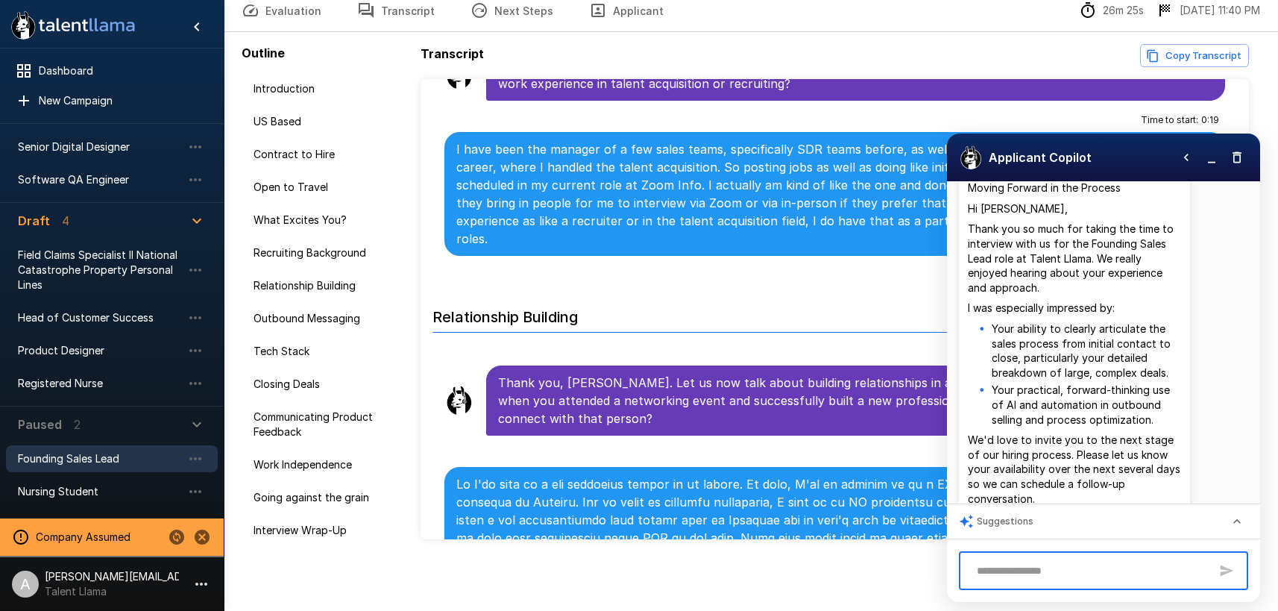
scroll to position [0, 0]
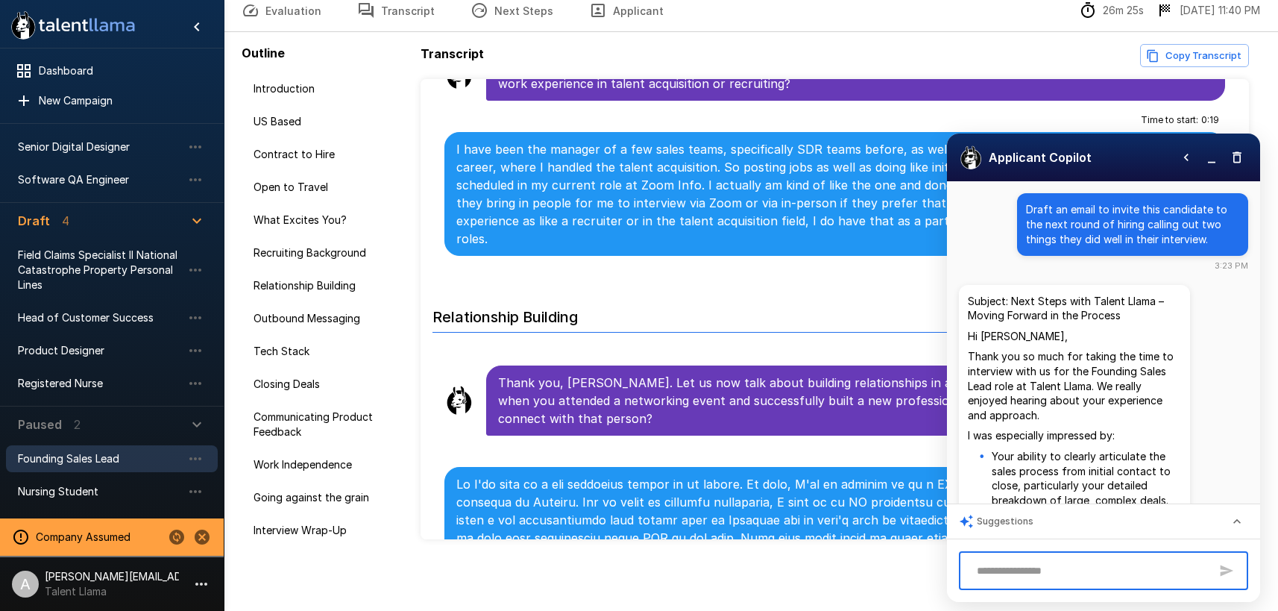
click at [1217, 160] on icon "button" at bounding box center [1212, 157] width 15 height 15
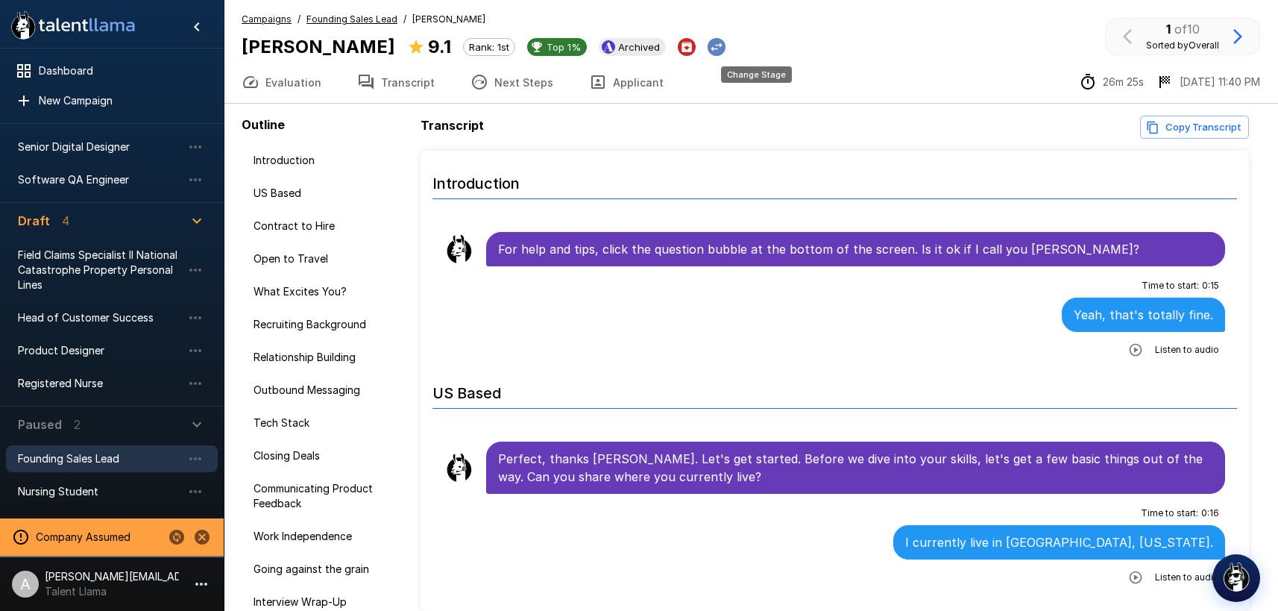
click at [724, 51] on icon "Change Stage" at bounding box center [716, 47] width 15 height 15
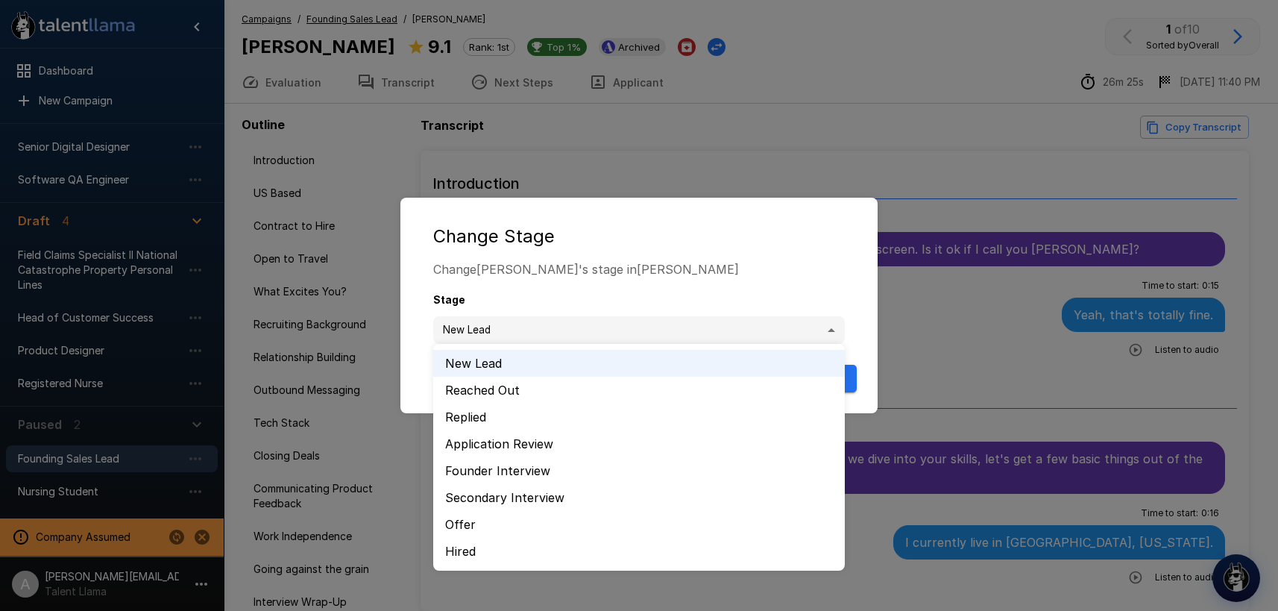
click at [645, 331] on body ".st0{fill:#FFFFFF;} .st1{fill:#76a4ed;} Dashboard New Campaign Active 6 Applica…" at bounding box center [639, 305] width 1278 height 611
drag, startPoint x: 671, startPoint y: 280, endPoint x: 699, endPoint y: 283, distance: 27.8
click at [671, 280] on div at bounding box center [639, 305] width 1278 height 611
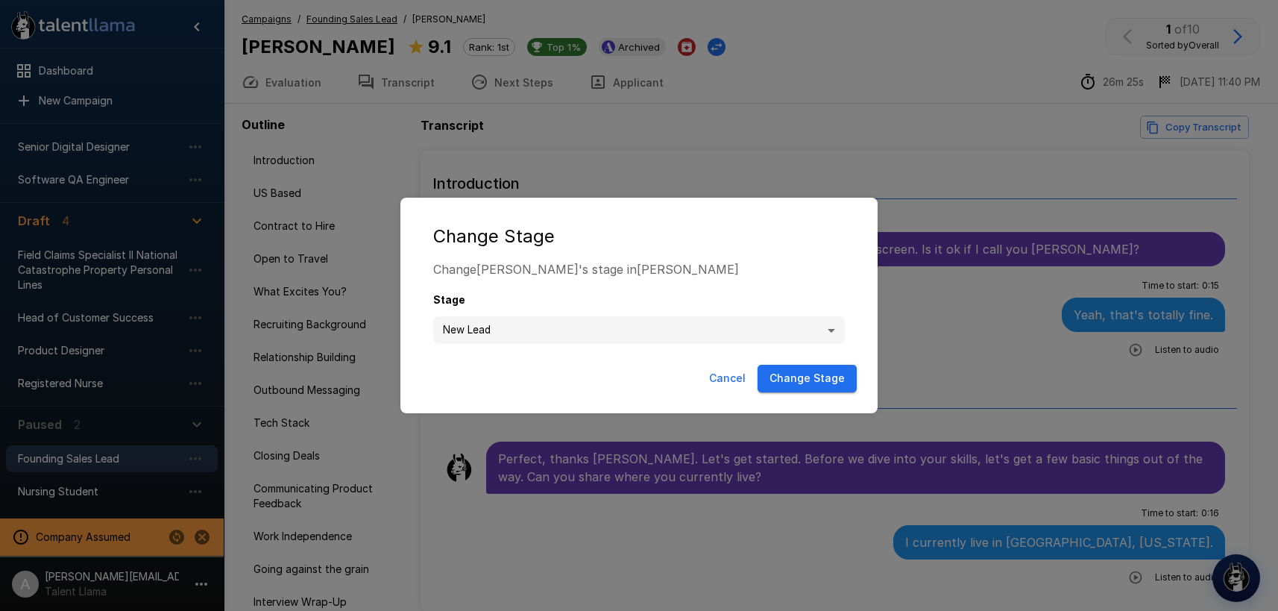
drag, startPoint x: 732, startPoint y: 378, endPoint x: 736, endPoint y: 360, distance: 19.0
click at [733, 374] on button "Cancel" at bounding box center [727, 379] width 48 height 28
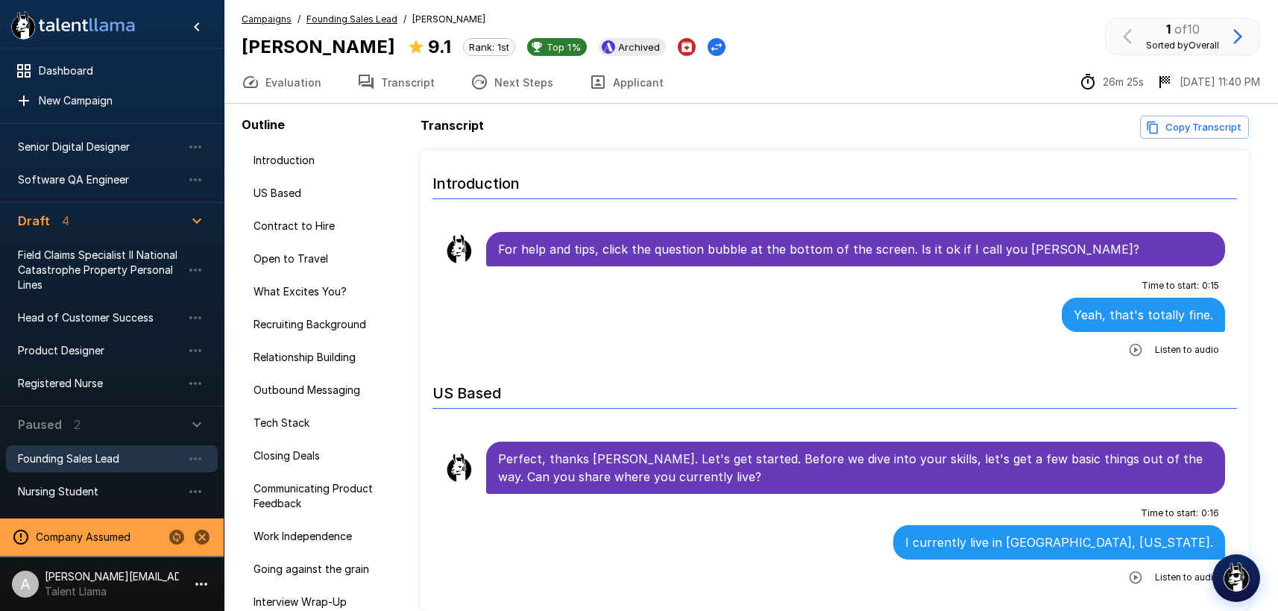
click at [1240, 38] on icon "button" at bounding box center [1238, 36] width 9 height 15
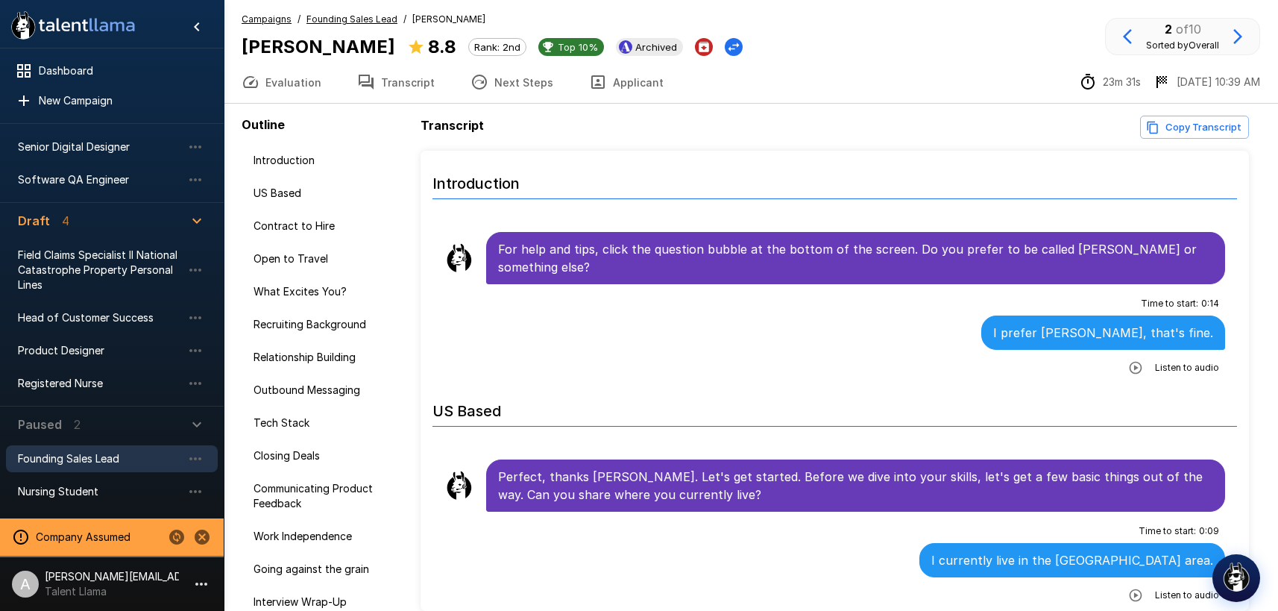
click at [349, 19] on u "Founding Sales Lead" at bounding box center [352, 18] width 91 height 11
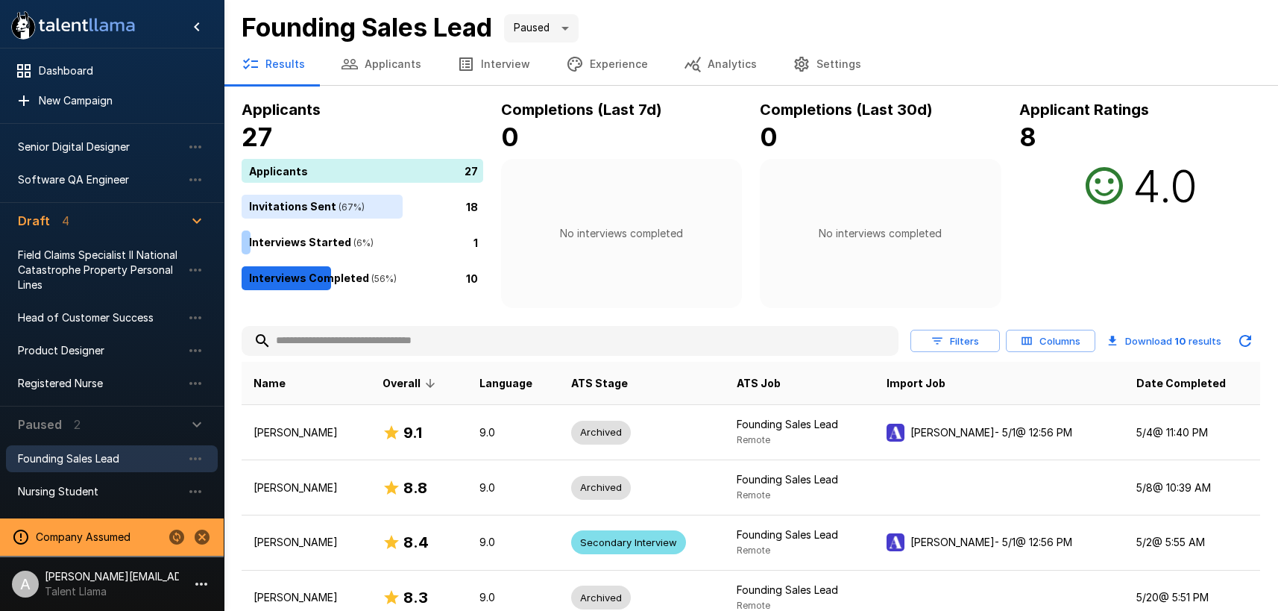
click at [666, 82] on button "Analytics" at bounding box center [720, 64] width 109 height 42
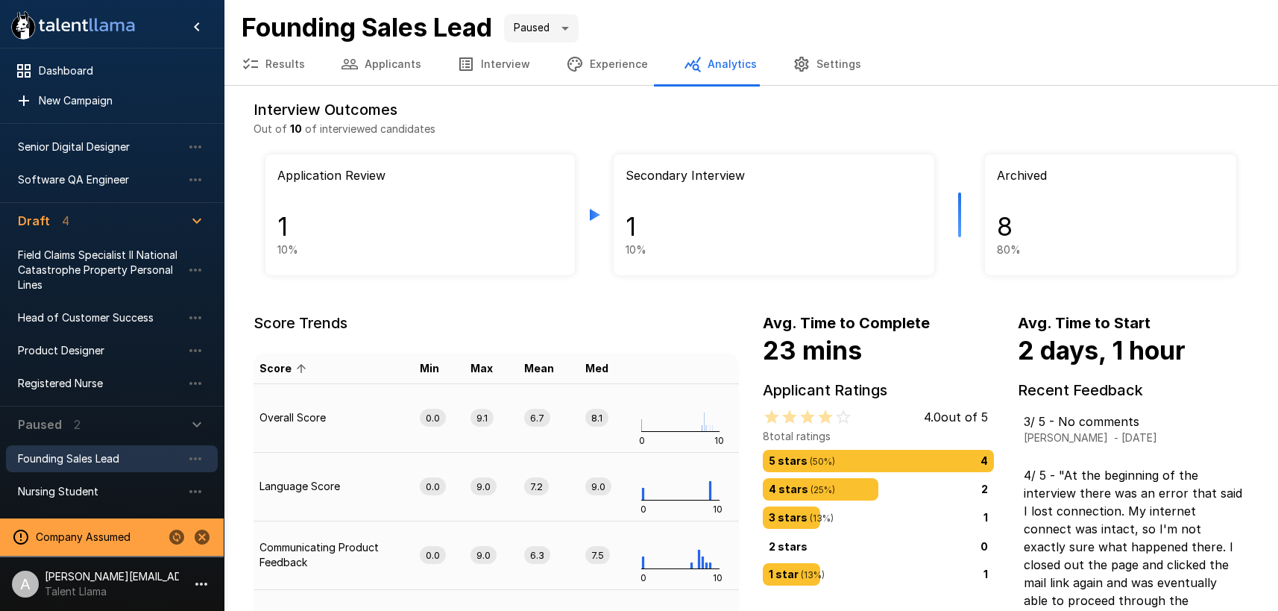
click at [610, 70] on button "Experience" at bounding box center [607, 64] width 118 height 42
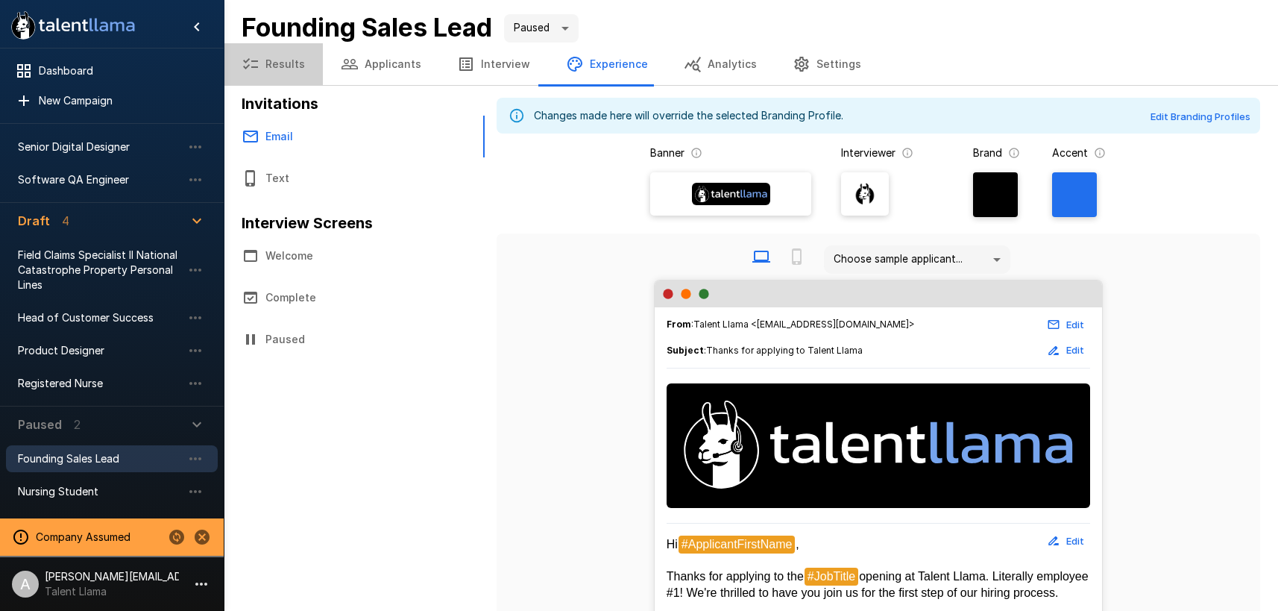
click at [280, 56] on button "Results" at bounding box center [273, 64] width 99 height 42
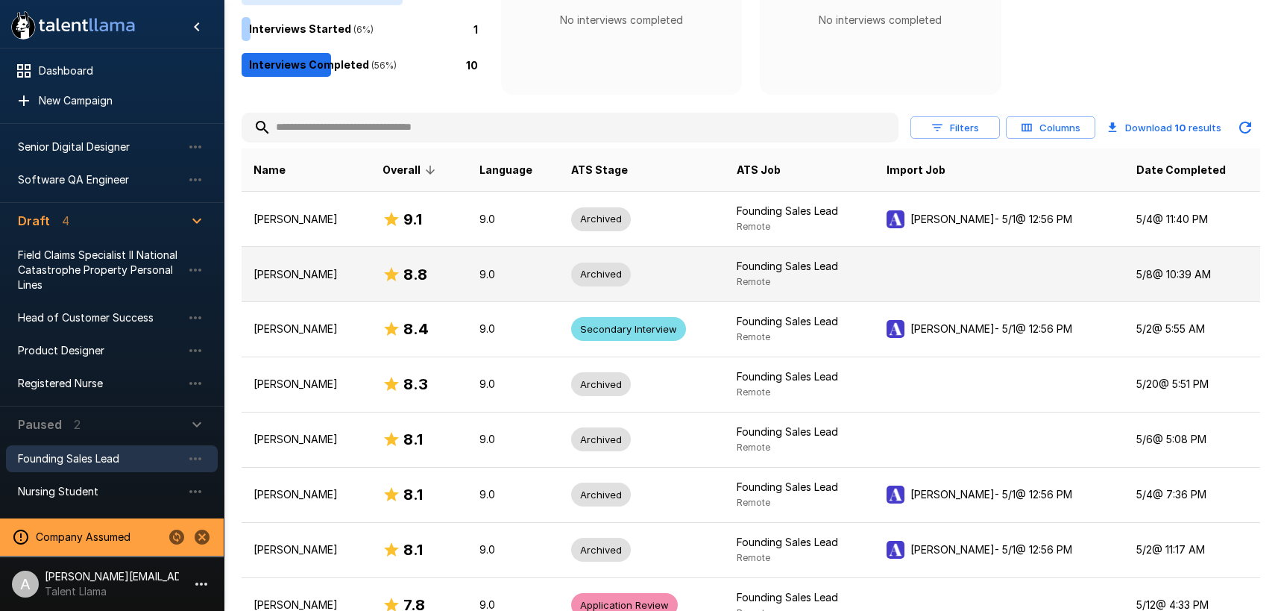
scroll to position [282, 0]
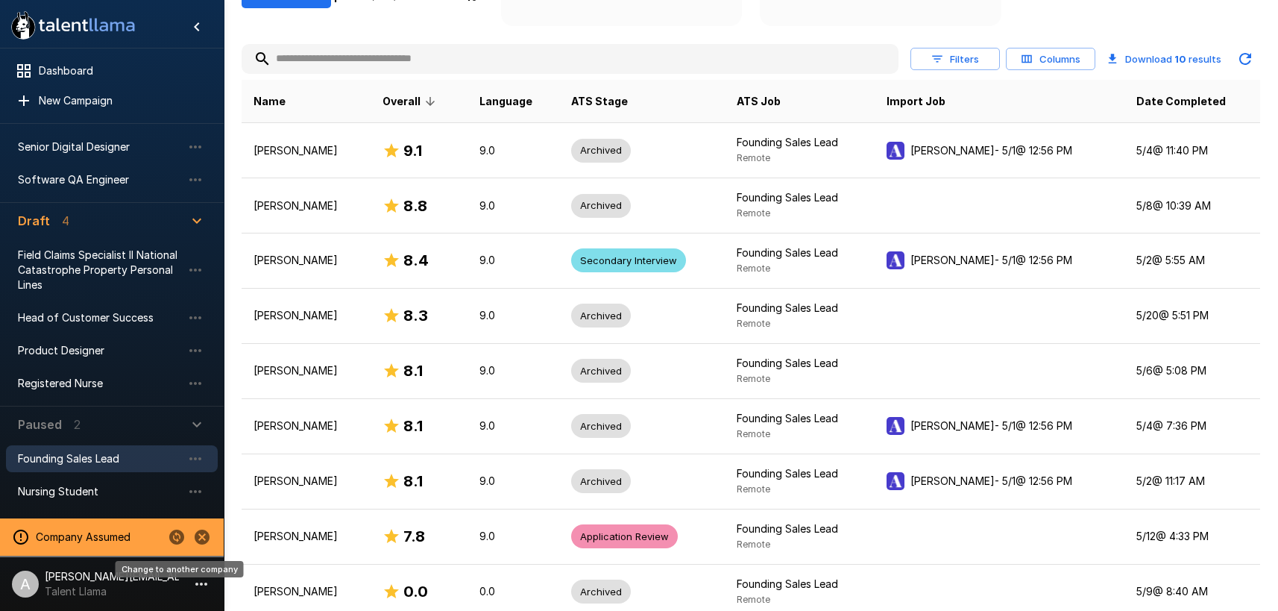
click at [175, 536] on icon "Change to another company" at bounding box center [176, 537] width 15 height 15
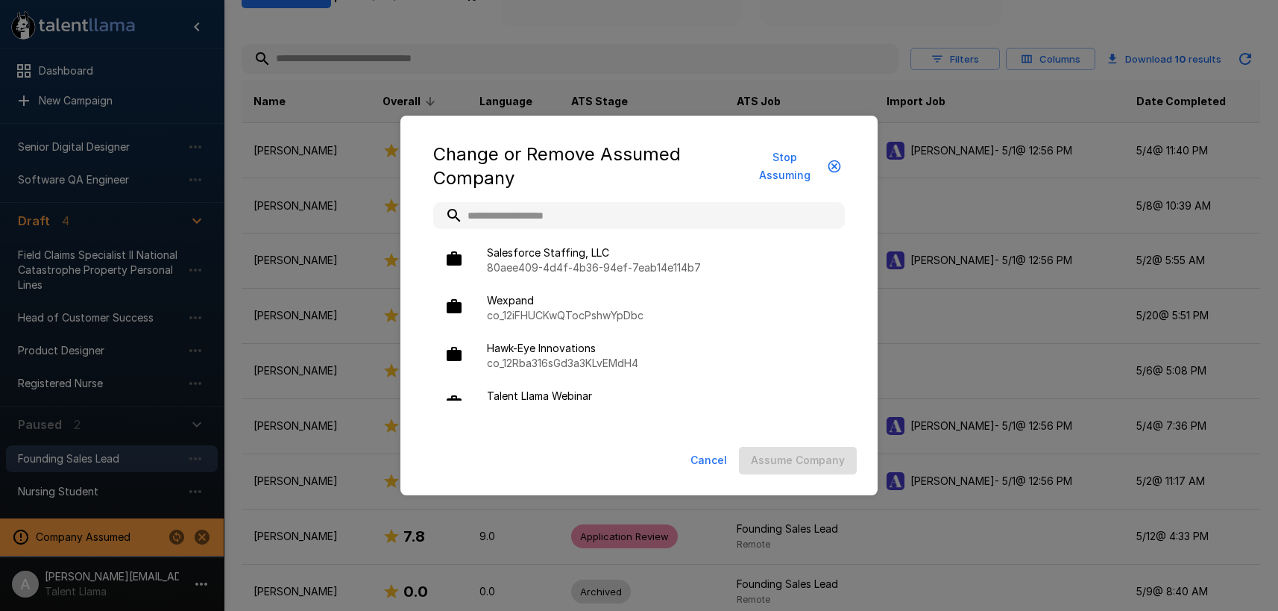
click at [553, 216] on input "text" at bounding box center [639, 215] width 412 height 27
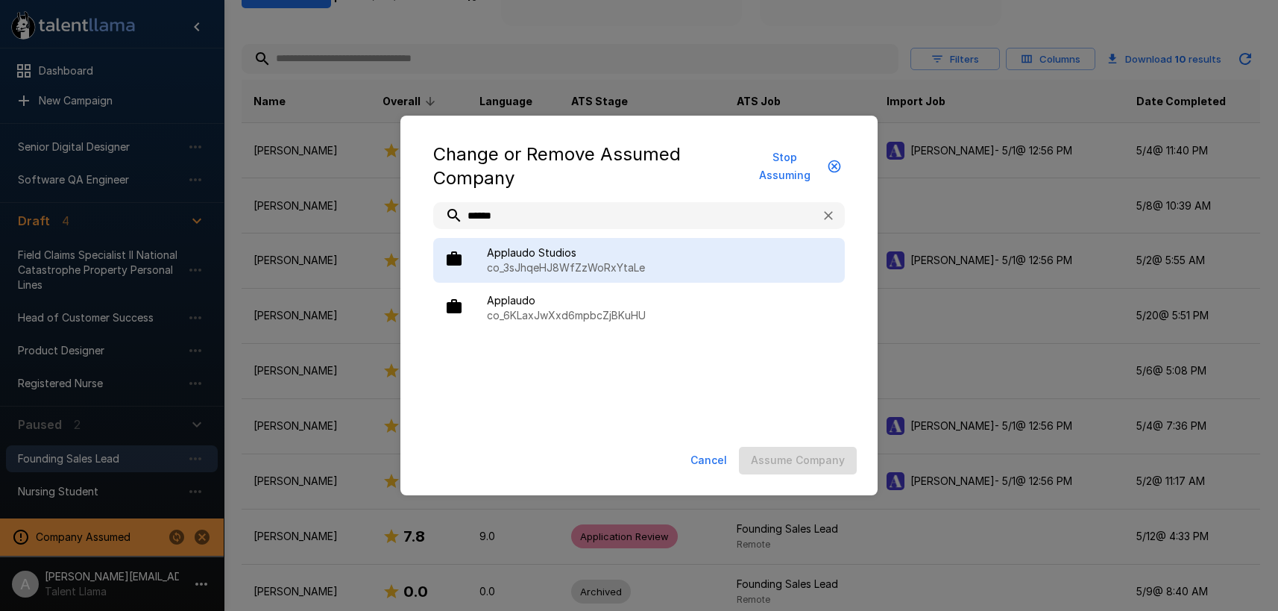
type input "******"
click at [604, 271] on p "co_3sJhqeHJ8WfZzWoRxYtaLe" at bounding box center [660, 267] width 346 height 15
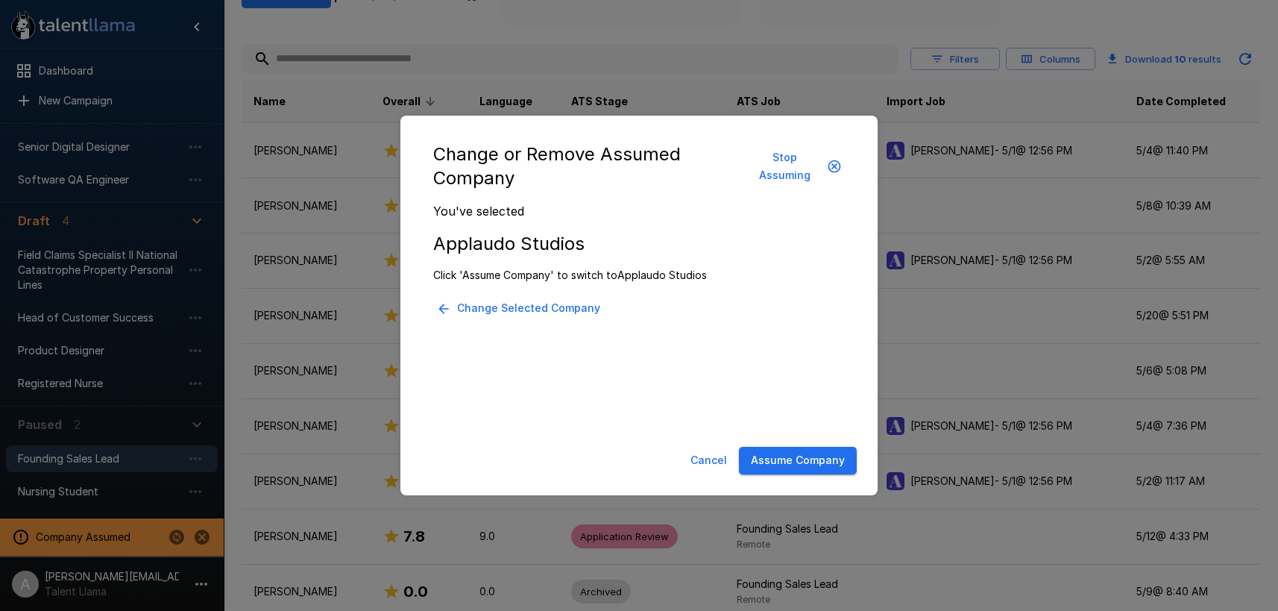
click at [803, 465] on button "Assume Company" at bounding box center [798, 461] width 118 height 28
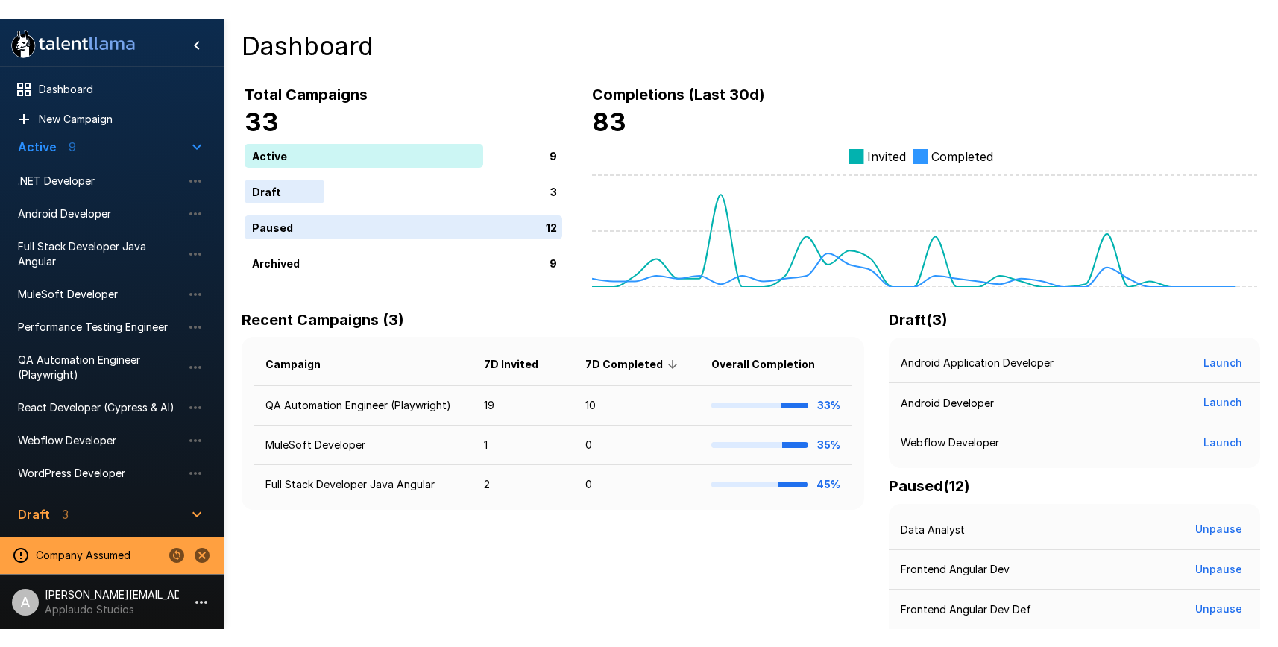
scroll to position [60, 0]
